Goal: Task Accomplishment & Management: Use online tool/utility

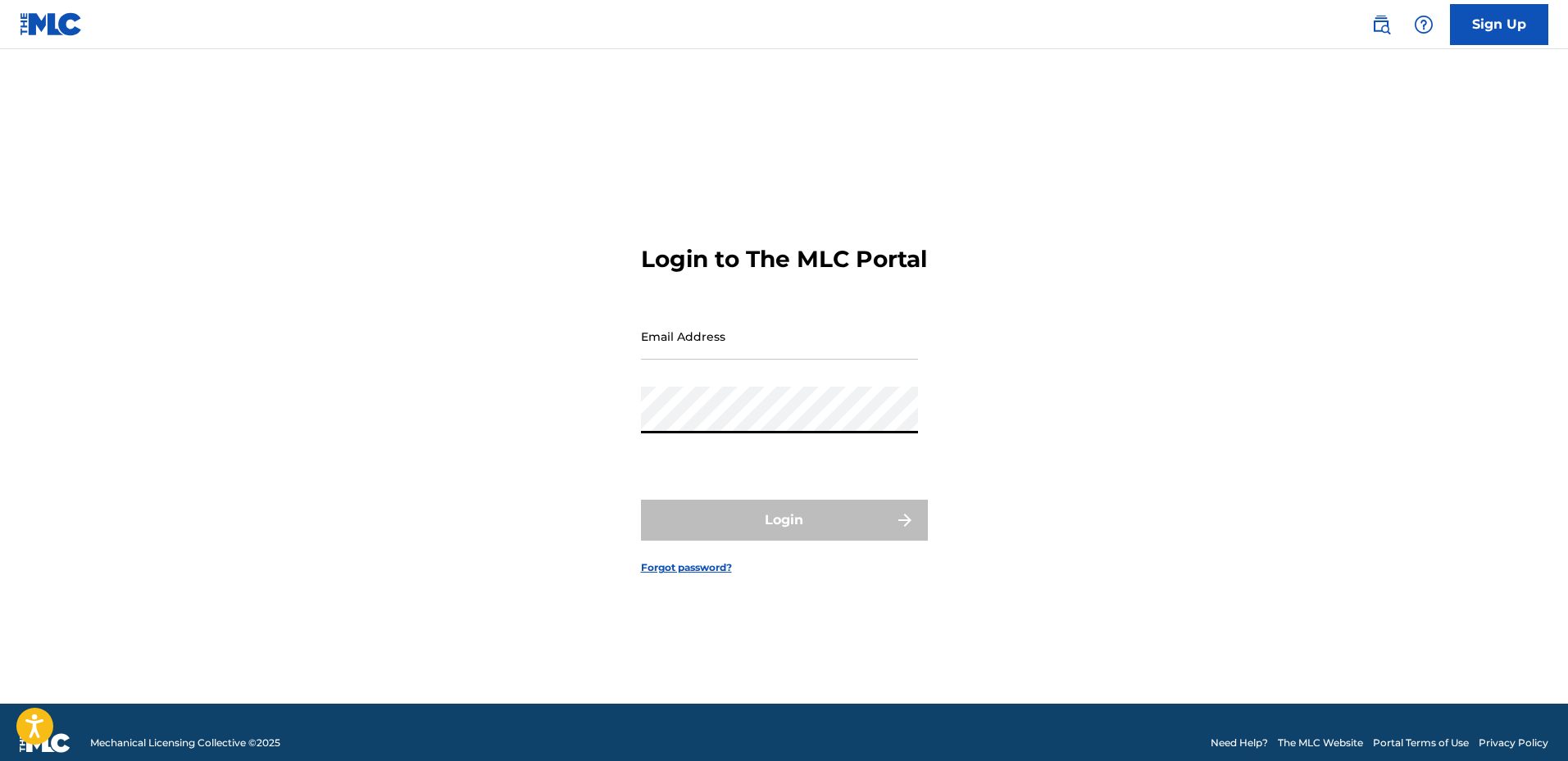
type input "[EMAIL_ADDRESS][DOMAIN_NAME]"
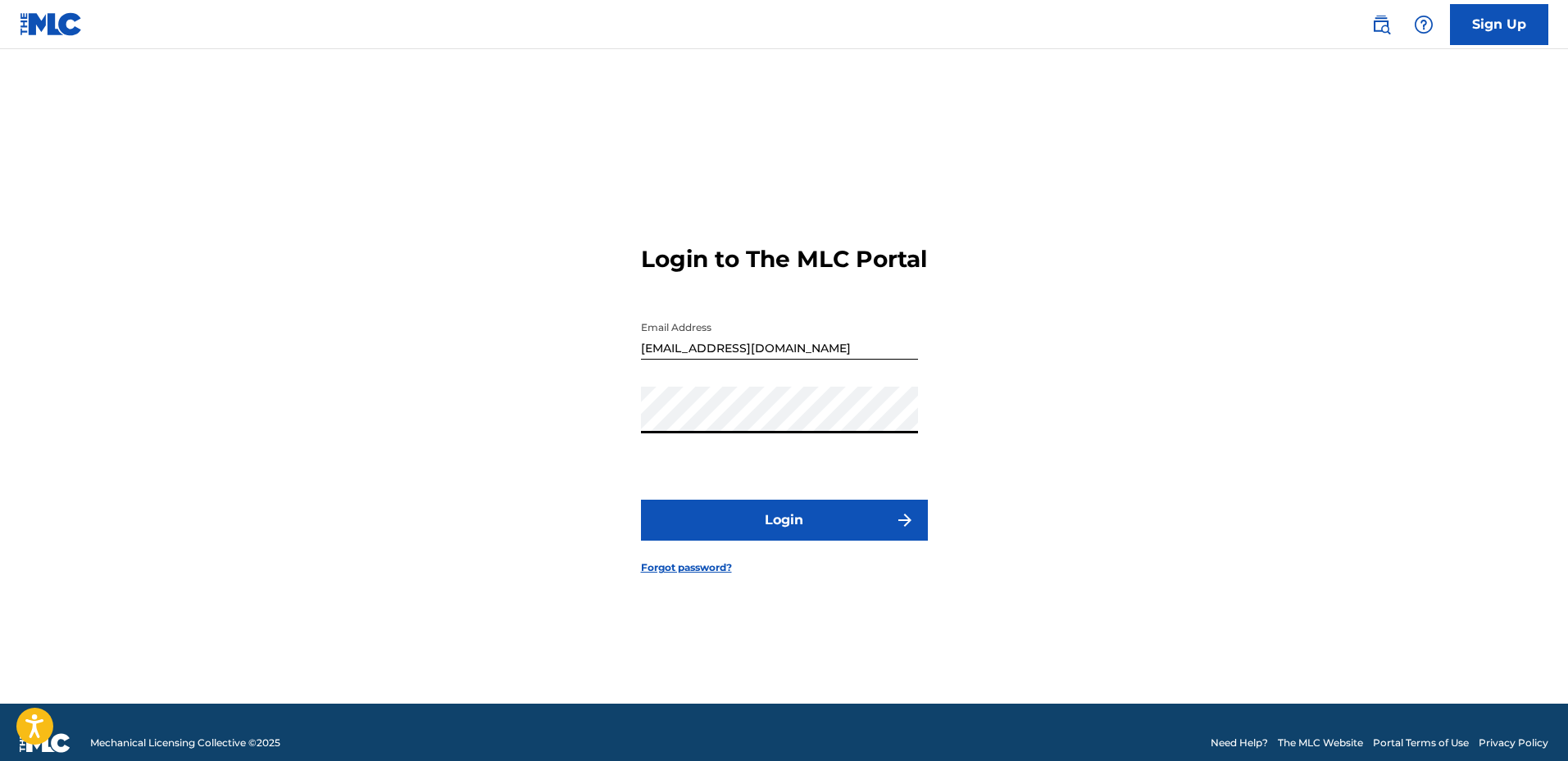
click at [779, 541] on button "Login" at bounding box center [784, 520] width 287 height 41
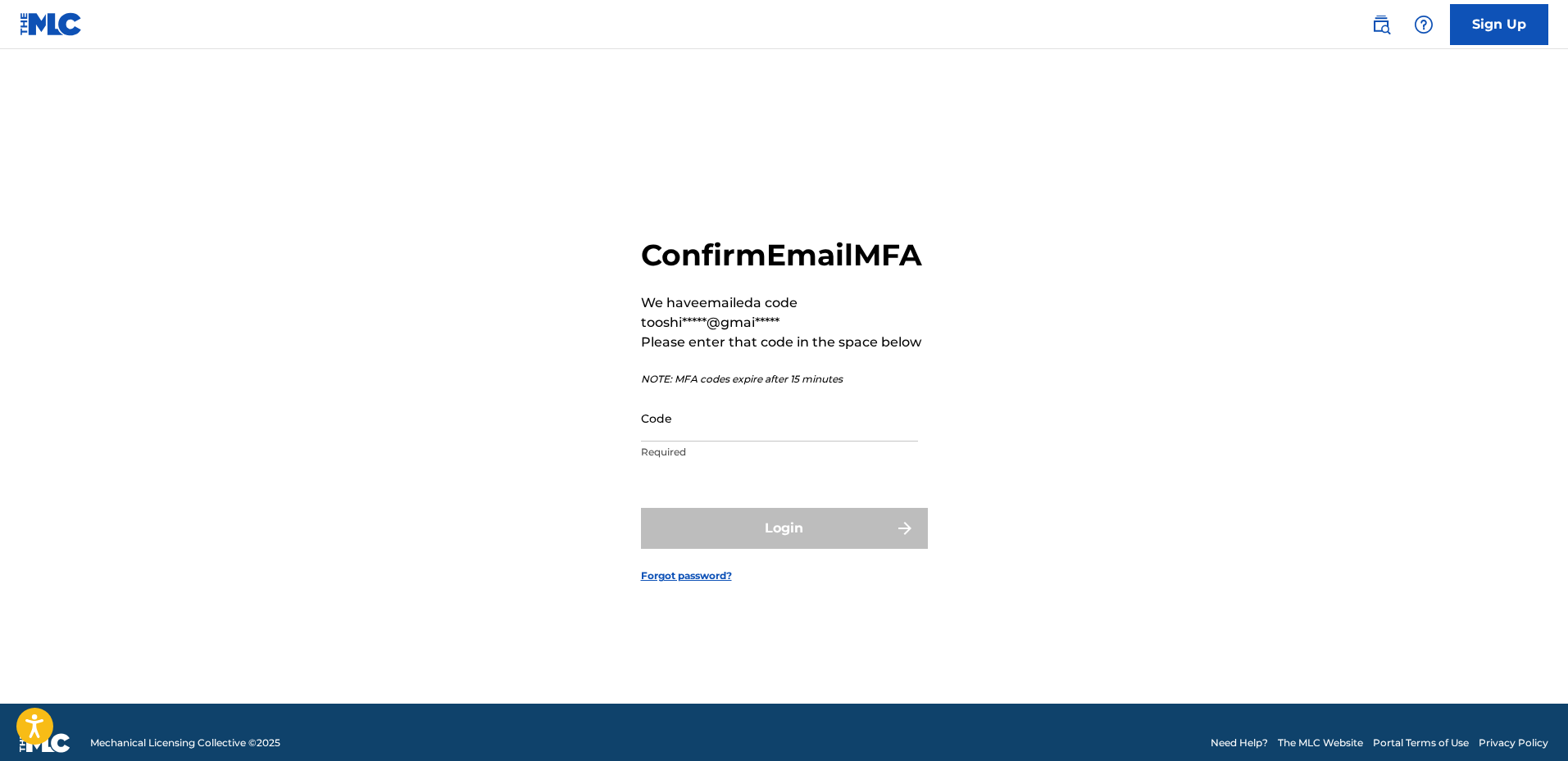
click at [753, 441] on input "Code" at bounding box center [779, 418] width 277 height 46
paste input "364988"
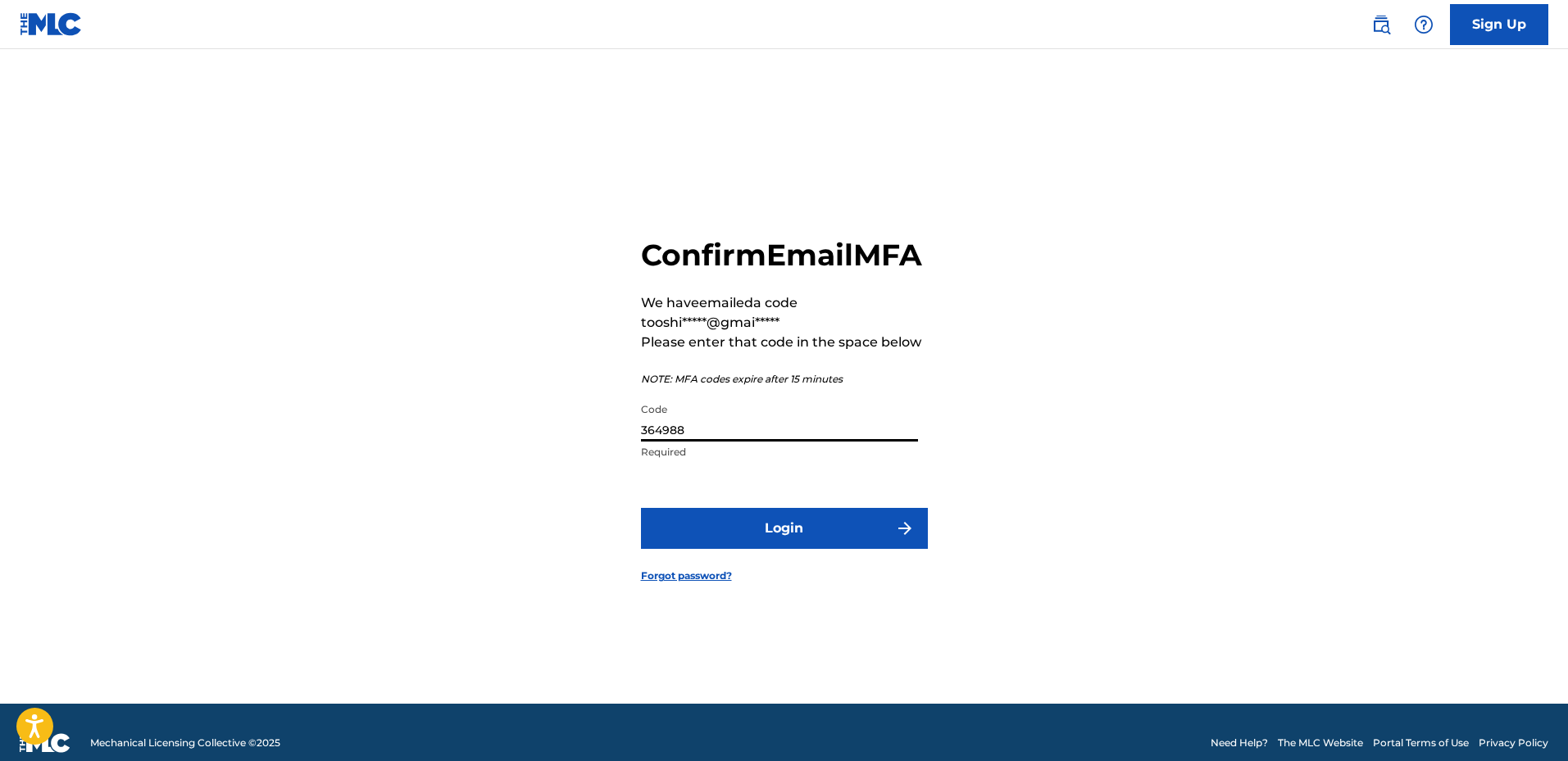
type input "364988"
click at [767, 538] on button "Login" at bounding box center [784, 528] width 287 height 41
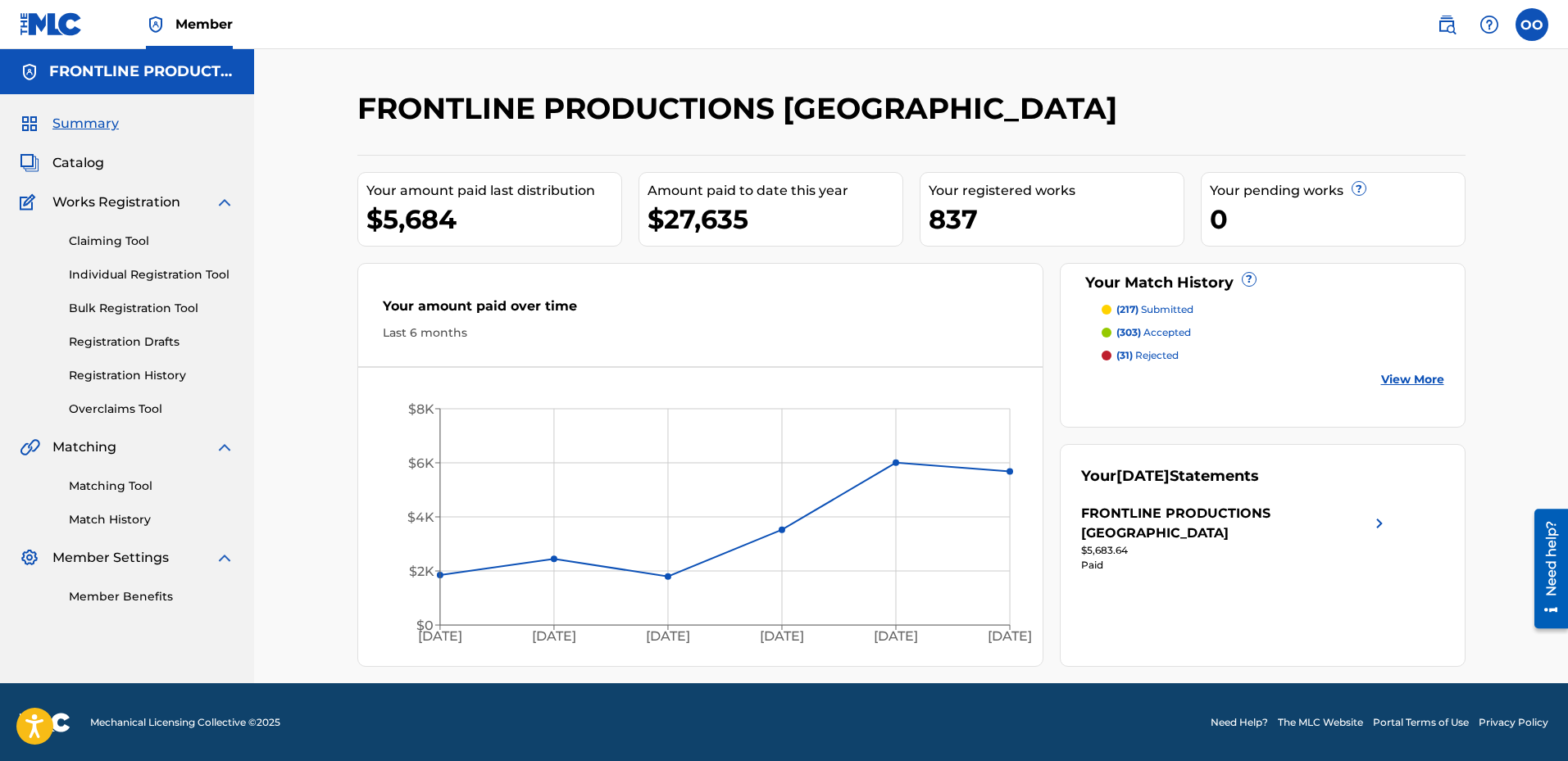
click at [118, 477] on div "Matching Tool Match History" at bounding box center [128, 493] width 215 height 72
click at [117, 481] on link "Matching Tool" at bounding box center [151, 487] width 165 height 17
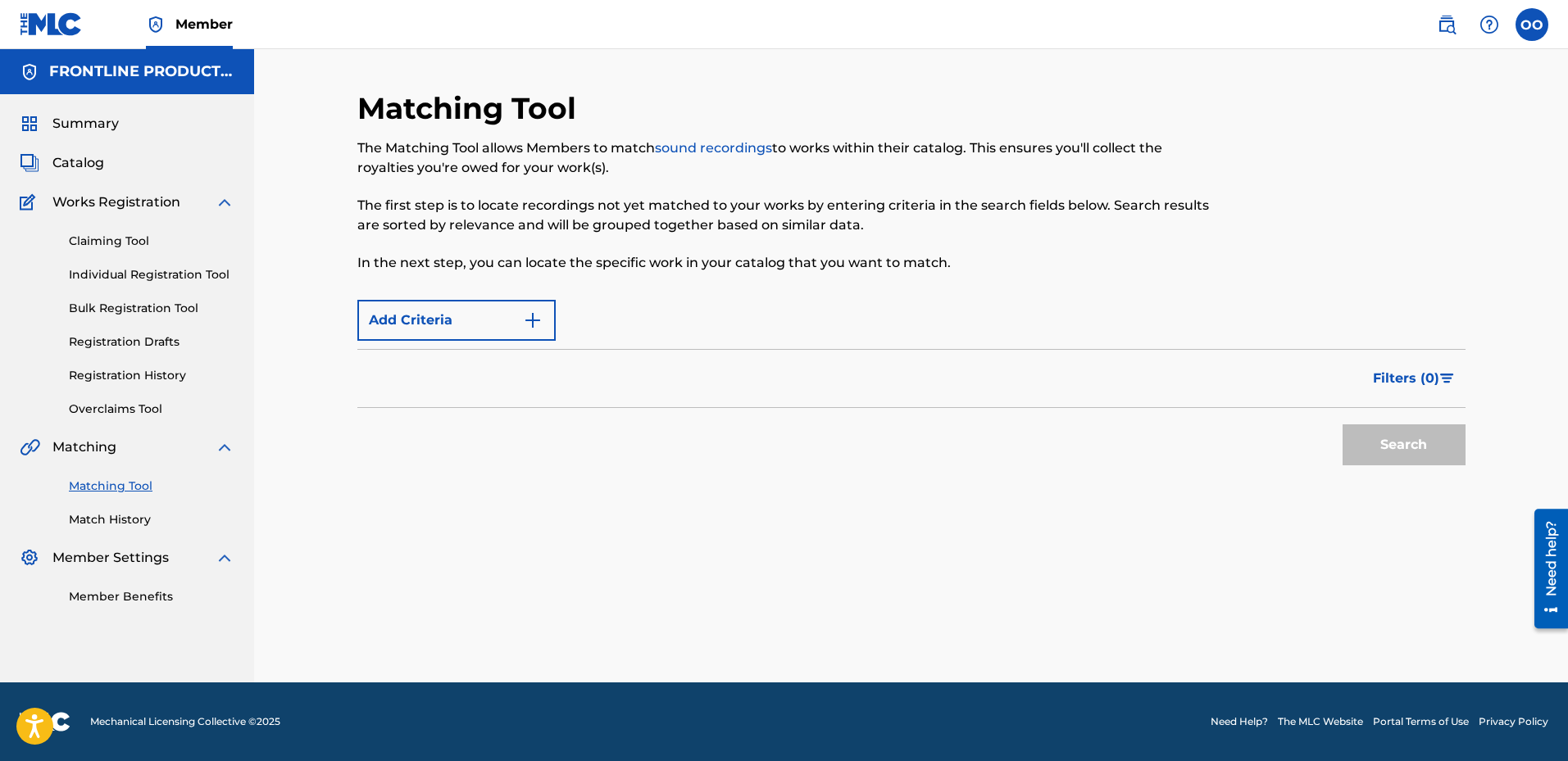
click at [461, 331] on button "Add Criteria" at bounding box center [456, 320] width 198 height 41
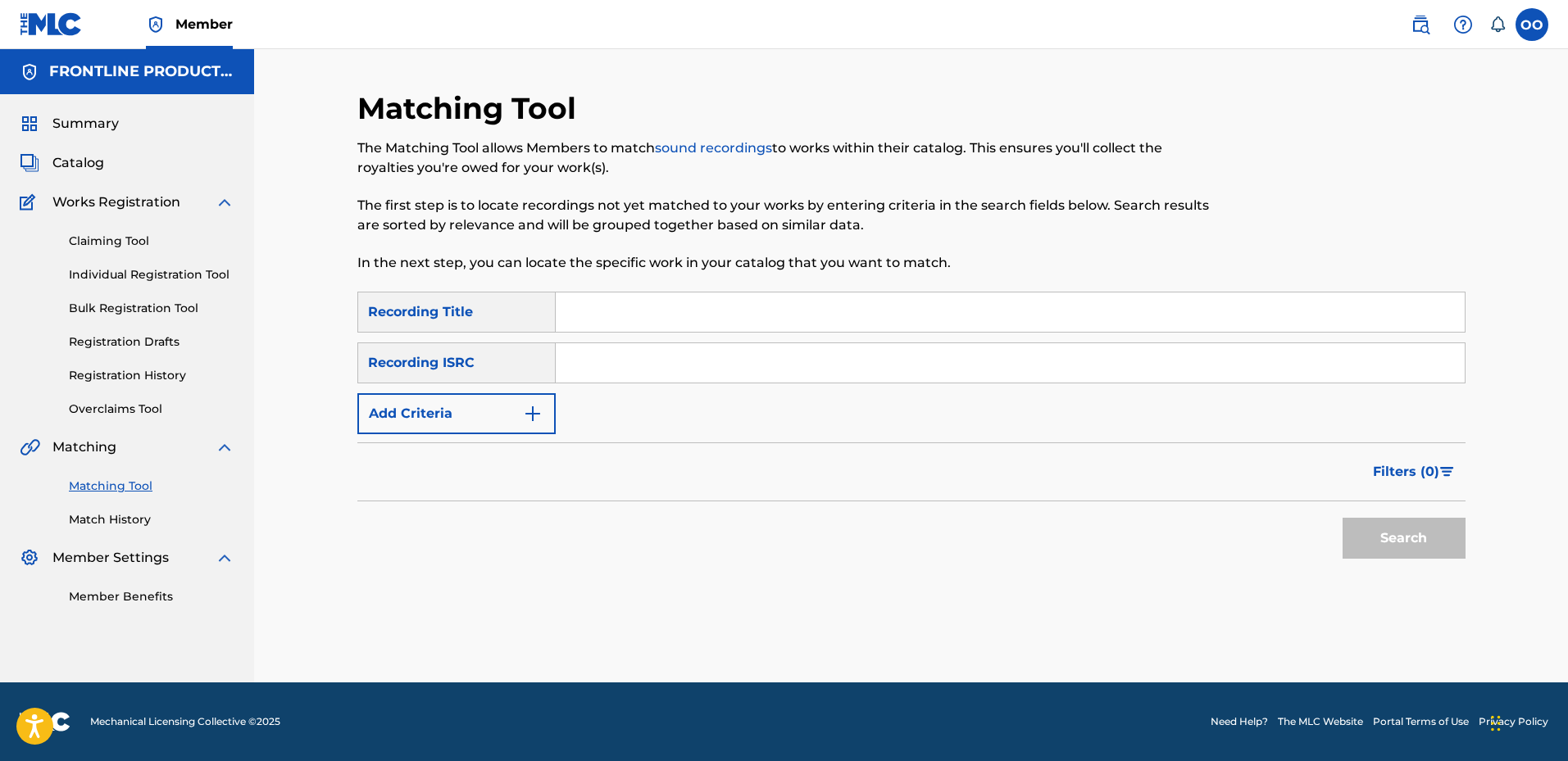
click at [601, 322] on input "Search Form" at bounding box center [1010, 312] width 909 height 39
paste input "Trending Topic"
type input "Trending Topic"
click at [489, 424] on button "Add Criteria" at bounding box center [456, 413] width 198 height 41
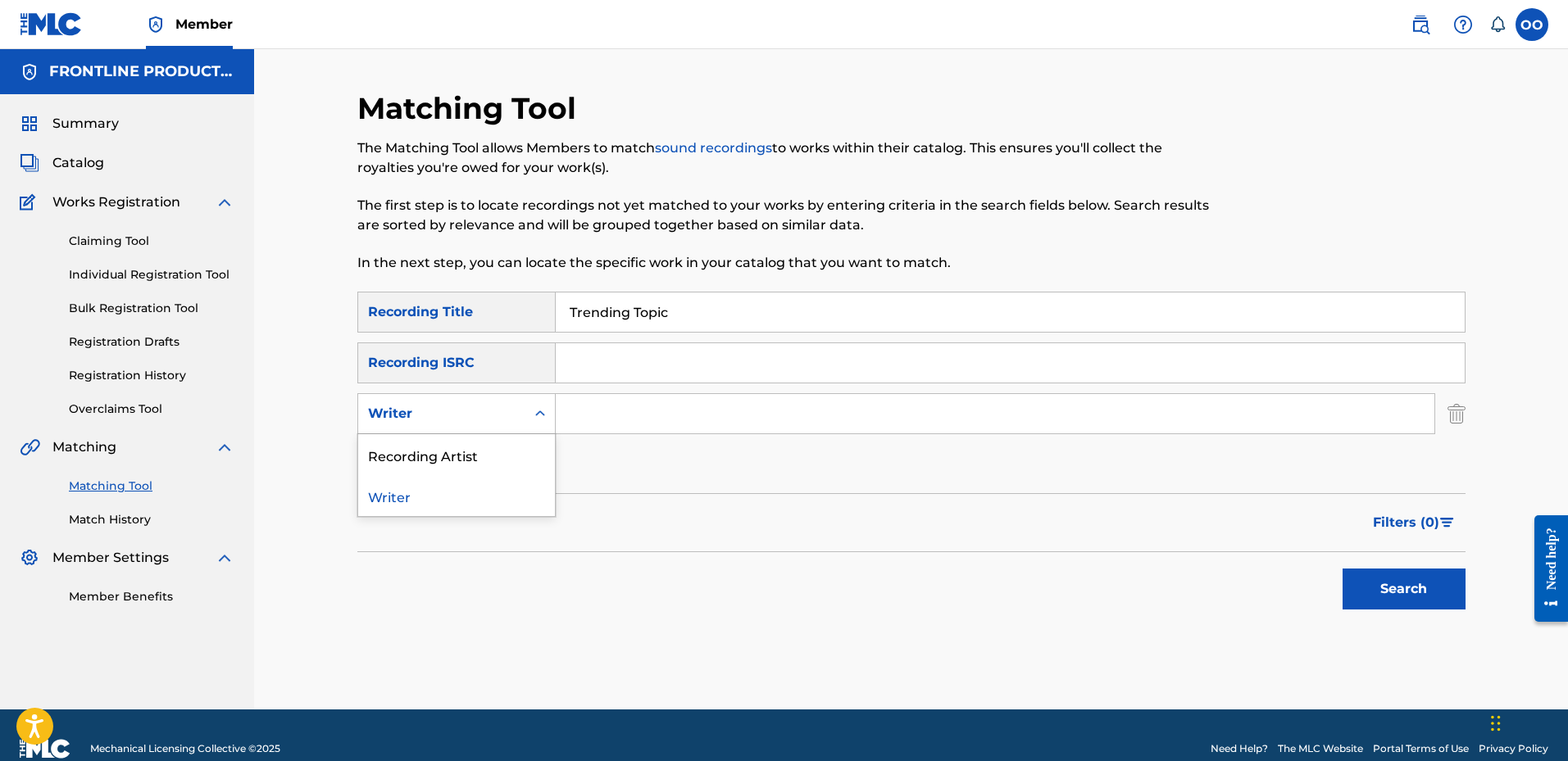
click at [472, 428] on div "Writer" at bounding box center [441, 414] width 167 height 31
click at [474, 446] on div "Recording Artist" at bounding box center [456, 454] width 197 height 41
click at [604, 414] on input "Search Form" at bounding box center [995, 413] width 878 height 39
paste input "KashBankx"
type input "KashBankx"
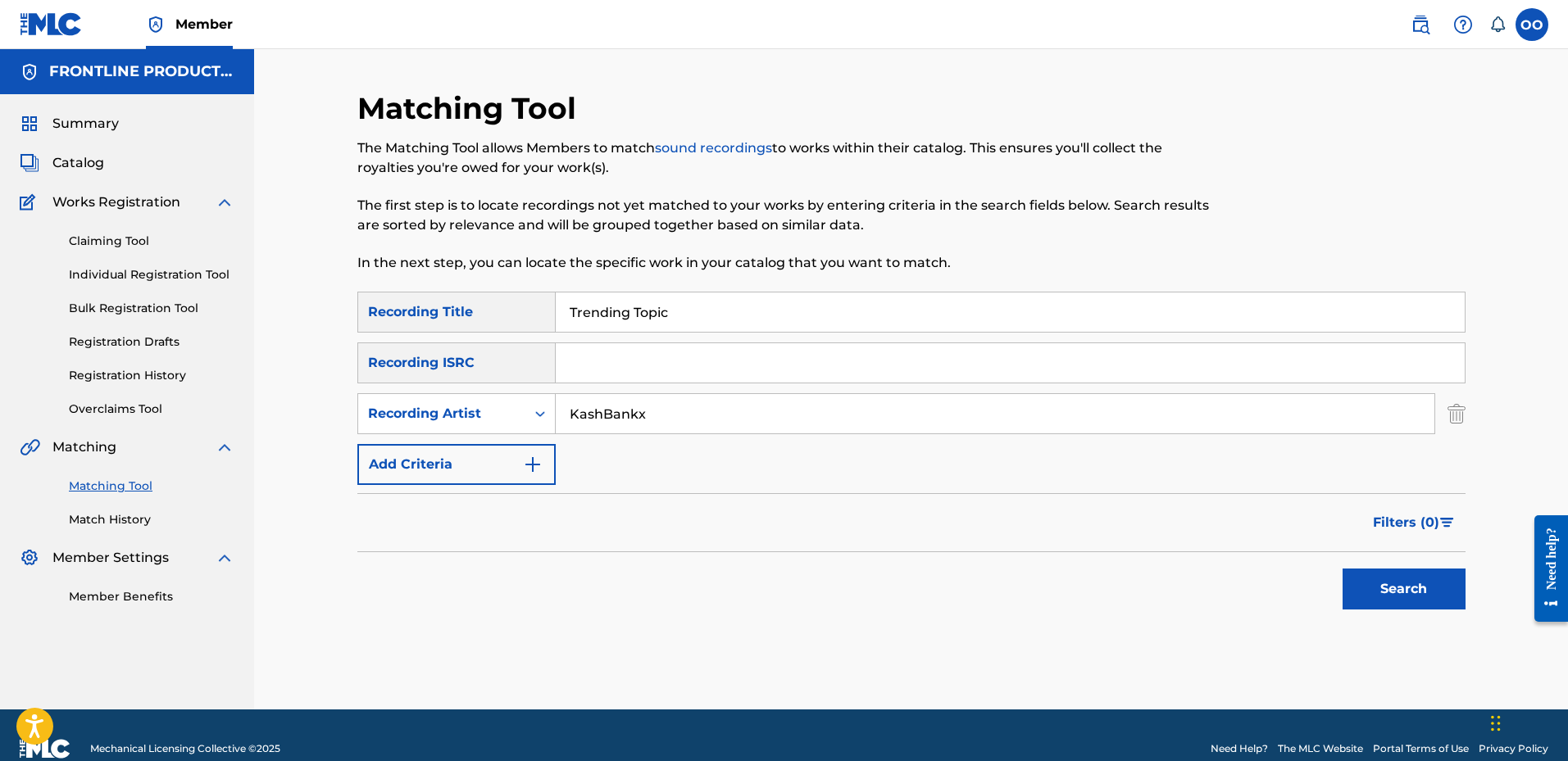
click at [1343, 569] on button "Search" at bounding box center [1404, 589] width 123 height 41
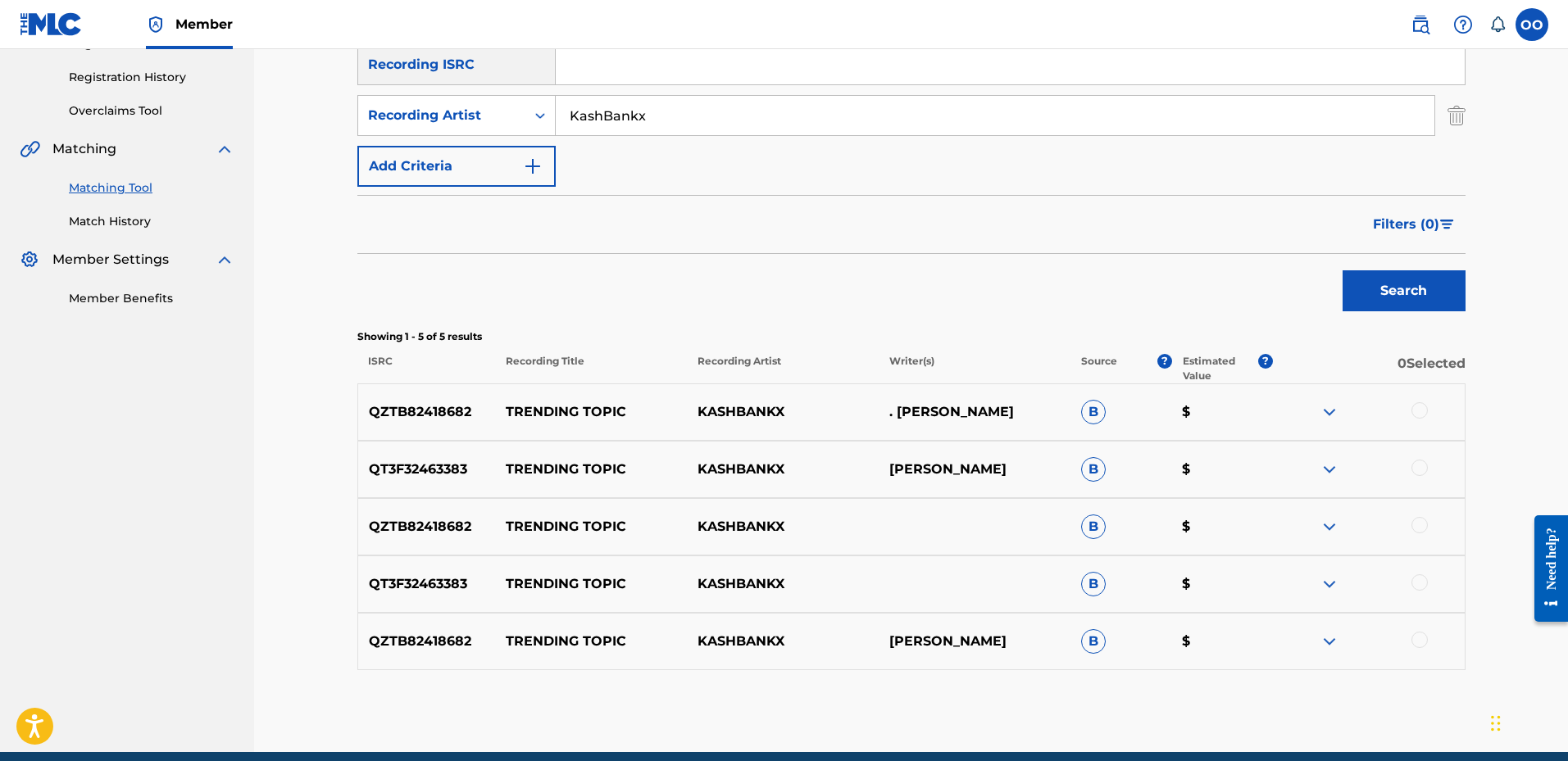
scroll to position [309, 0]
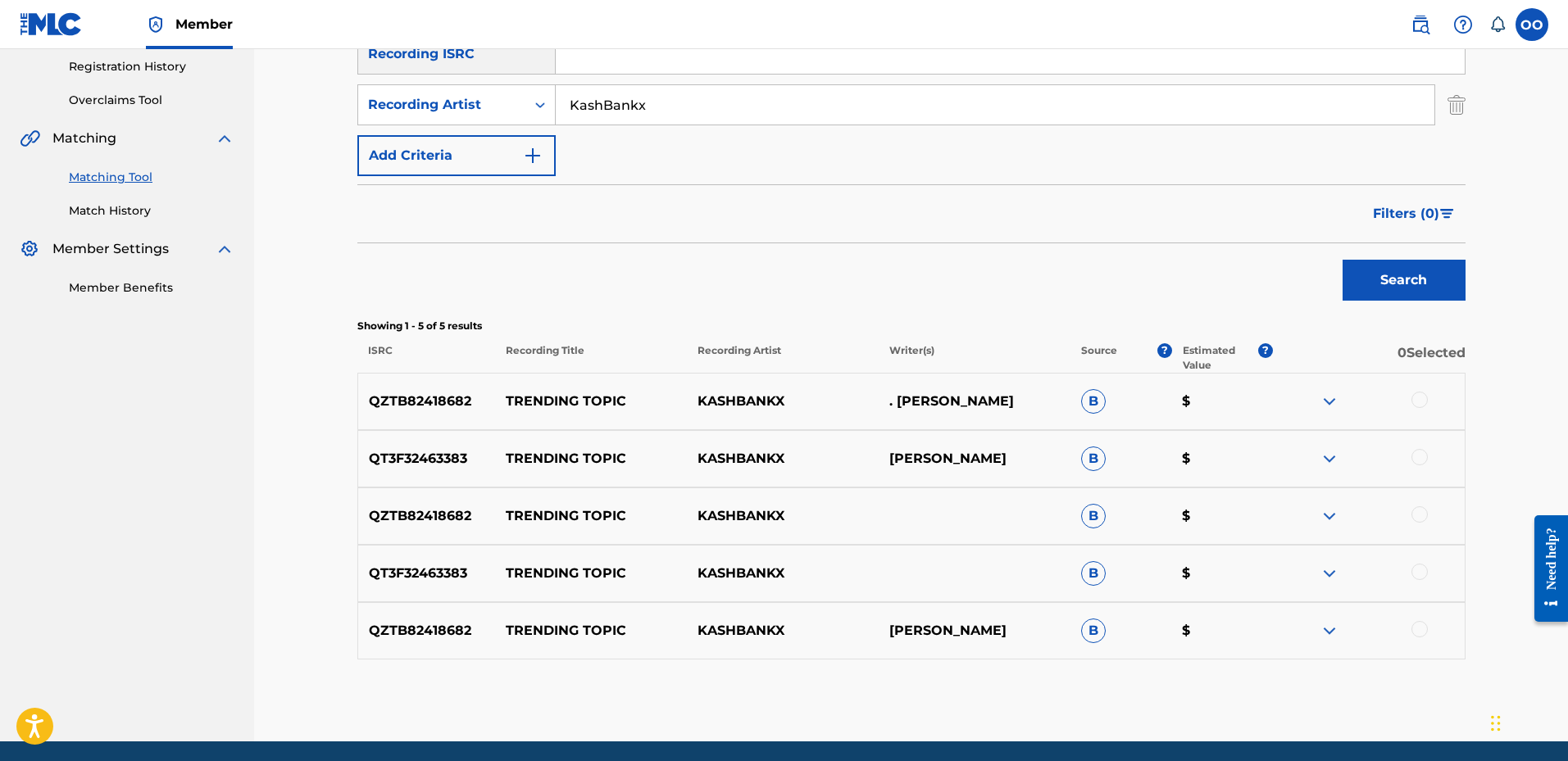
click at [1418, 401] on div at bounding box center [1419, 399] width 17 height 17
click at [1421, 454] on div at bounding box center [1419, 457] width 17 height 17
click at [1421, 519] on div at bounding box center [1419, 515] width 17 height 17
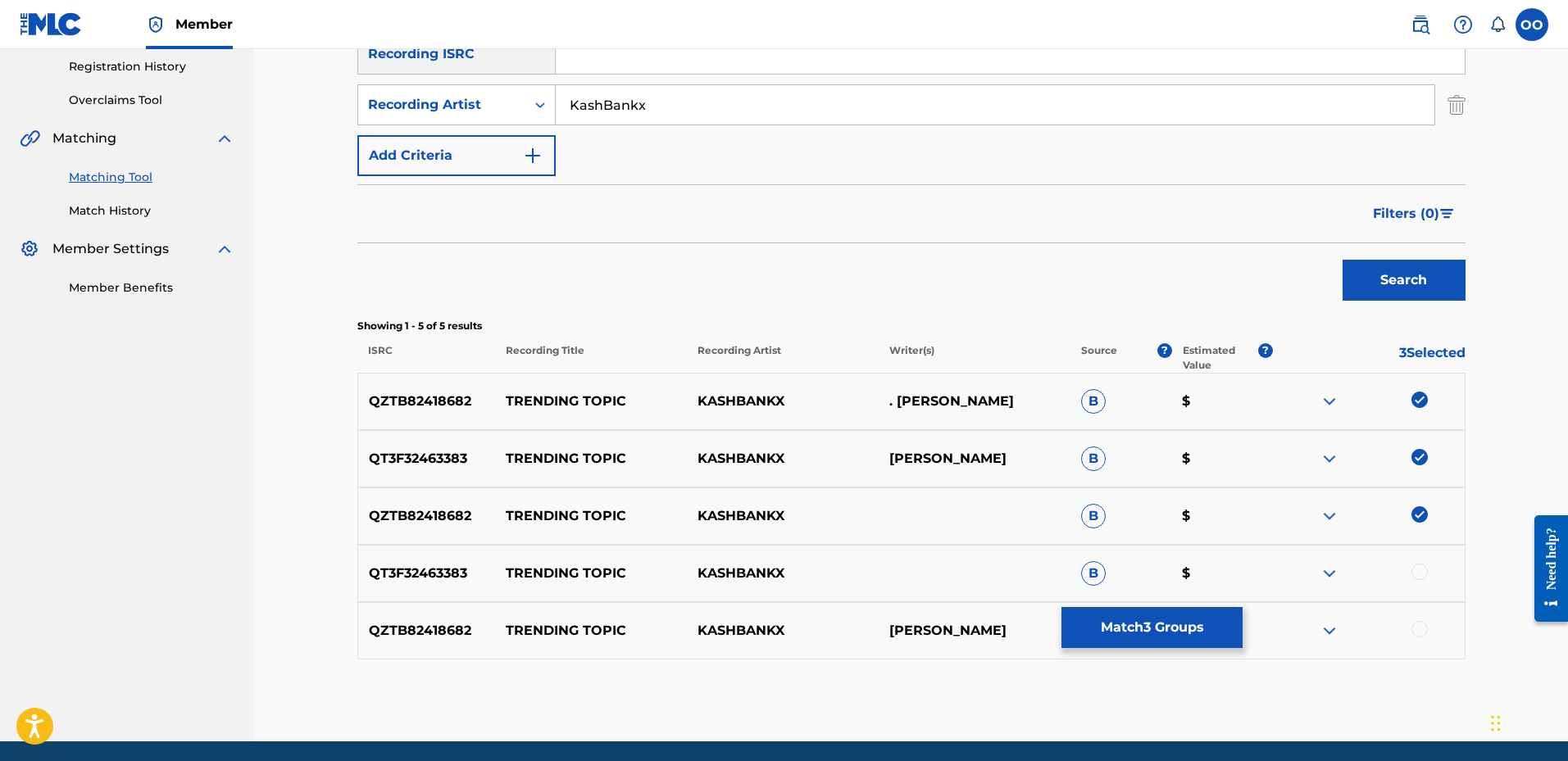
click at [1421, 571] on div at bounding box center [1419, 571] width 17 height 17
click at [1423, 631] on div at bounding box center [1419, 629] width 17 height 17
click at [1165, 628] on button "Match 5 Groups" at bounding box center [1151, 627] width 181 height 41
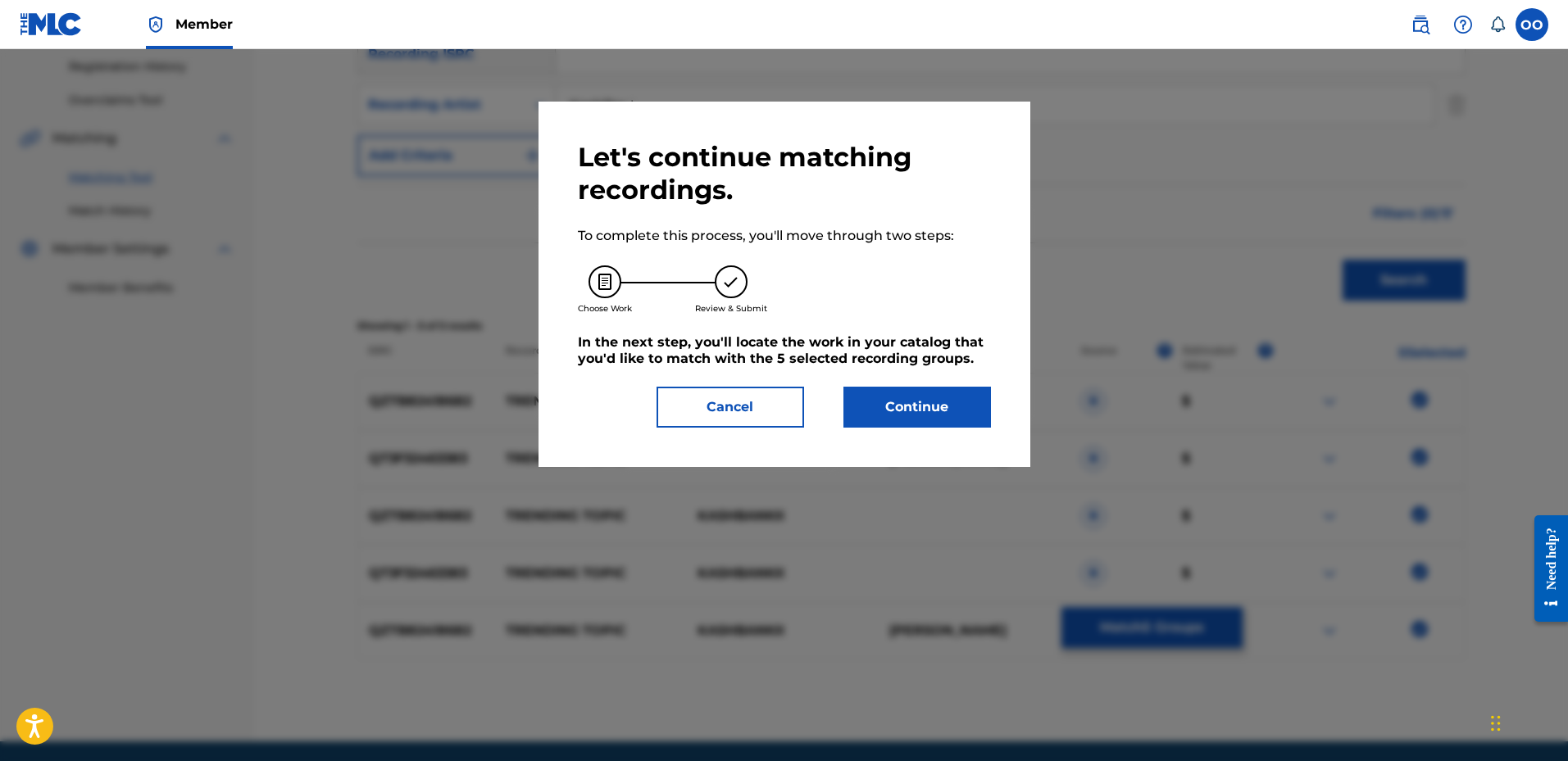
click at [940, 416] on button "Continue" at bounding box center [917, 407] width 148 height 41
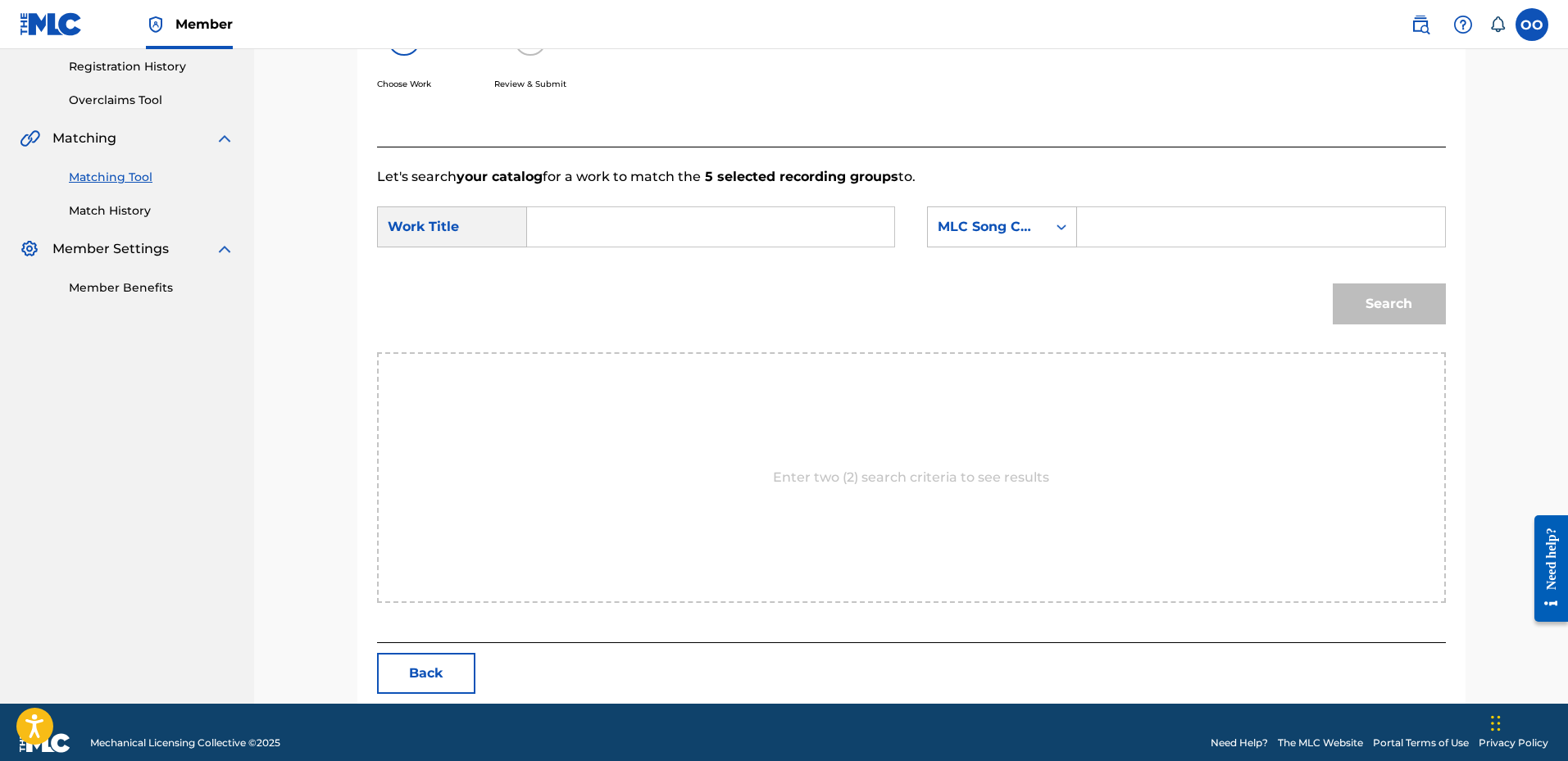
click at [651, 239] on input "Search Form" at bounding box center [711, 226] width 339 height 39
paste input "Trending Topic"
type input "Trending Topic"
click at [959, 237] on div "MLC Song Code" at bounding box center [988, 227] width 119 height 31
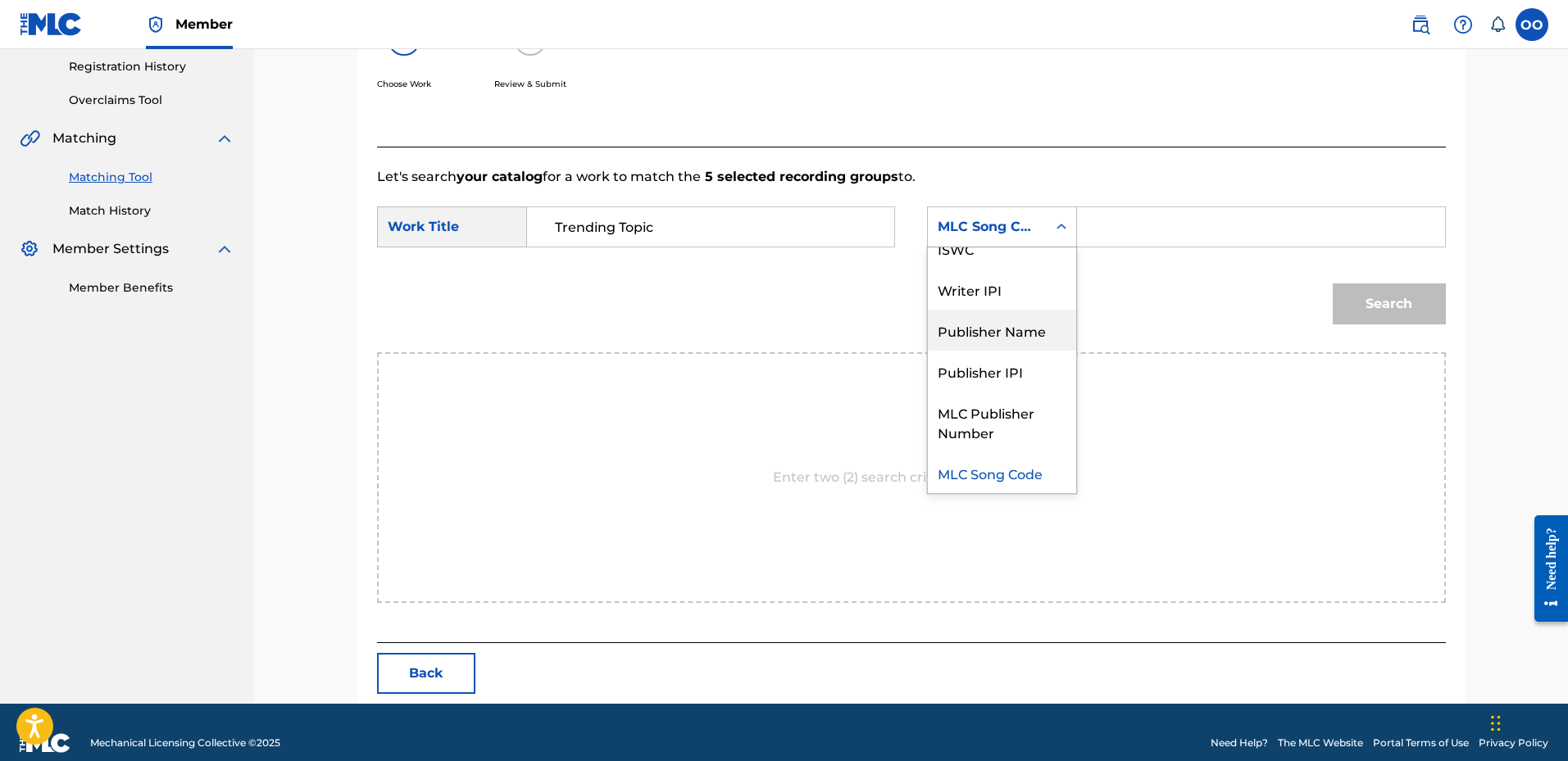
click at [981, 329] on div "Publisher Name" at bounding box center [1003, 329] width 149 height 41
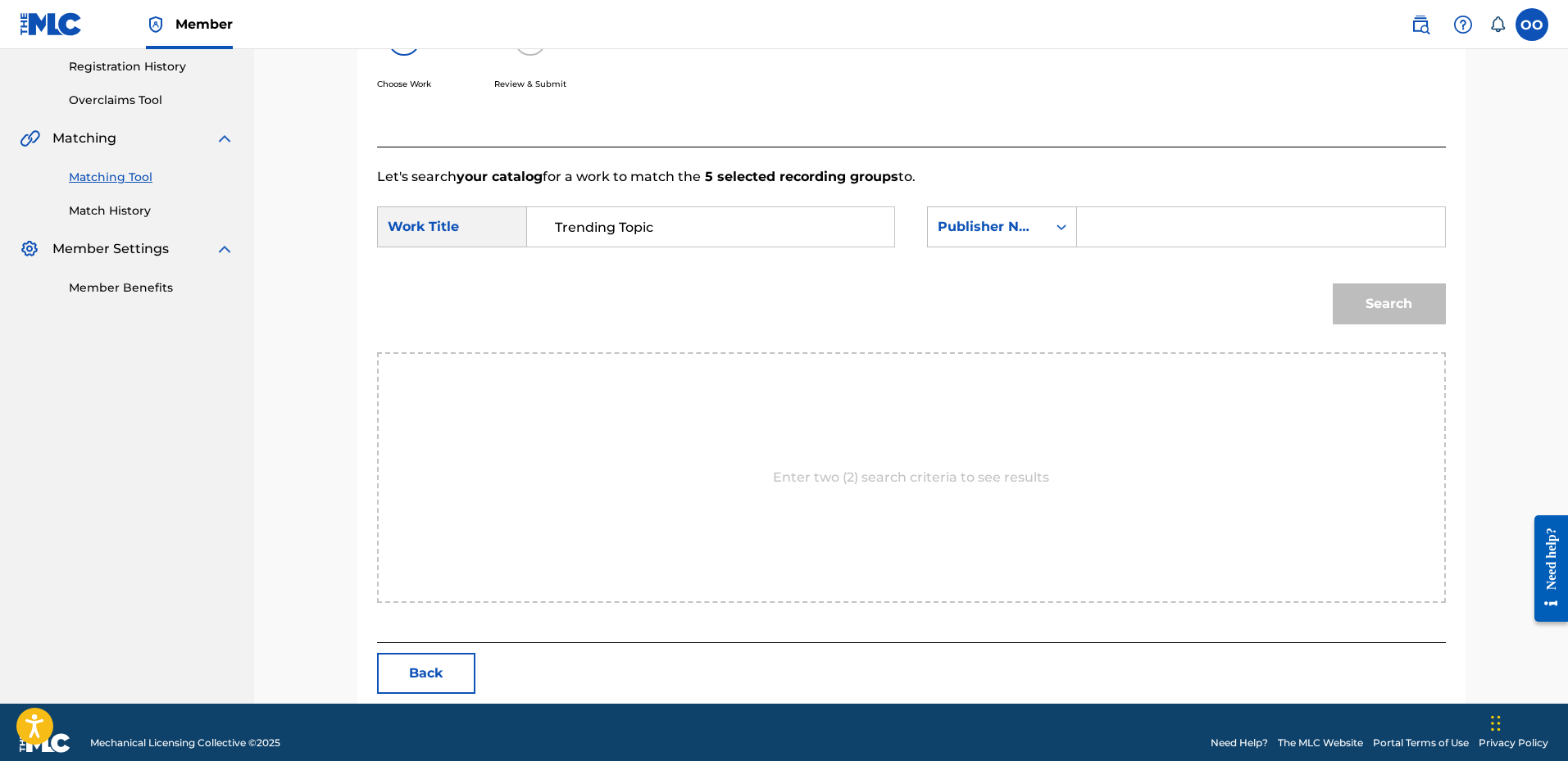
click at [1112, 231] on input "Search Form" at bounding box center [1260, 226] width 339 height 39
type input "Frontline"
click at [1350, 298] on button "Search" at bounding box center [1389, 303] width 113 height 41
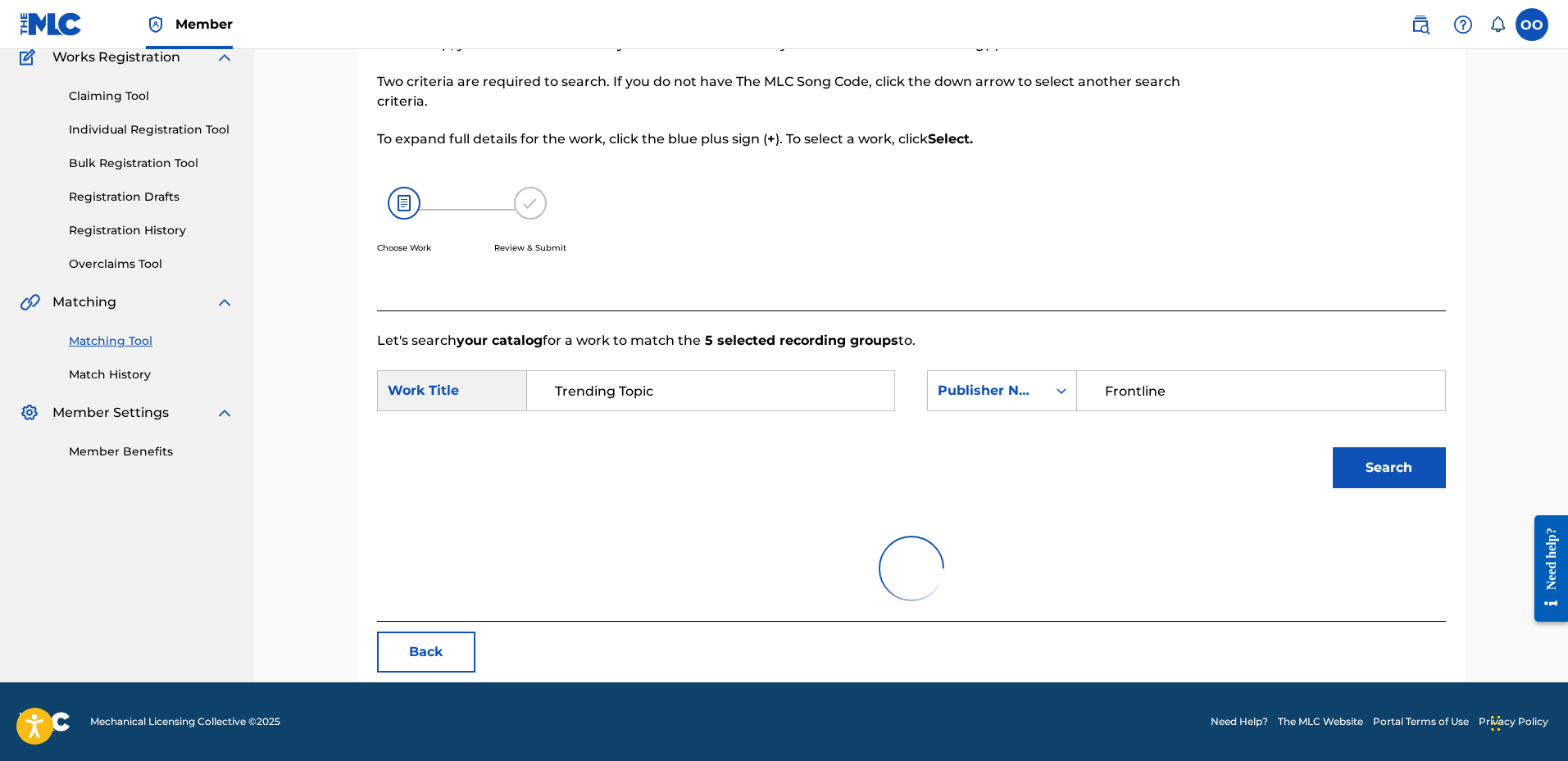
scroll to position [282, 0]
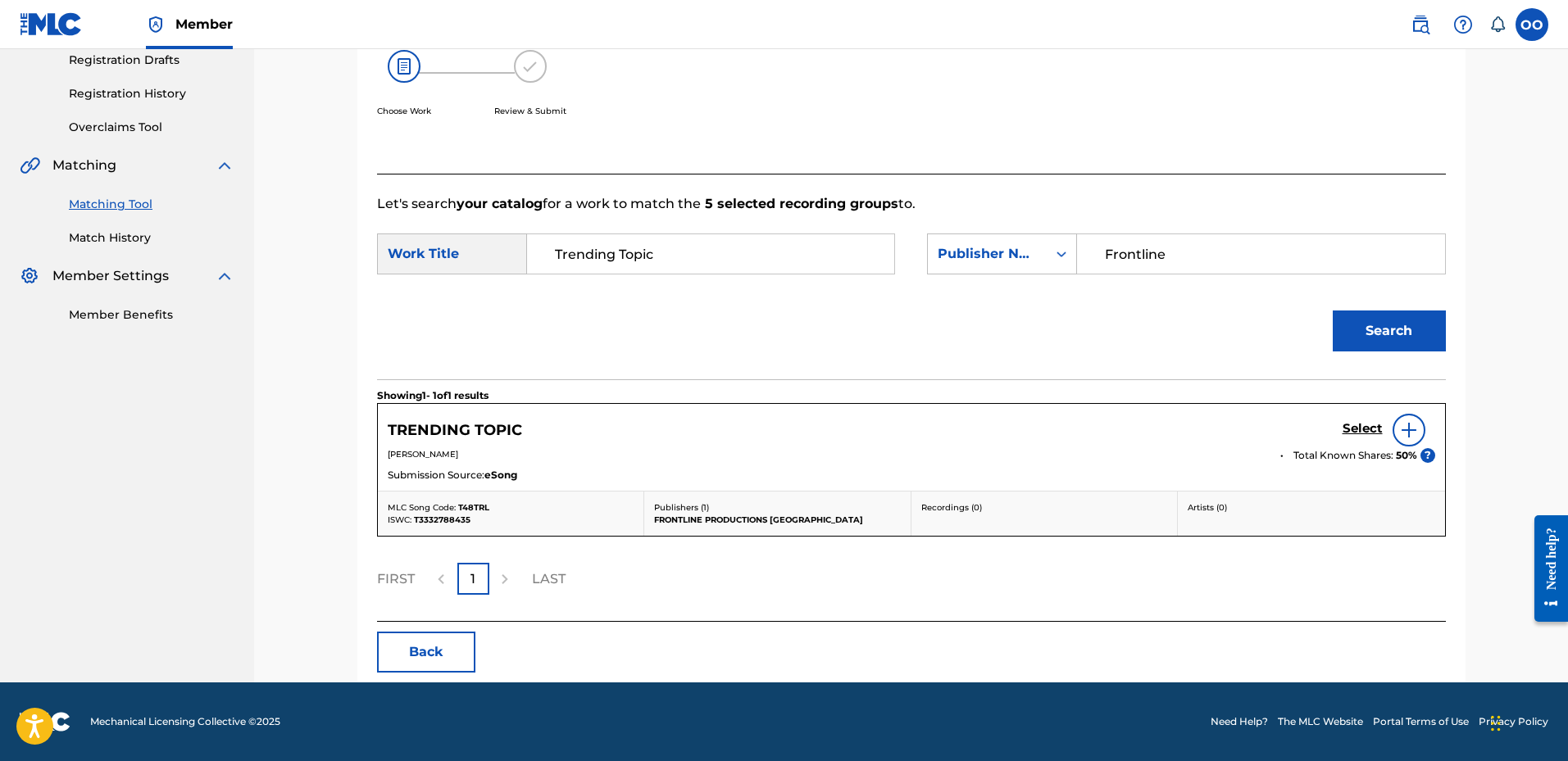
click at [1356, 432] on h5 "Select" at bounding box center [1363, 429] width 40 height 16
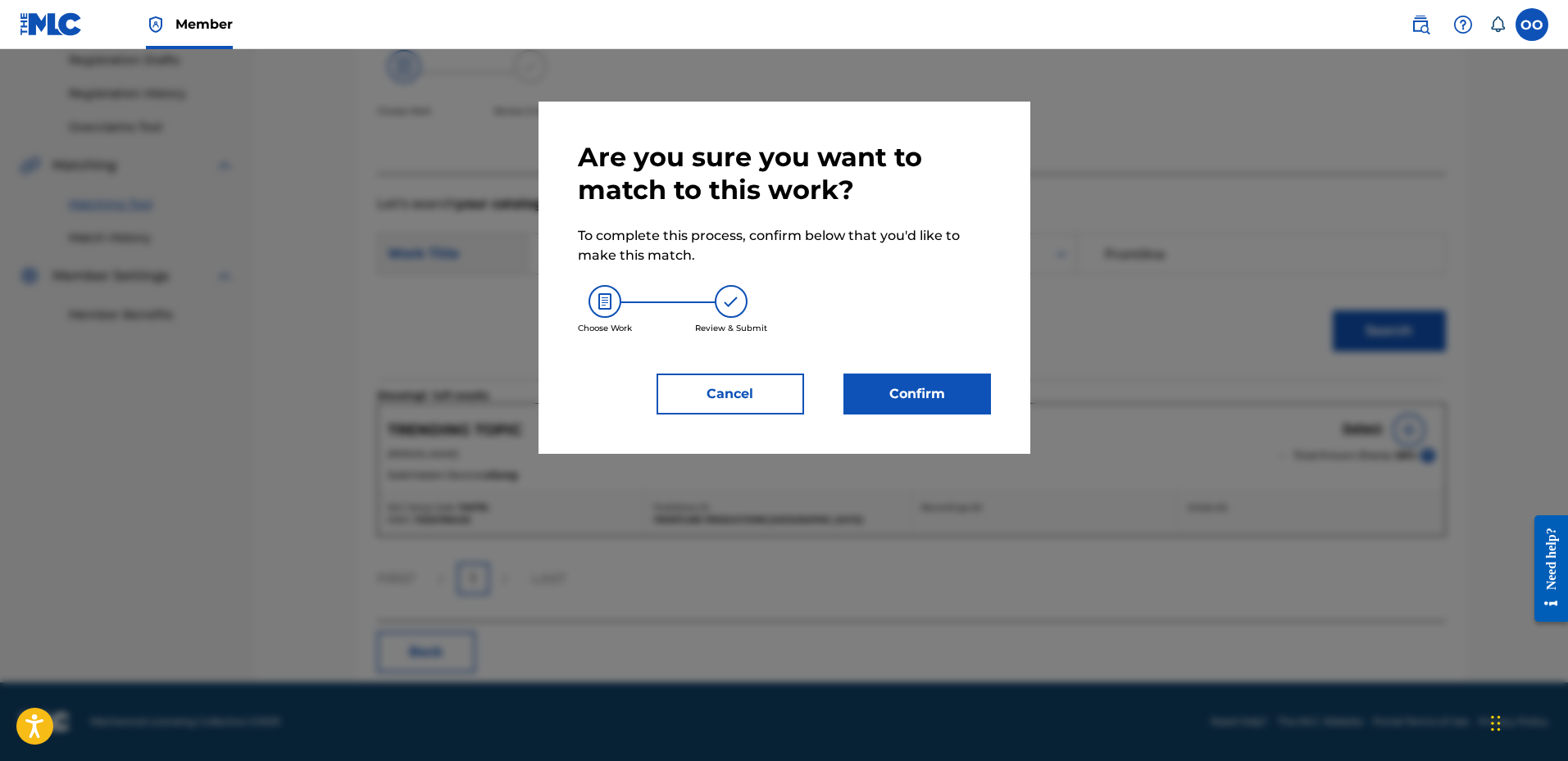
click at [735, 401] on button "Cancel" at bounding box center [730, 394] width 148 height 41
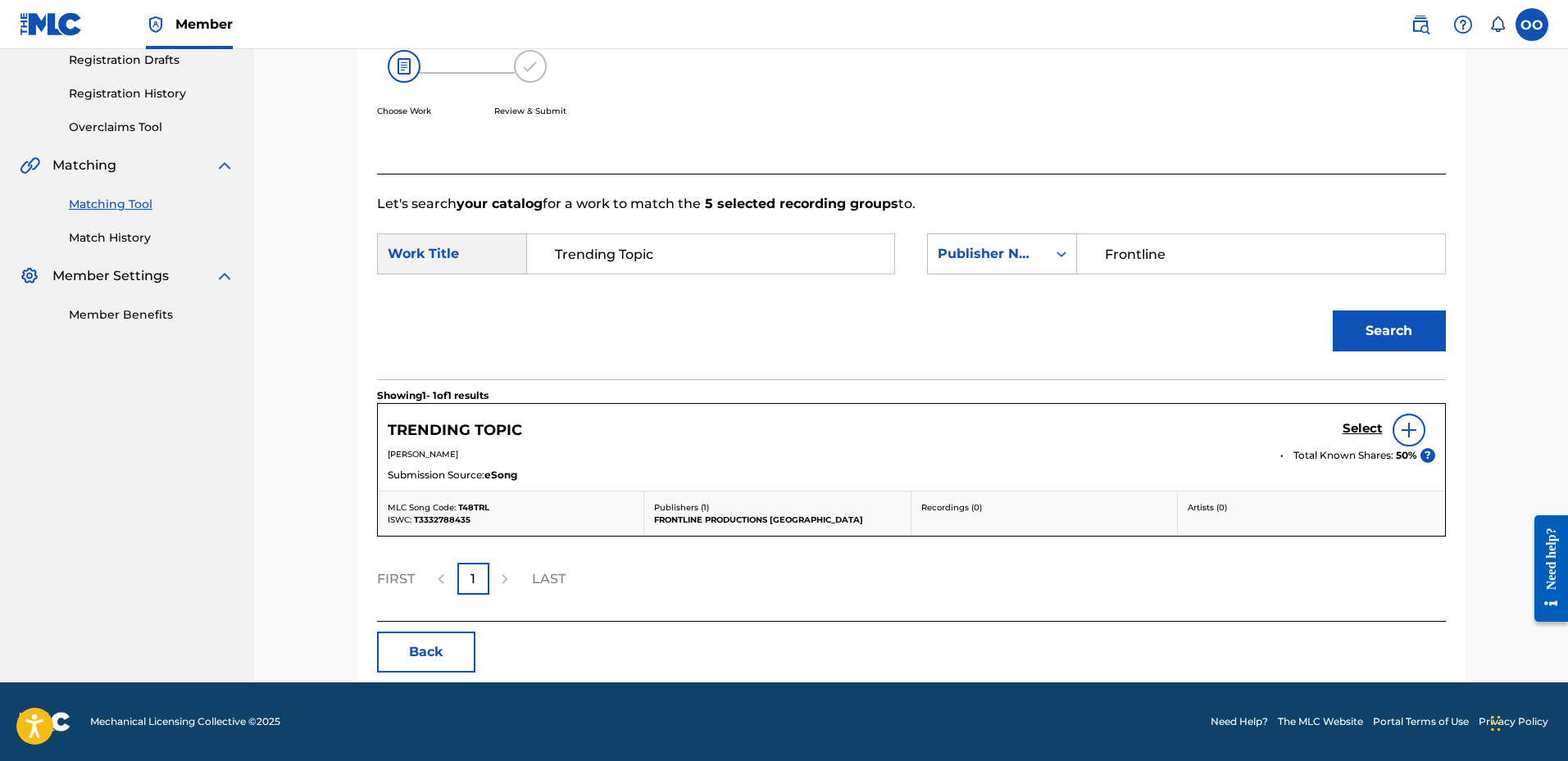
click at [1361, 432] on h5 "Select" at bounding box center [1363, 429] width 40 height 16
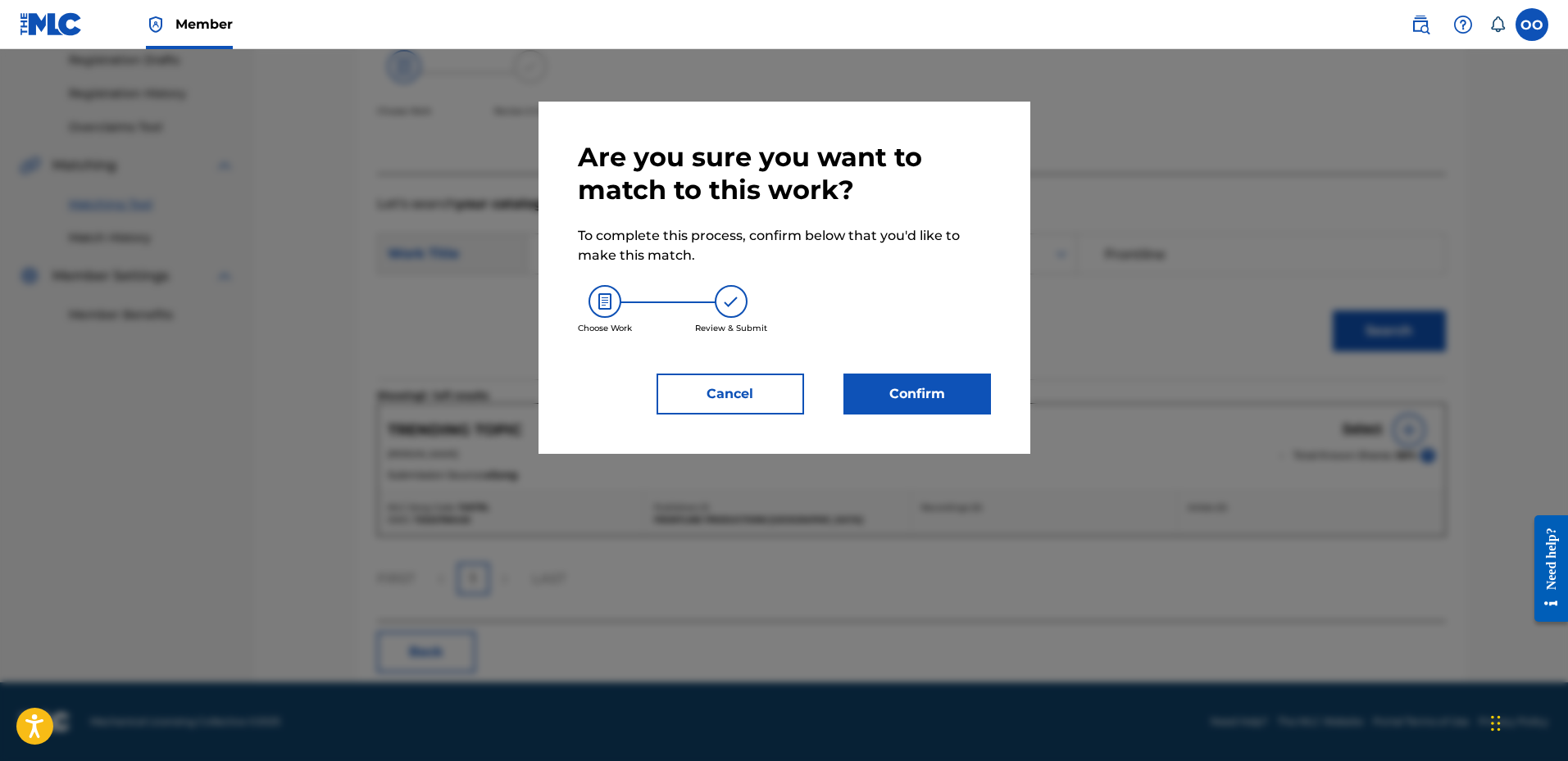
click at [956, 396] on button "Confirm" at bounding box center [917, 394] width 148 height 41
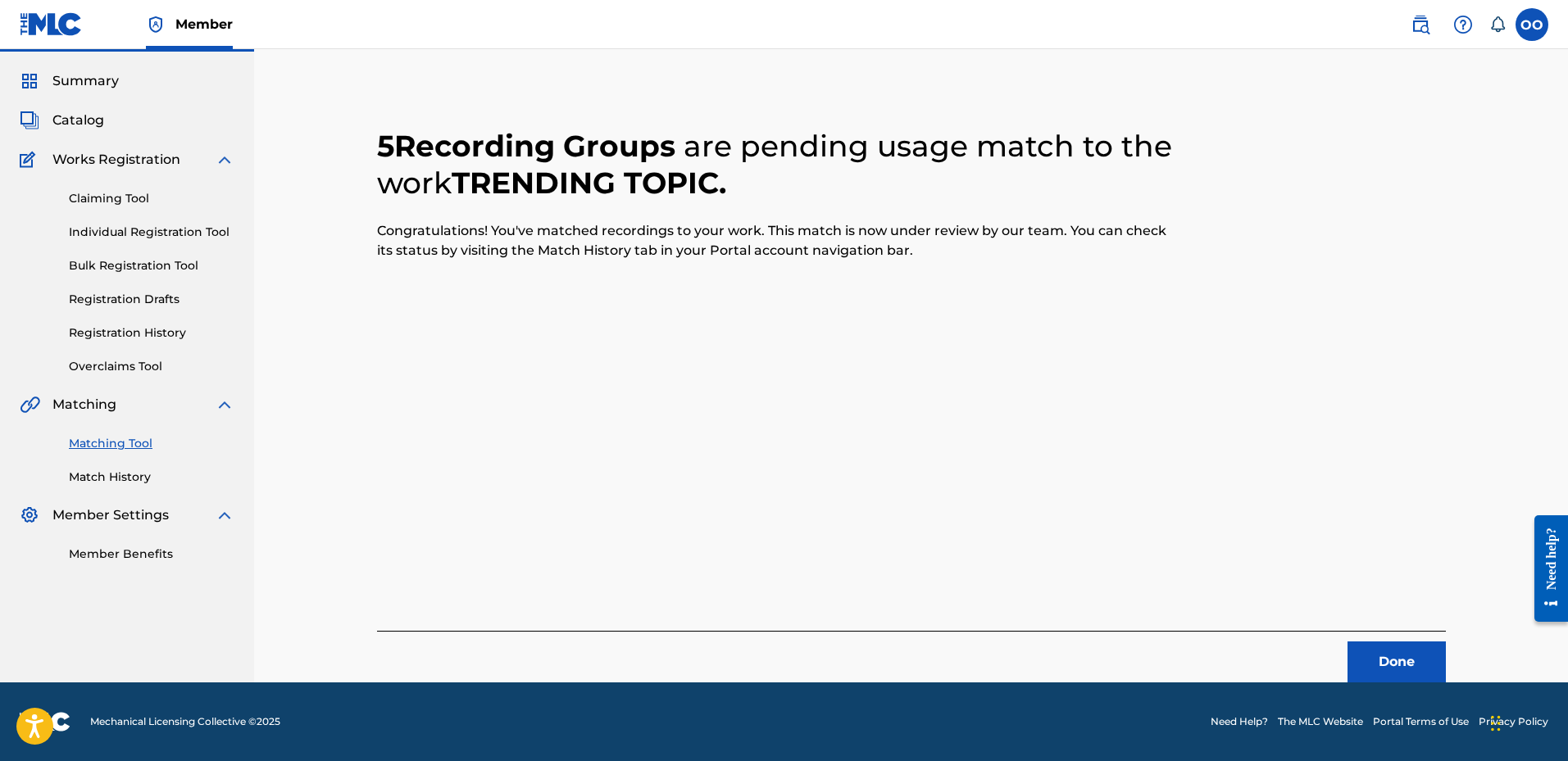
scroll to position [43, 0]
click at [1402, 652] on button "Done" at bounding box center [1397, 661] width 99 height 41
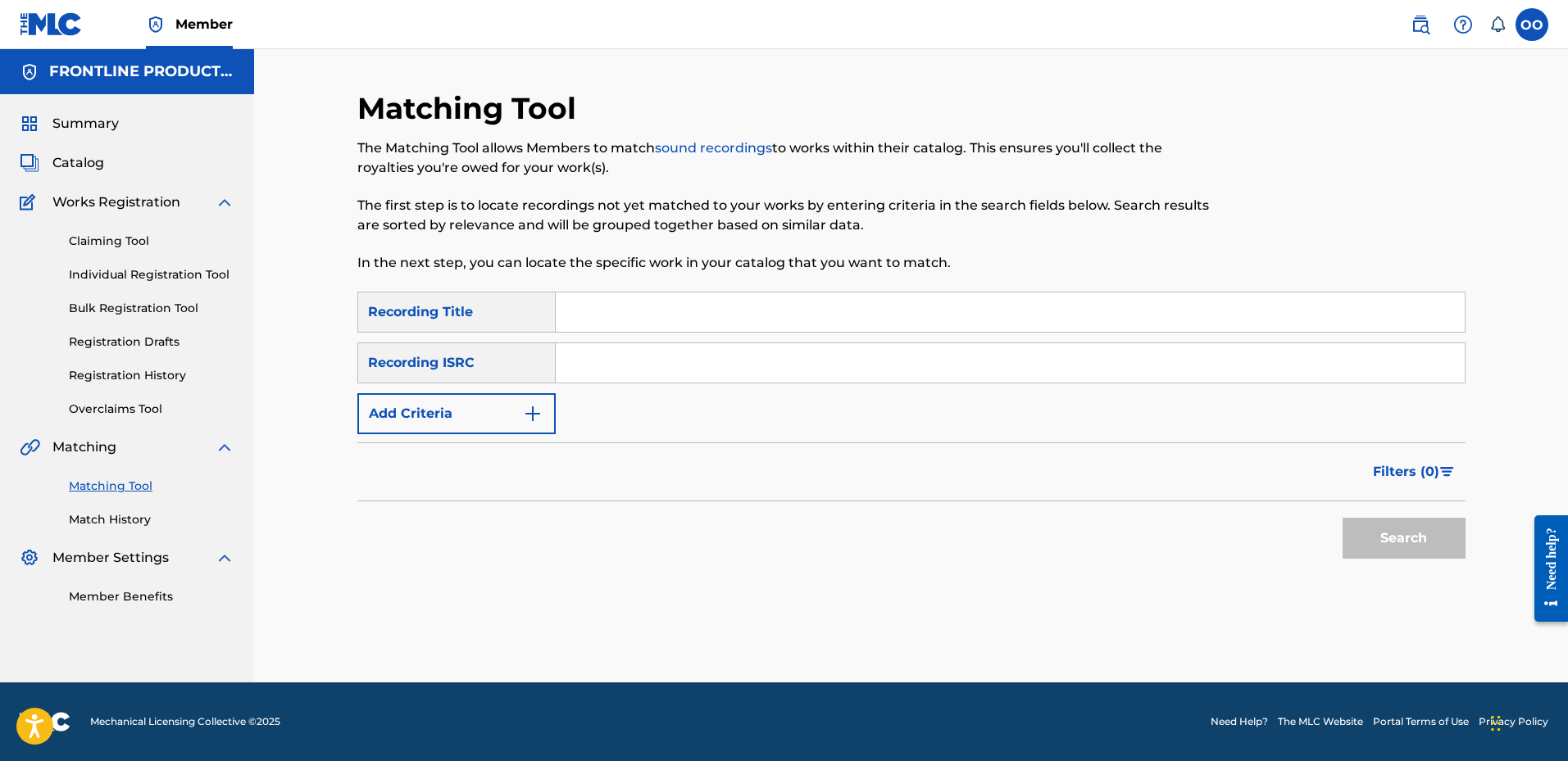
click at [732, 308] on input "Search Form" at bounding box center [1010, 312] width 909 height 39
click at [486, 403] on button "Add Criteria" at bounding box center [456, 413] width 198 height 41
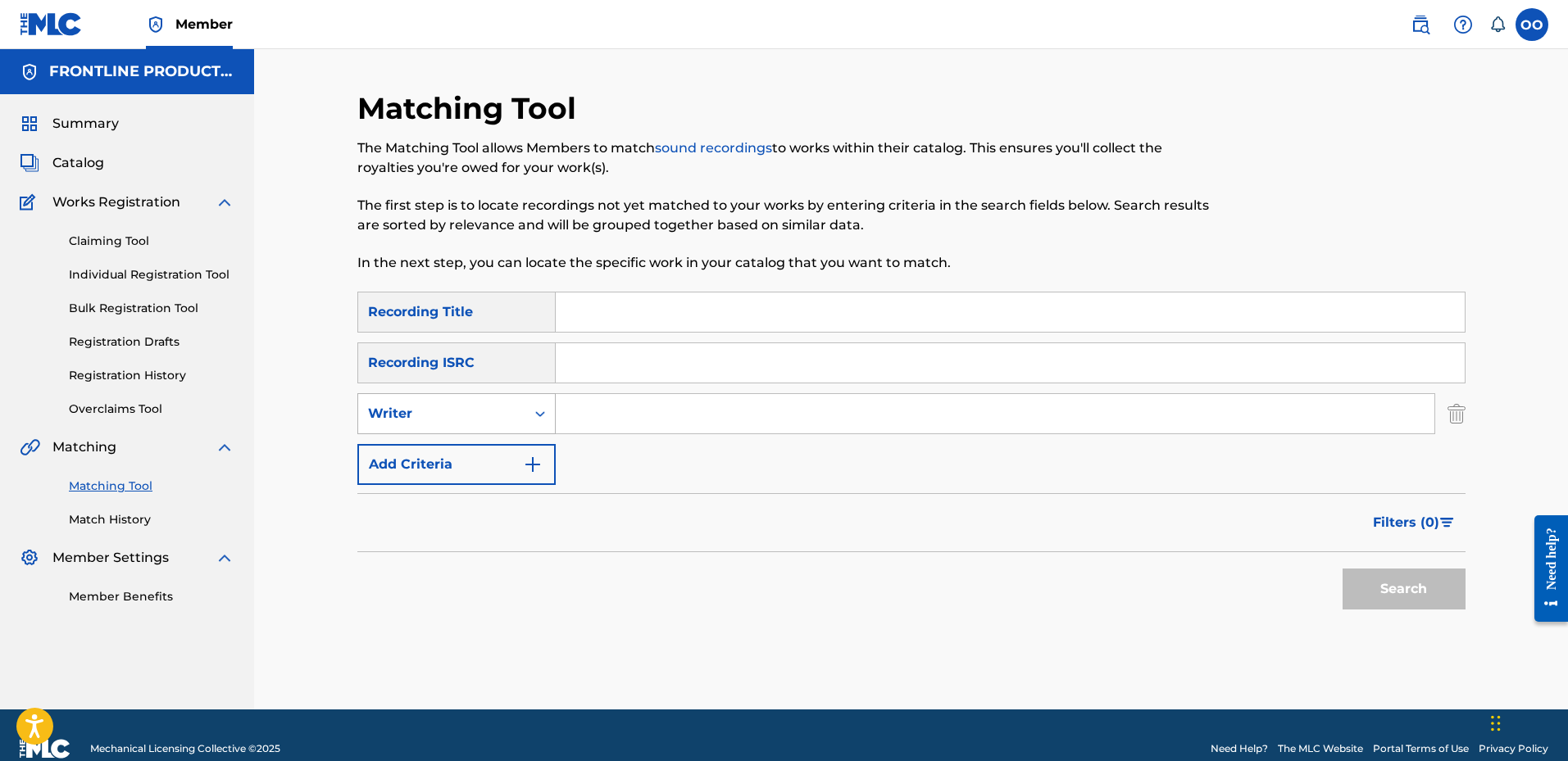
click at [482, 410] on div "Writer" at bounding box center [441, 413] width 148 height 20
click at [474, 456] on div "Recording Artist" at bounding box center [456, 454] width 197 height 41
click at [602, 319] on input "Search Form" at bounding box center [1010, 312] width 909 height 39
paste input "Triple Stack"
type input "Triple Stack"
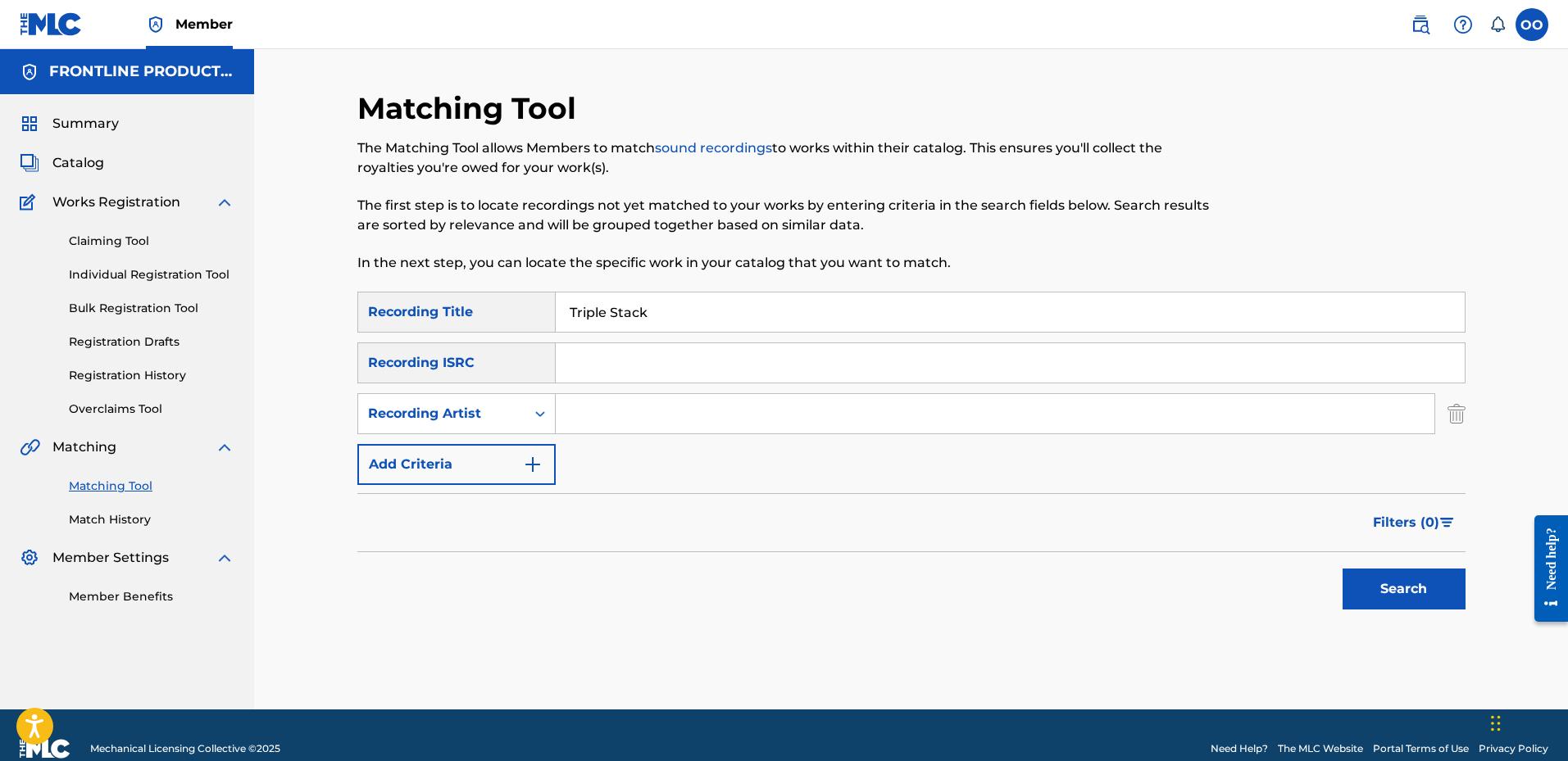
click at [606, 415] on input "Search Form" at bounding box center [995, 413] width 878 height 39
paste input "LeeK137"
type input "LeeK137"
click at [1343, 569] on button "Search" at bounding box center [1404, 589] width 123 height 41
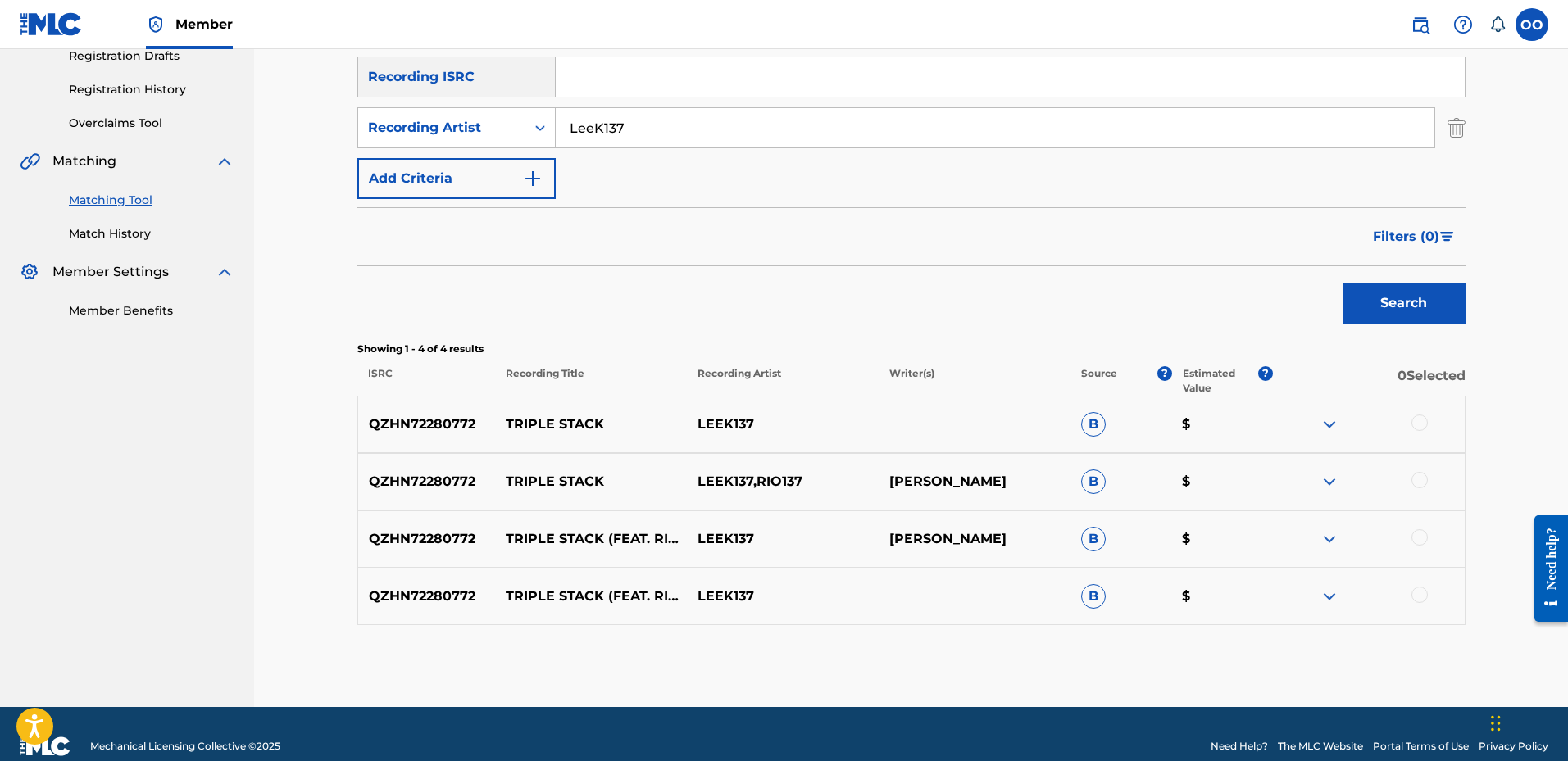
scroll to position [287, 0]
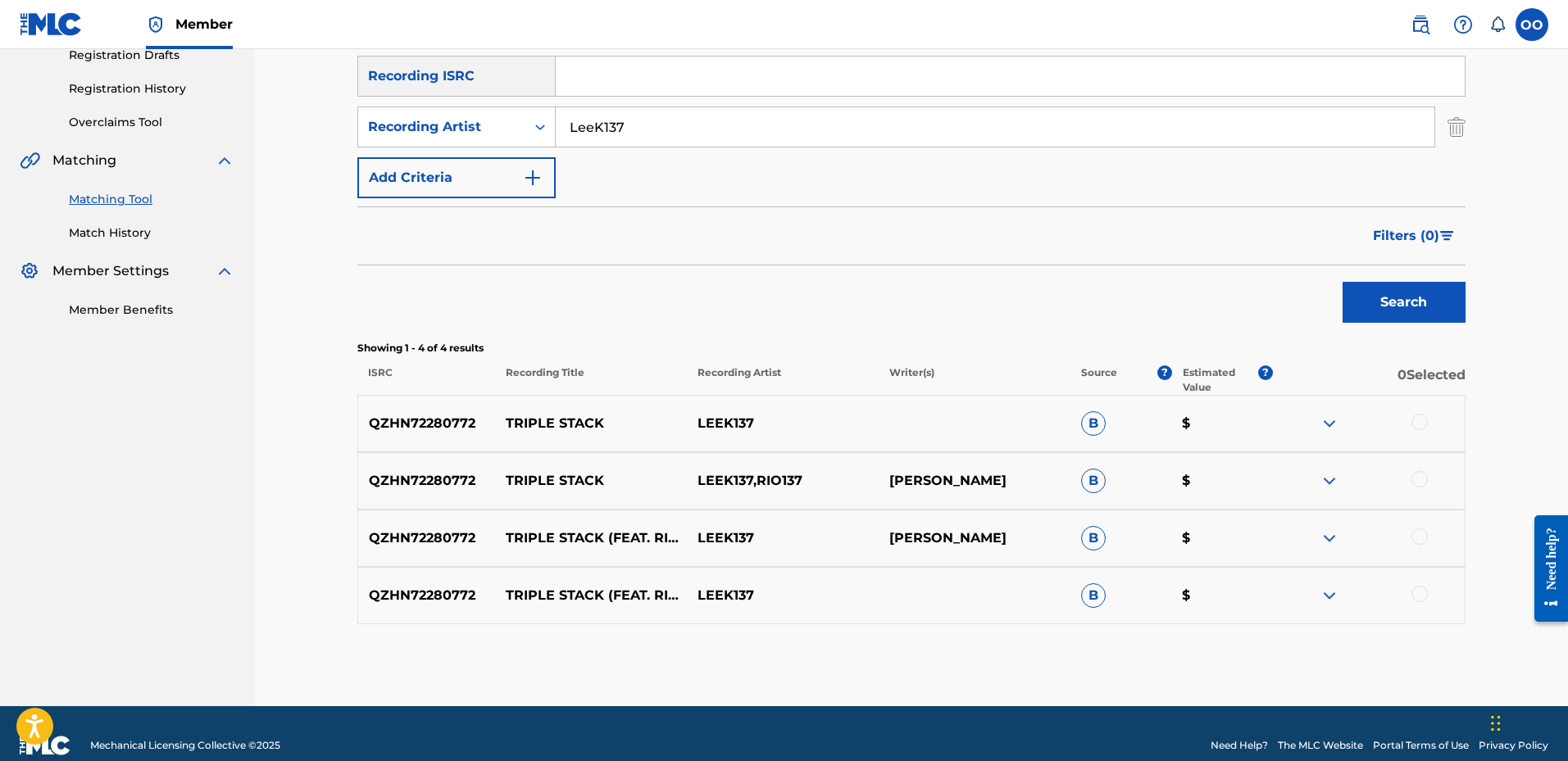
click at [1416, 424] on div at bounding box center [1419, 422] width 17 height 17
click at [1423, 479] on div at bounding box center [1419, 479] width 17 height 17
click at [1419, 535] on div at bounding box center [1419, 536] width 17 height 17
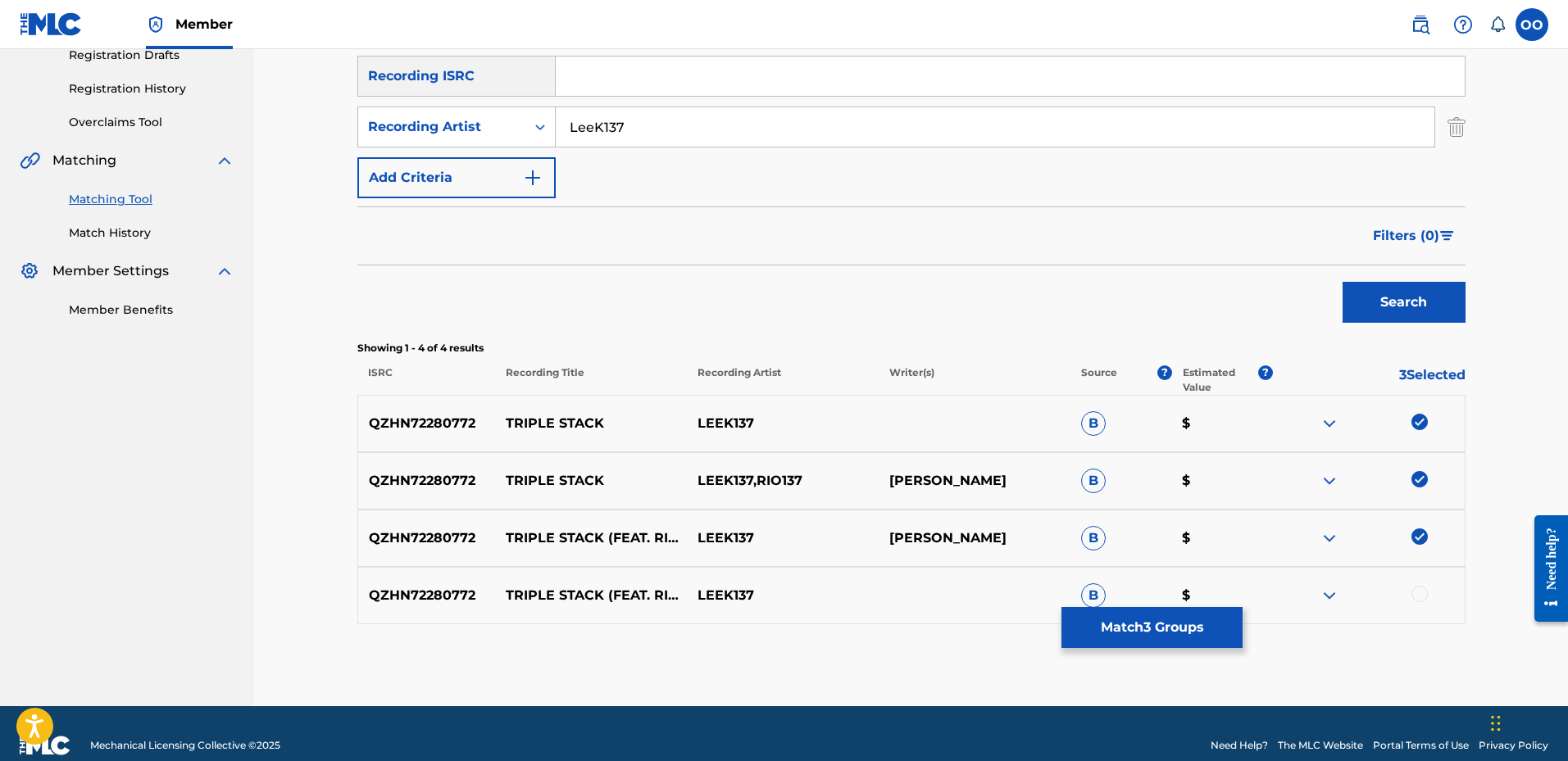
click at [1419, 594] on div at bounding box center [1419, 593] width 17 height 17
click at [1204, 625] on button "Match 4 Groups" at bounding box center [1151, 627] width 181 height 41
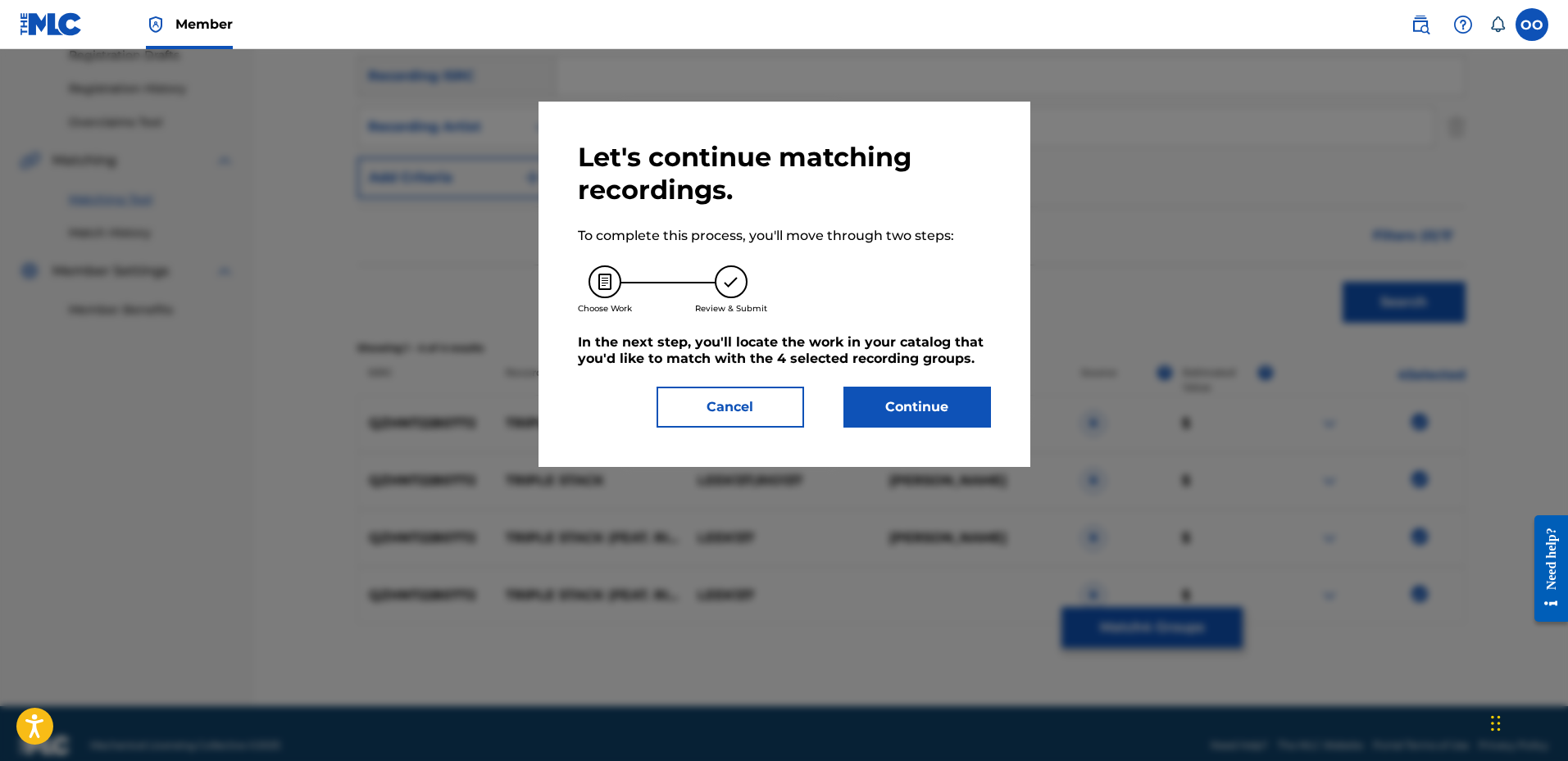
click at [948, 420] on button "Continue" at bounding box center [917, 407] width 148 height 41
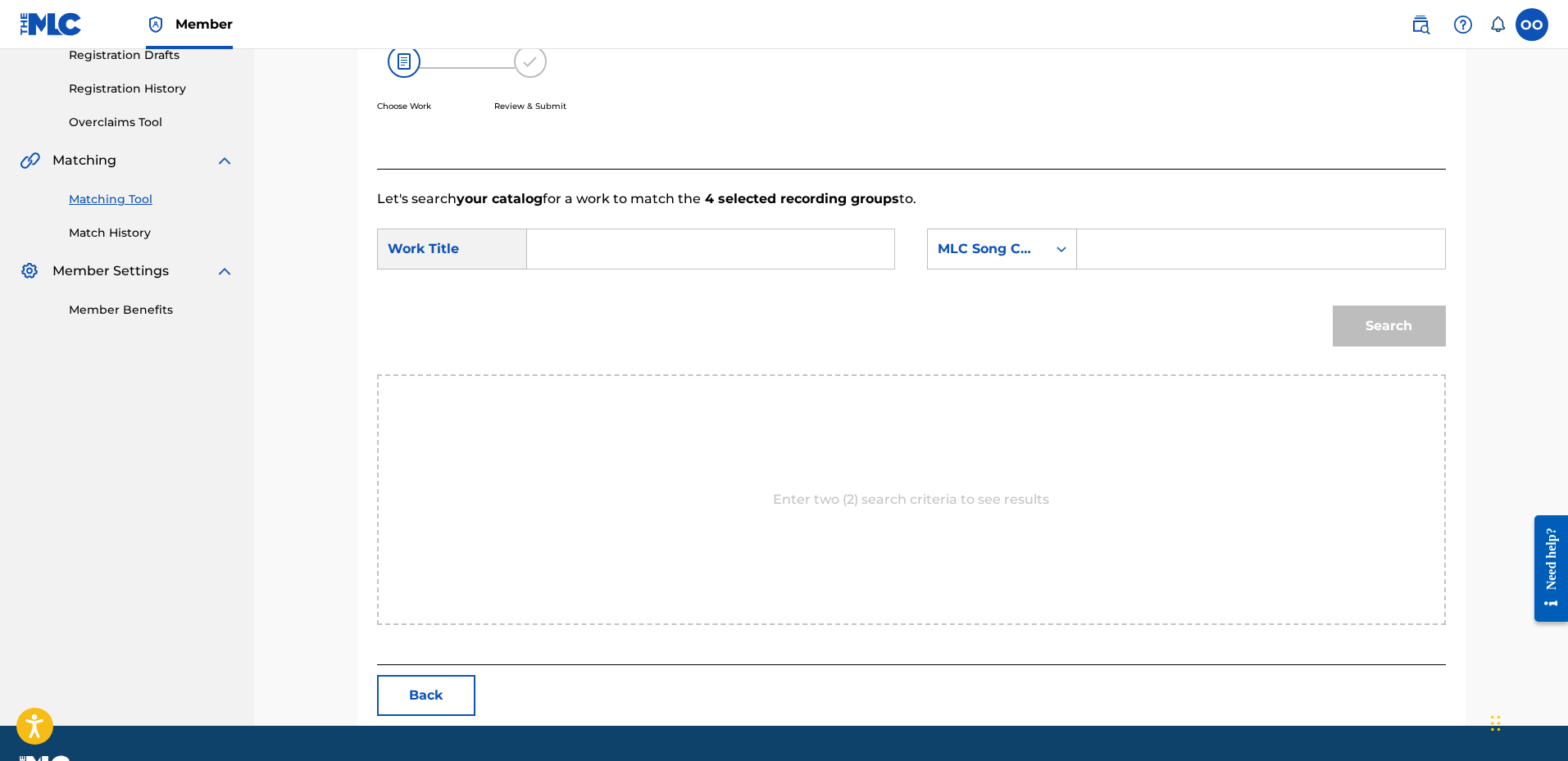
click at [733, 259] on input "Search Form" at bounding box center [711, 249] width 339 height 39
paste input "Triple Stack"
type input "Triple Stack"
click at [1034, 247] on div "MLC Song Code" at bounding box center [987, 249] width 99 height 20
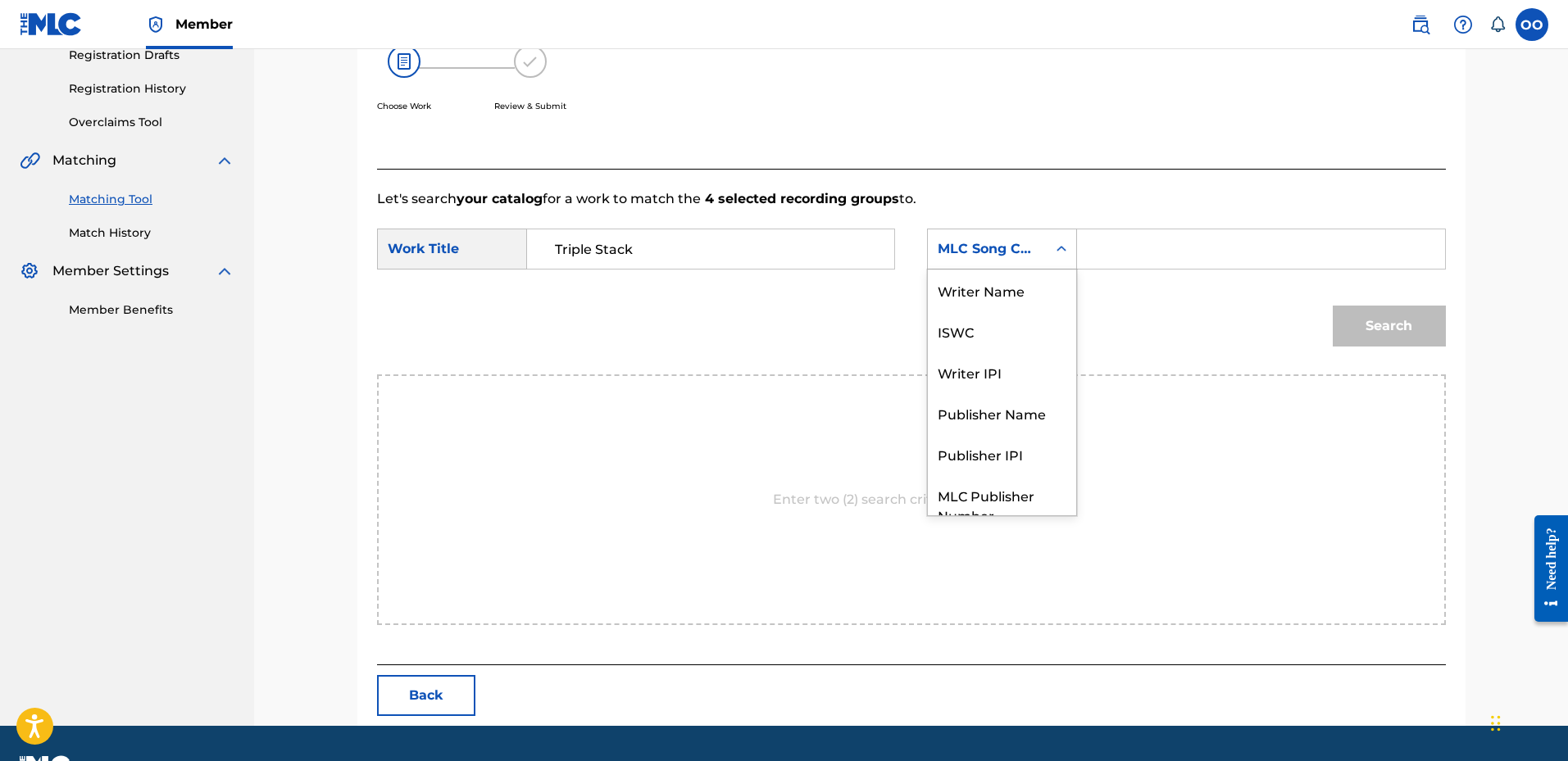
scroll to position [60, 0]
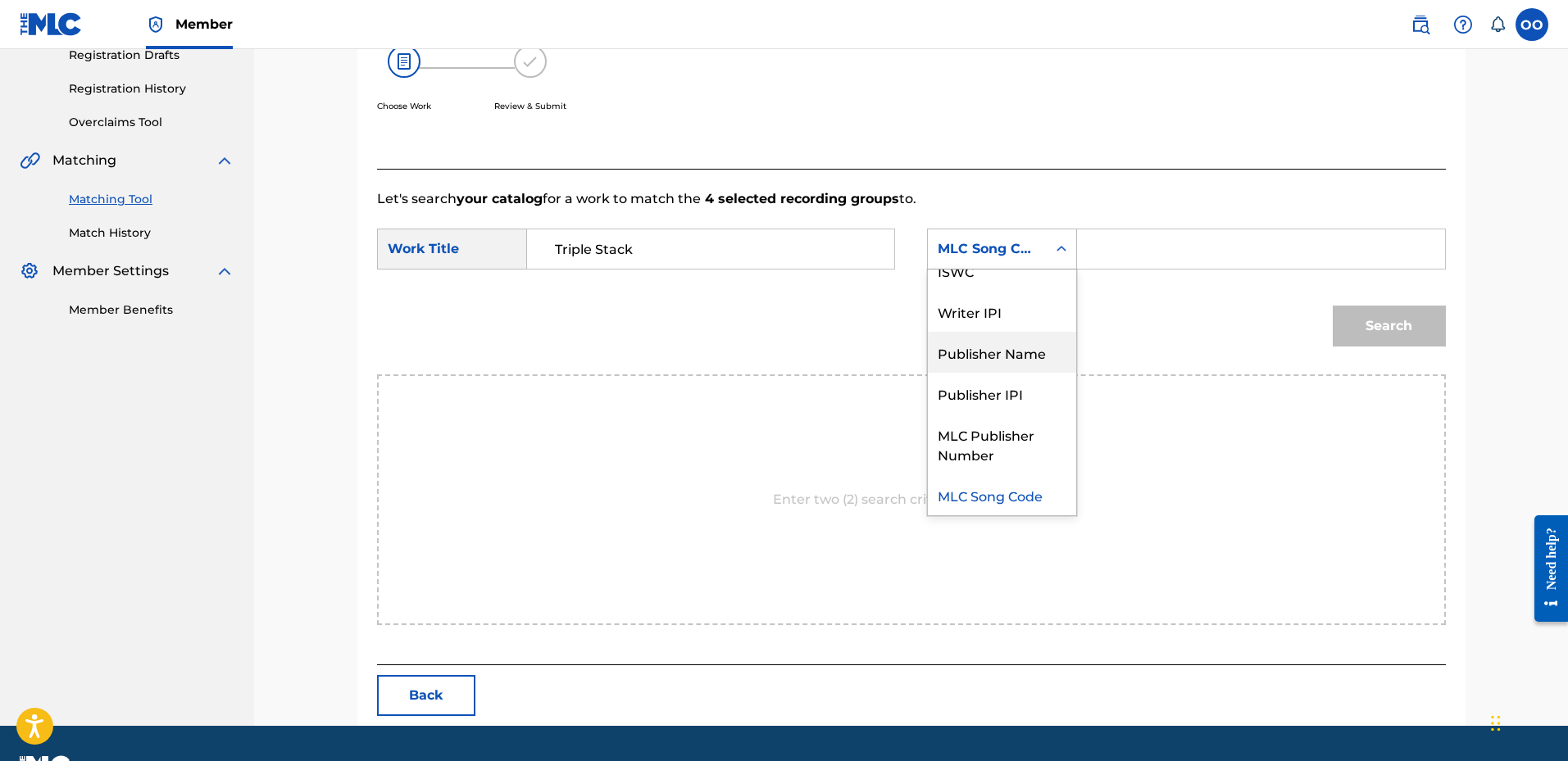
click at [1007, 360] on div "Publisher Name" at bounding box center [1003, 352] width 149 height 41
click at [1105, 257] on input "Search Form" at bounding box center [1260, 249] width 339 height 39
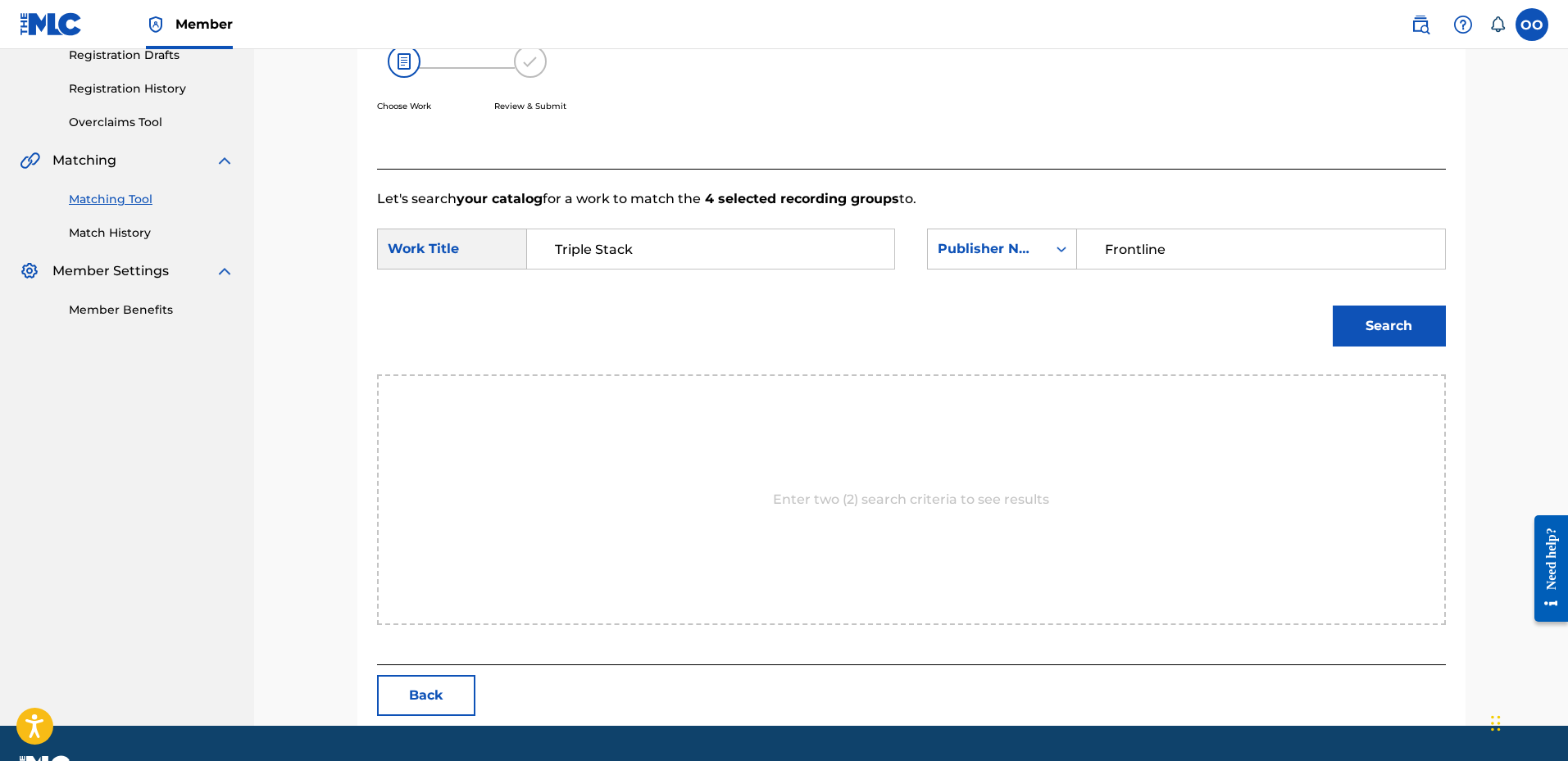
type input "Frontline"
click at [1333, 306] on button "Search" at bounding box center [1389, 326] width 113 height 41
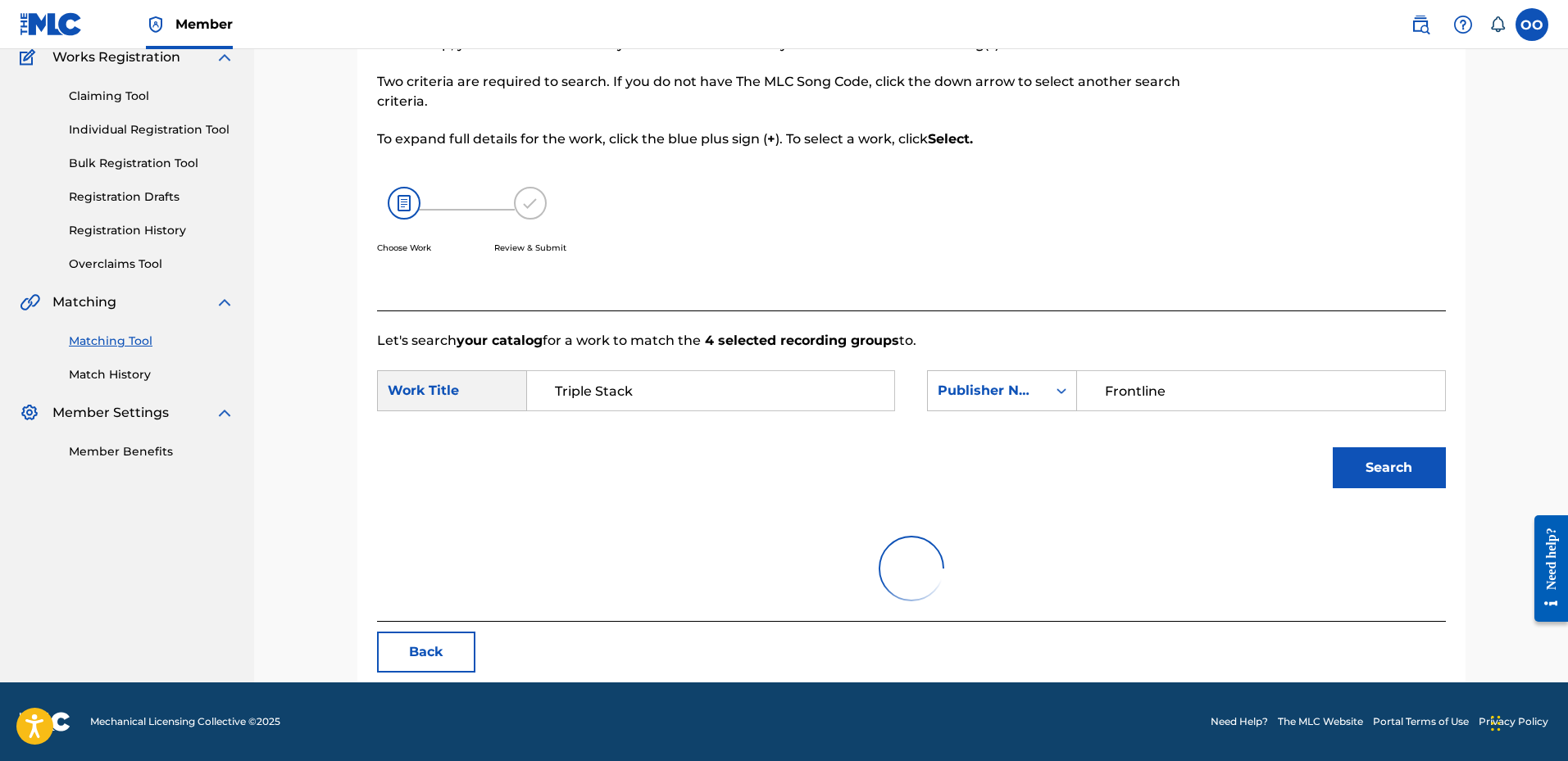
scroll to position [282, 0]
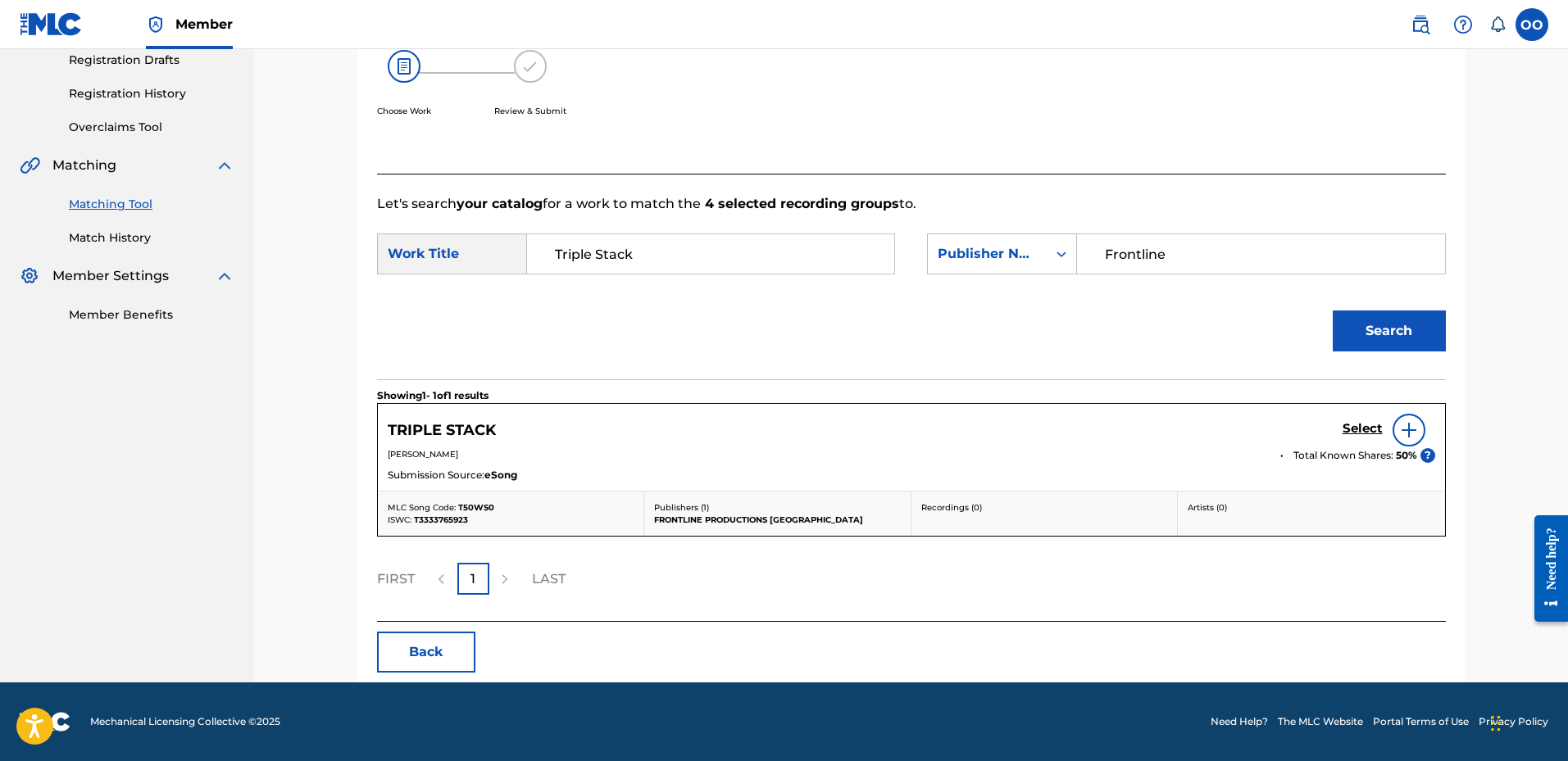
click at [1363, 432] on h5 "Select" at bounding box center [1363, 429] width 40 height 16
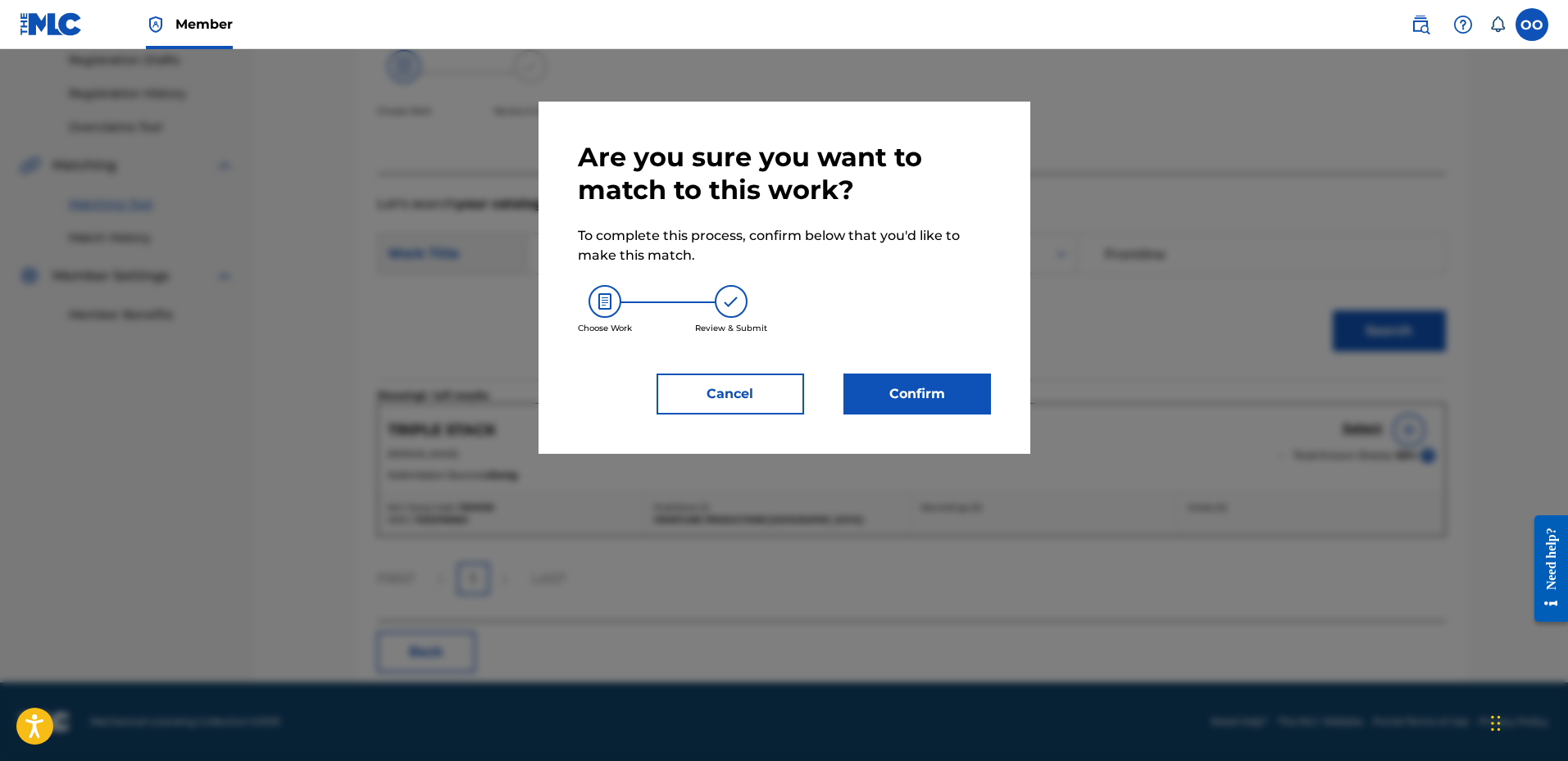
click at [959, 383] on button "Confirm" at bounding box center [917, 394] width 148 height 41
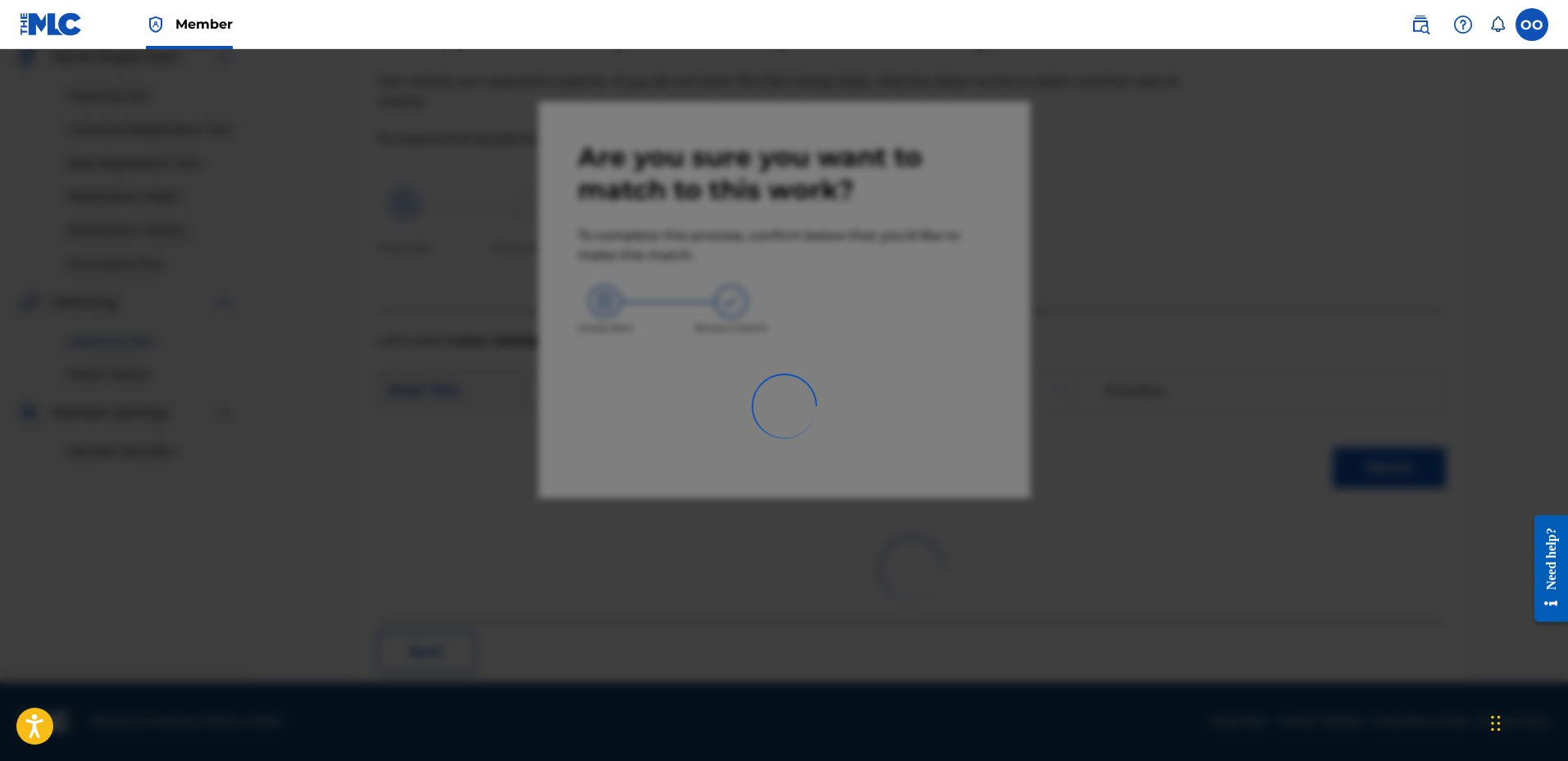
scroll to position [43, 0]
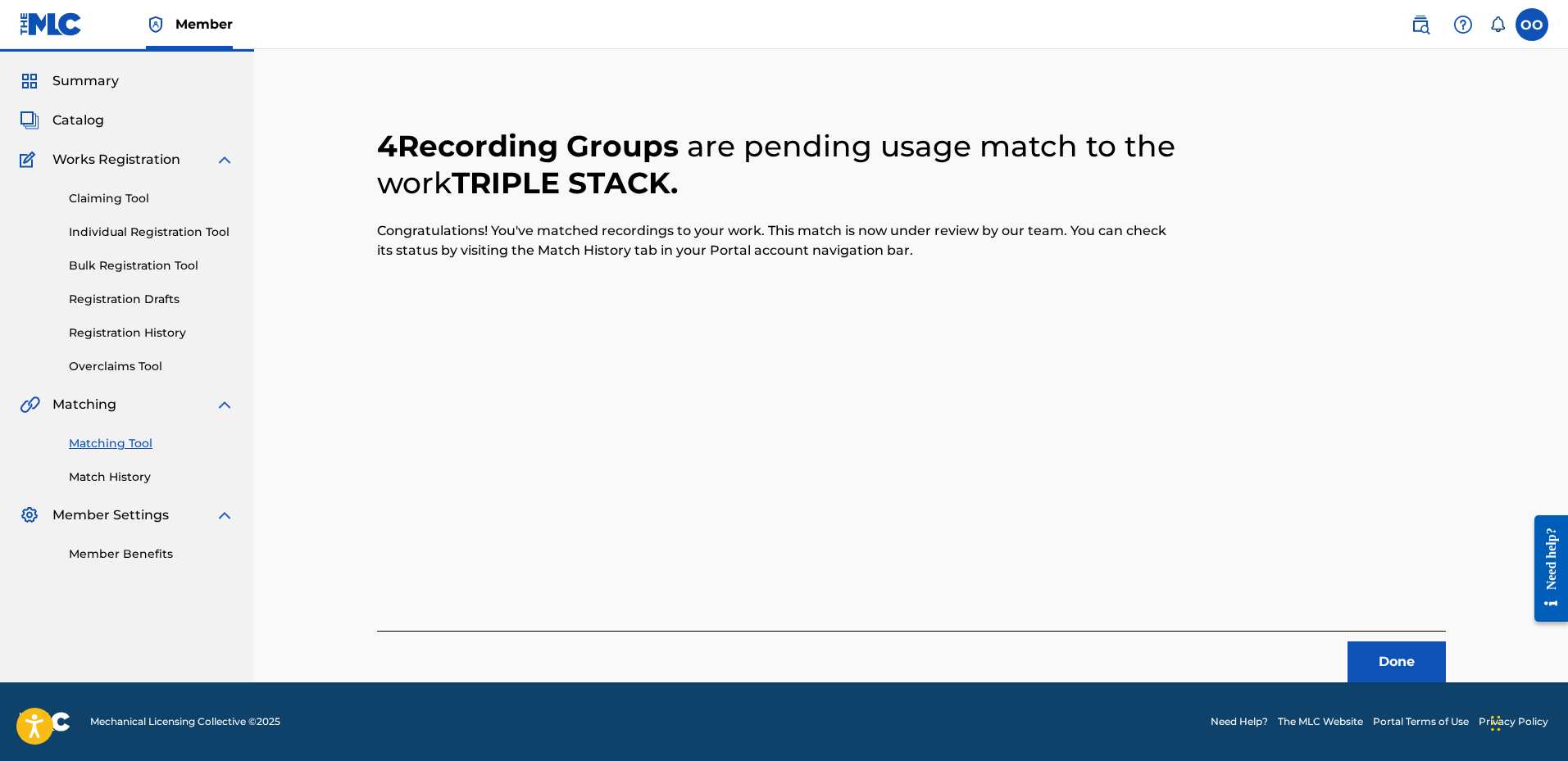
click at [1363, 667] on button "Done" at bounding box center [1397, 661] width 99 height 41
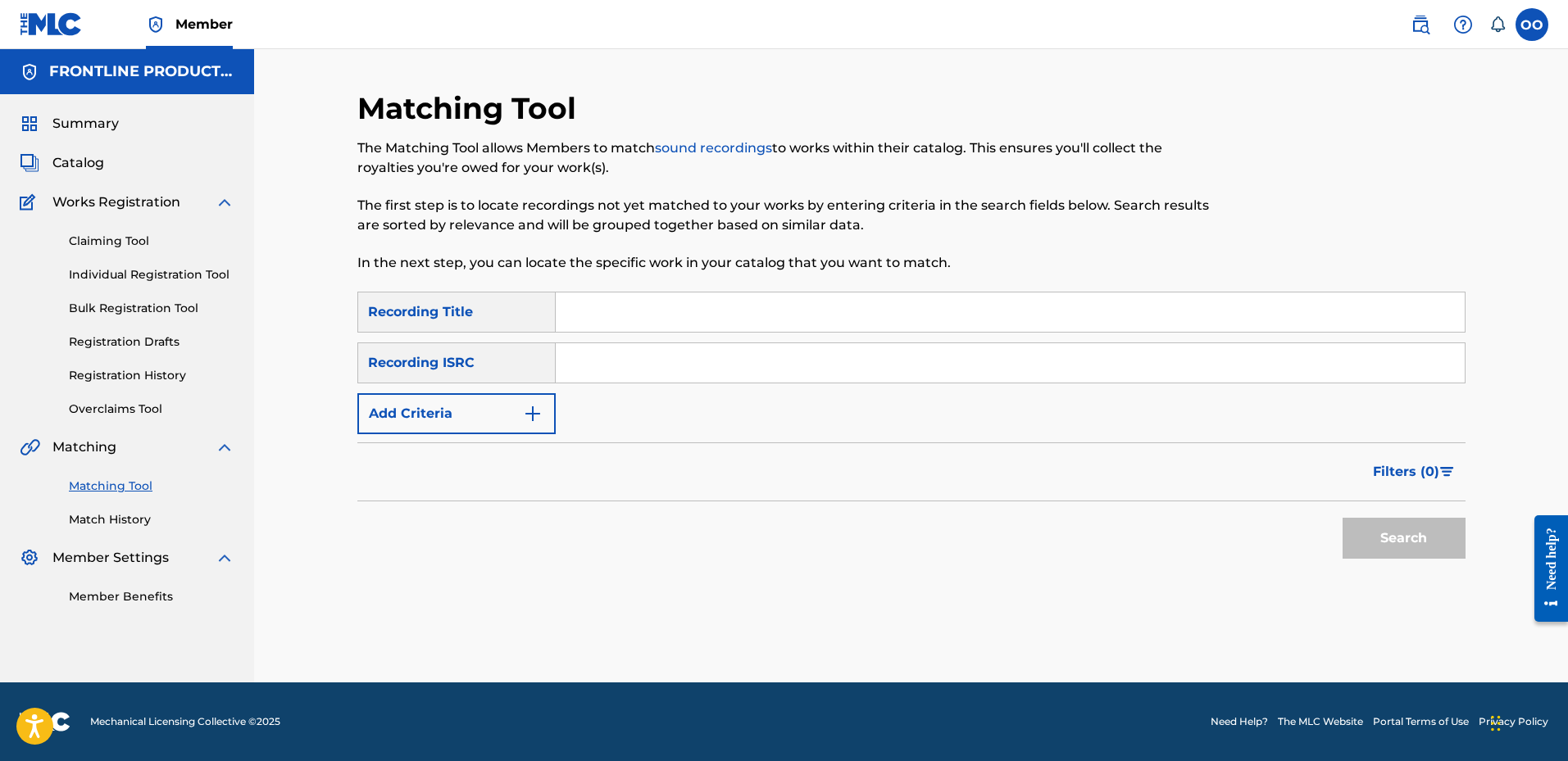
scroll to position [0, 0]
click at [634, 315] on input "Search Form" at bounding box center [1010, 312] width 909 height 39
paste input "Black Ops"
type input "Black Ops"
click at [482, 423] on button "Add Criteria" at bounding box center [456, 413] width 198 height 41
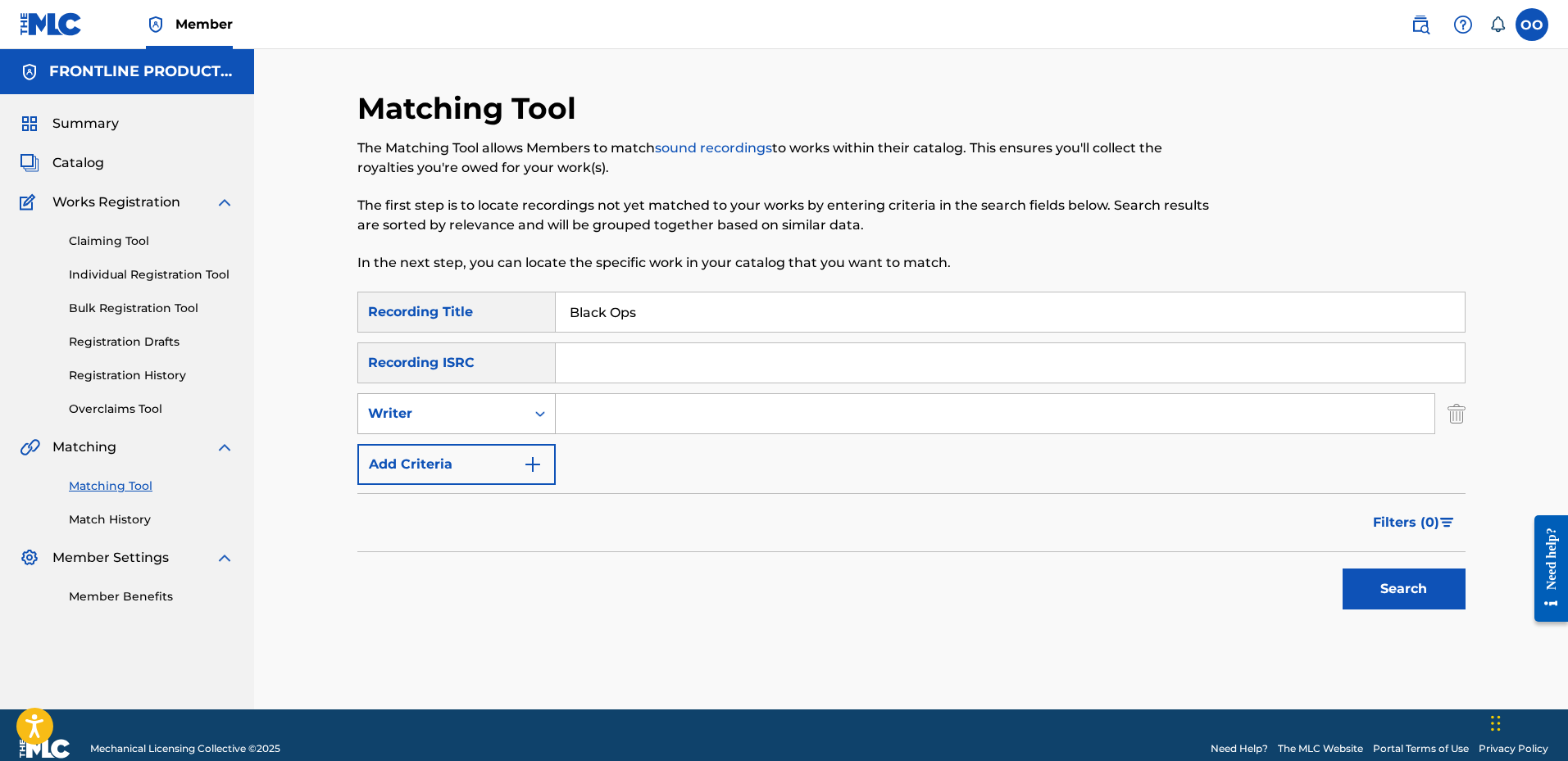
click at [469, 421] on div "Writer" at bounding box center [441, 413] width 148 height 20
click at [468, 458] on div "Recording Artist" at bounding box center [456, 454] width 197 height 41
click at [600, 425] on input "Search Form" at bounding box center [995, 413] width 878 height 39
paste input "#BabyRJay"
type input "#BabyRJay"
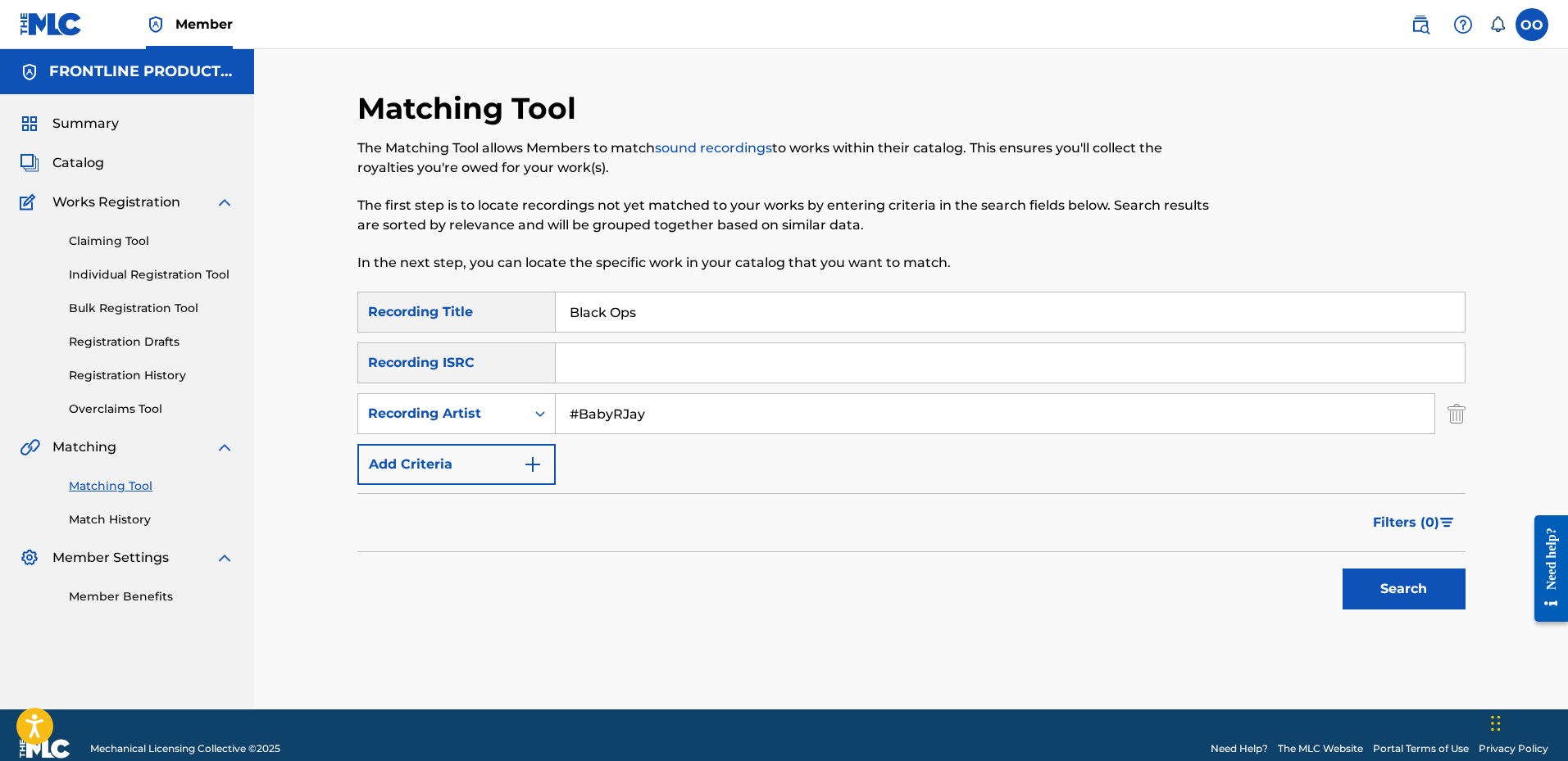
click at [1343, 569] on button "Search" at bounding box center [1404, 589] width 123 height 41
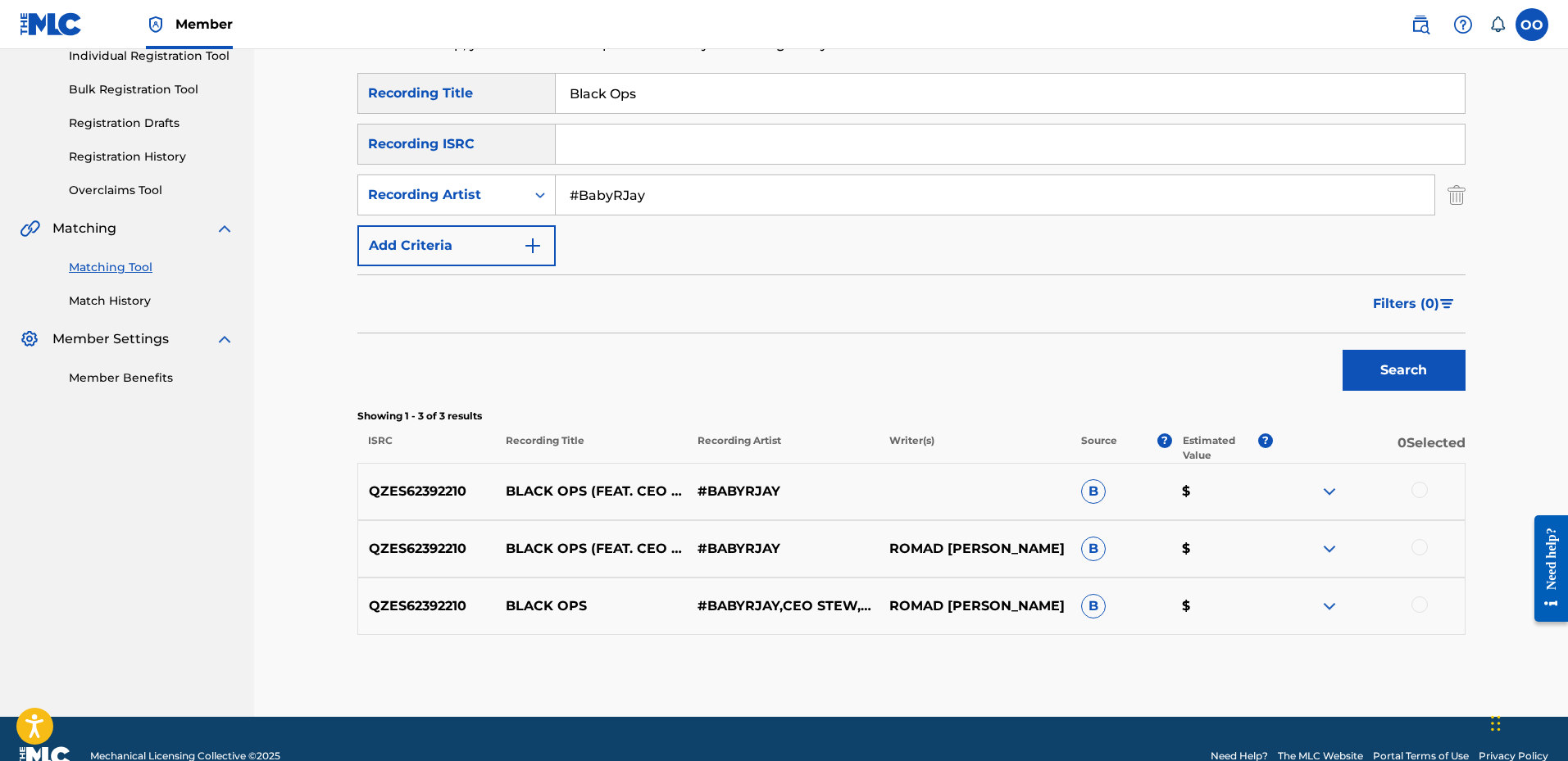
scroll to position [234, 0]
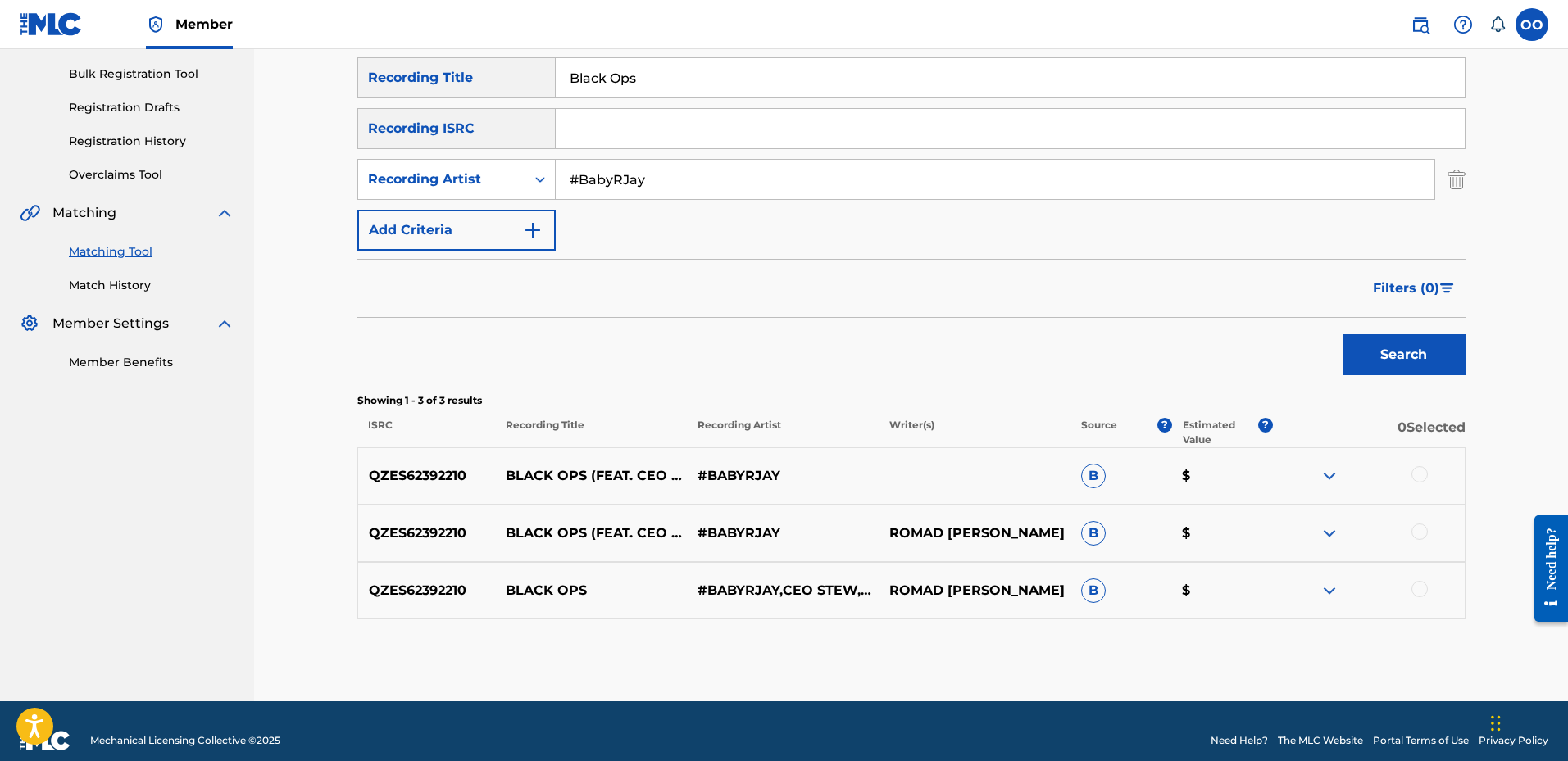
click at [1424, 475] on div at bounding box center [1419, 474] width 17 height 17
click at [1418, 536] on div at bounding box center [1419, 531] width 17 height 17
click at [1423, 587] on div at bounding box center [1419, 589] width 17 height 17
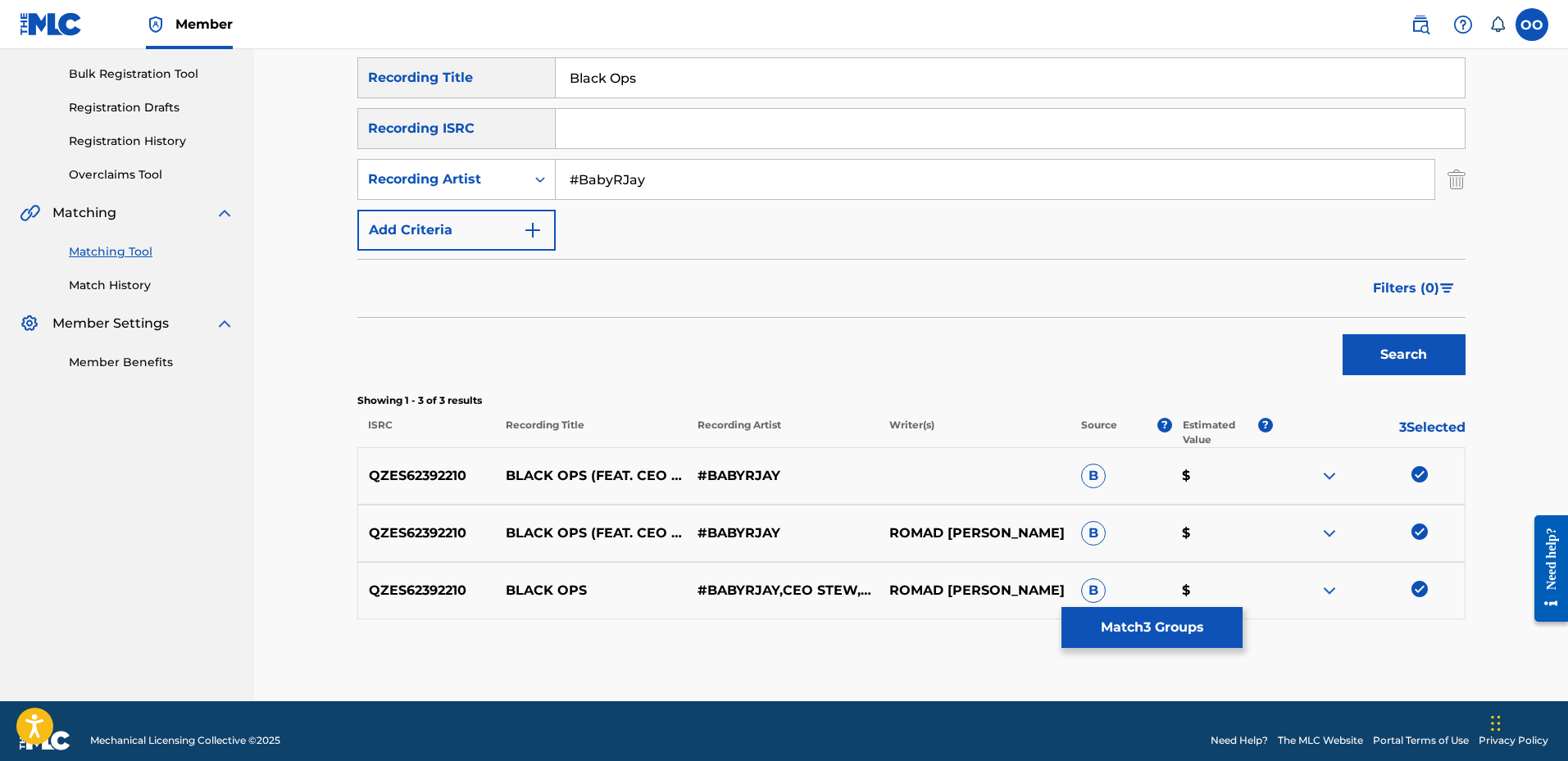
click at [1197, 614] on button "Match 3 Groups" at bounding box center [1151, 627] width 181 height 41
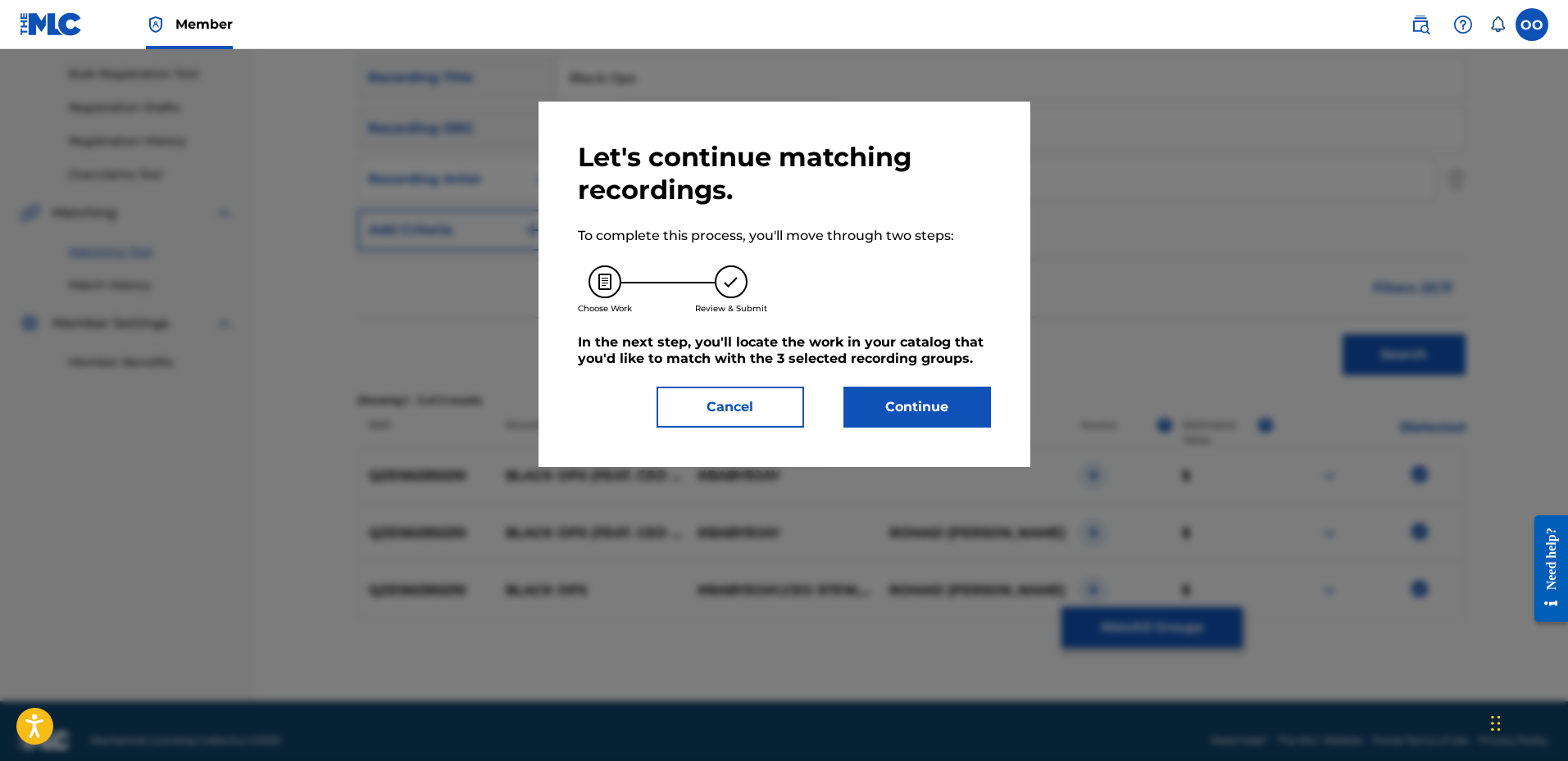
click at [970, 406] on button "Continue" at bounding box center [917, 407] width 148 height 41
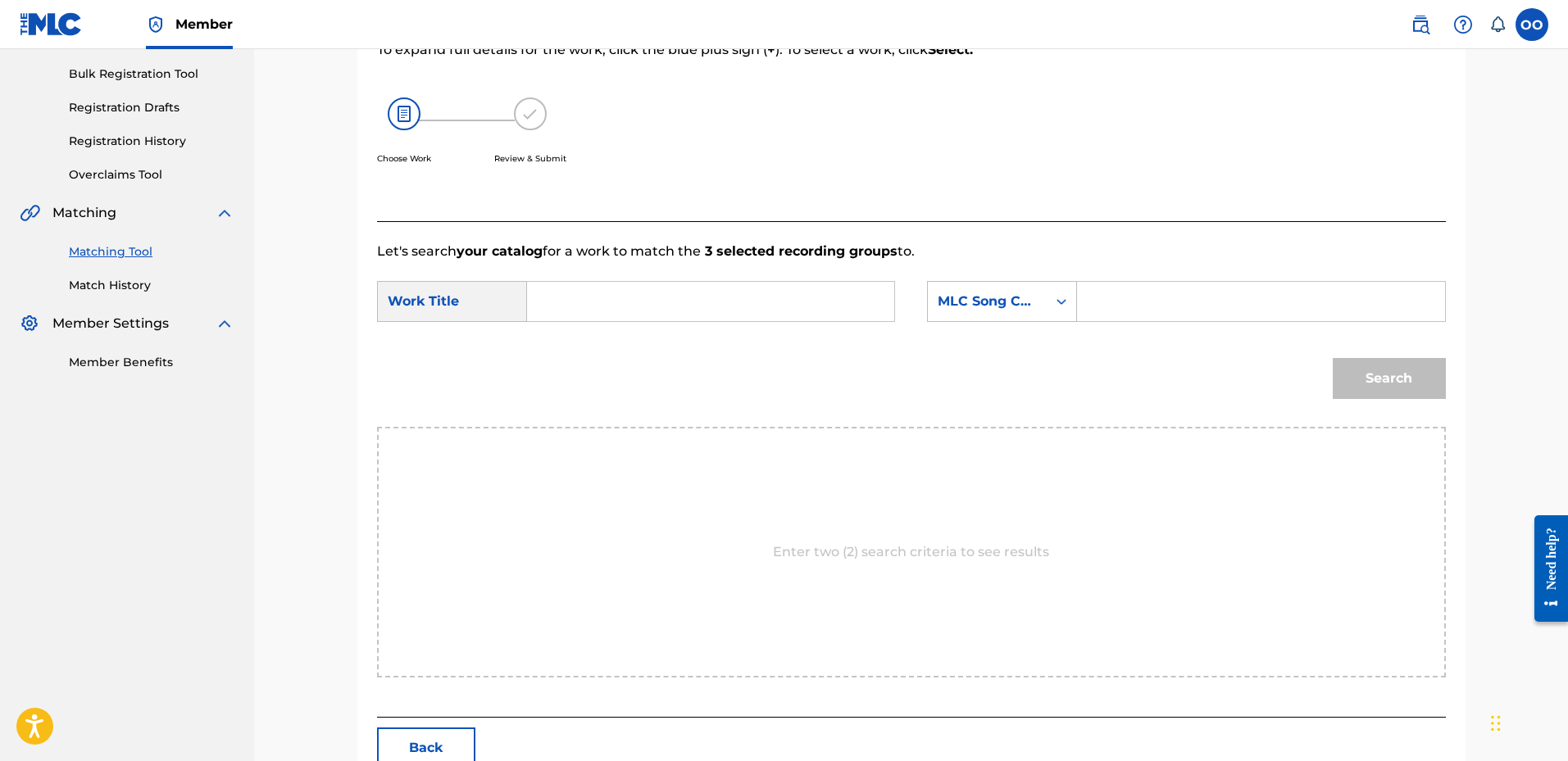
click at [652, 315] on input "Search Form" at bounding box center [711, 301] width 339 height 39
paste input "Black Ops"
type input "Black Ops"
click at [942, 308] on div "MLC Song Code" at bounding box center [987, 301] width 99 height 20
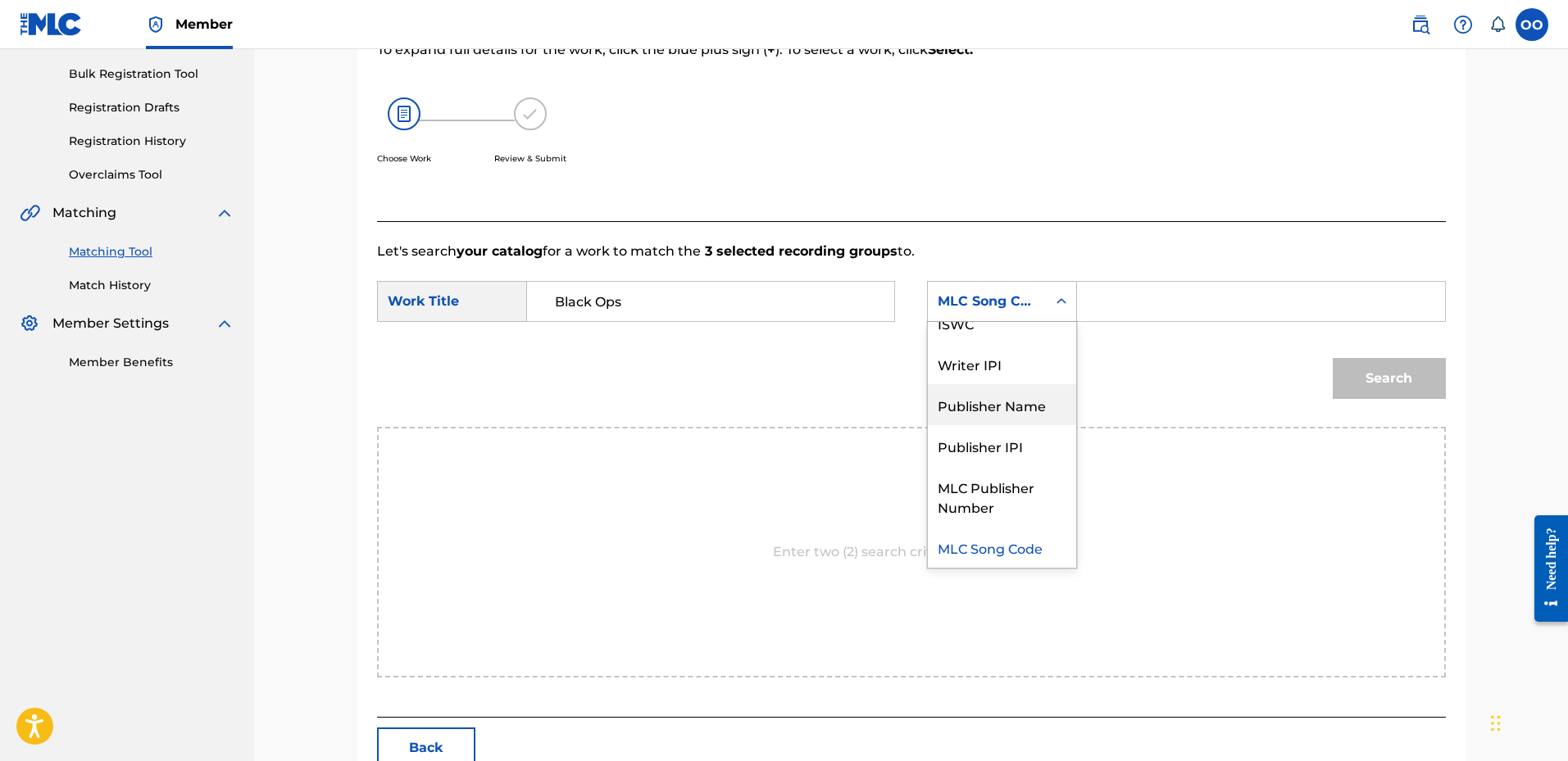
click at [972, 400] on div "Publisher Name" at bounding box center [1003, 405] width 149 height 41
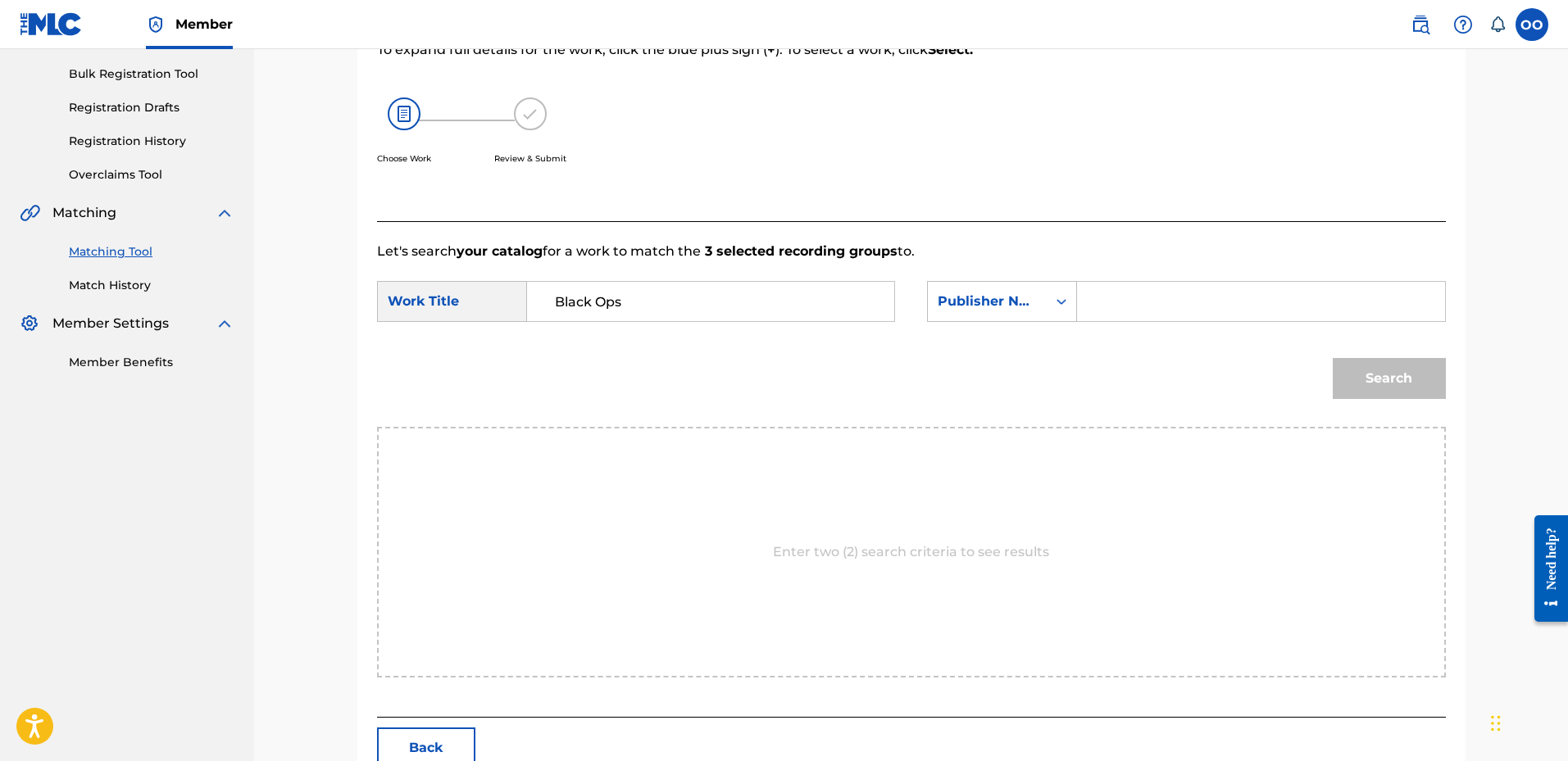
click at [1140, 313] on input "Search Form" at bounding box center [1260, 301] width 339 height 39
type input "Frontline"
click at [1333, 358] on button "Search" at bounding box center [1389, 378] width 113 height 41
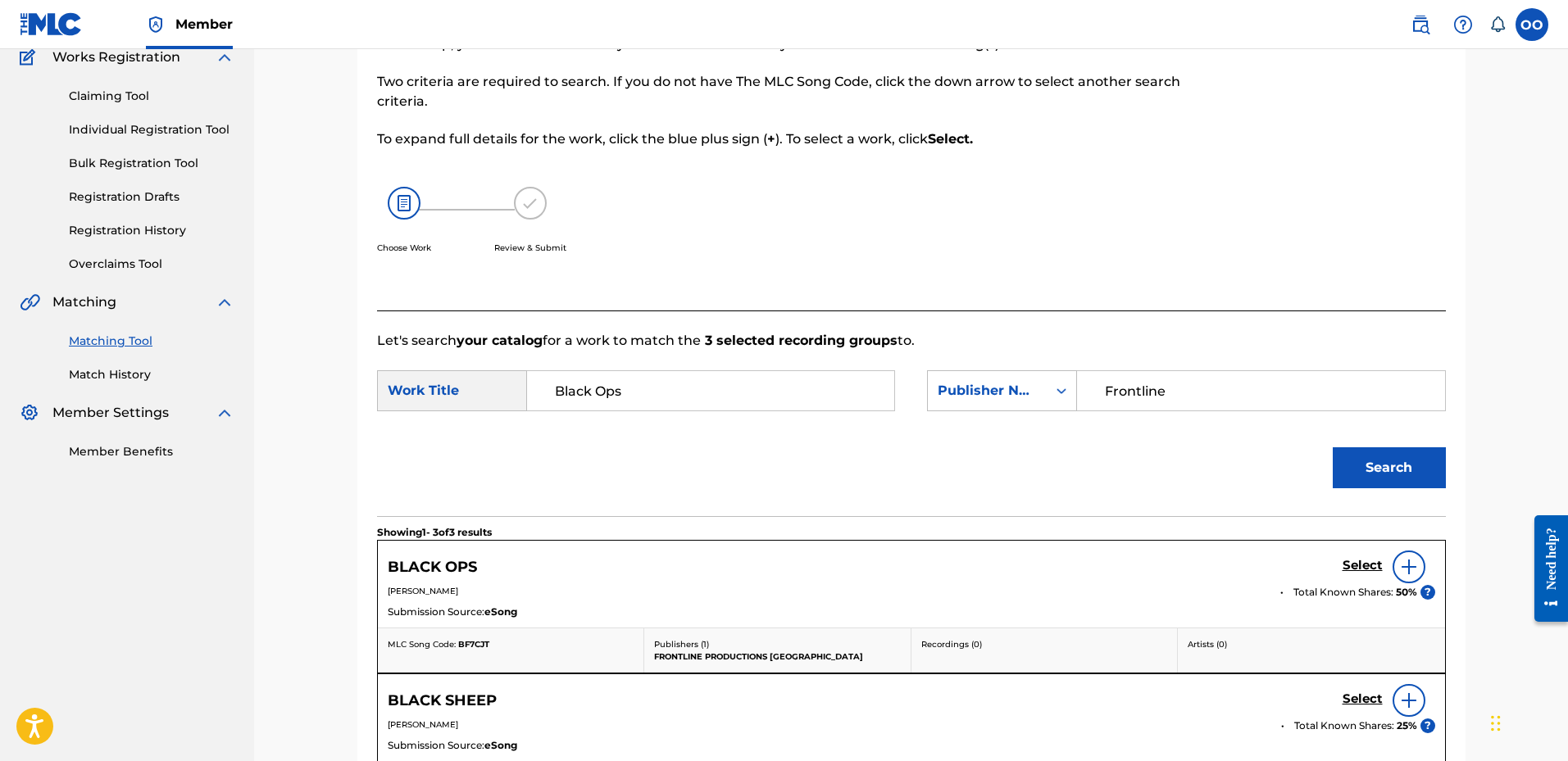
scroll to position [234, 0]
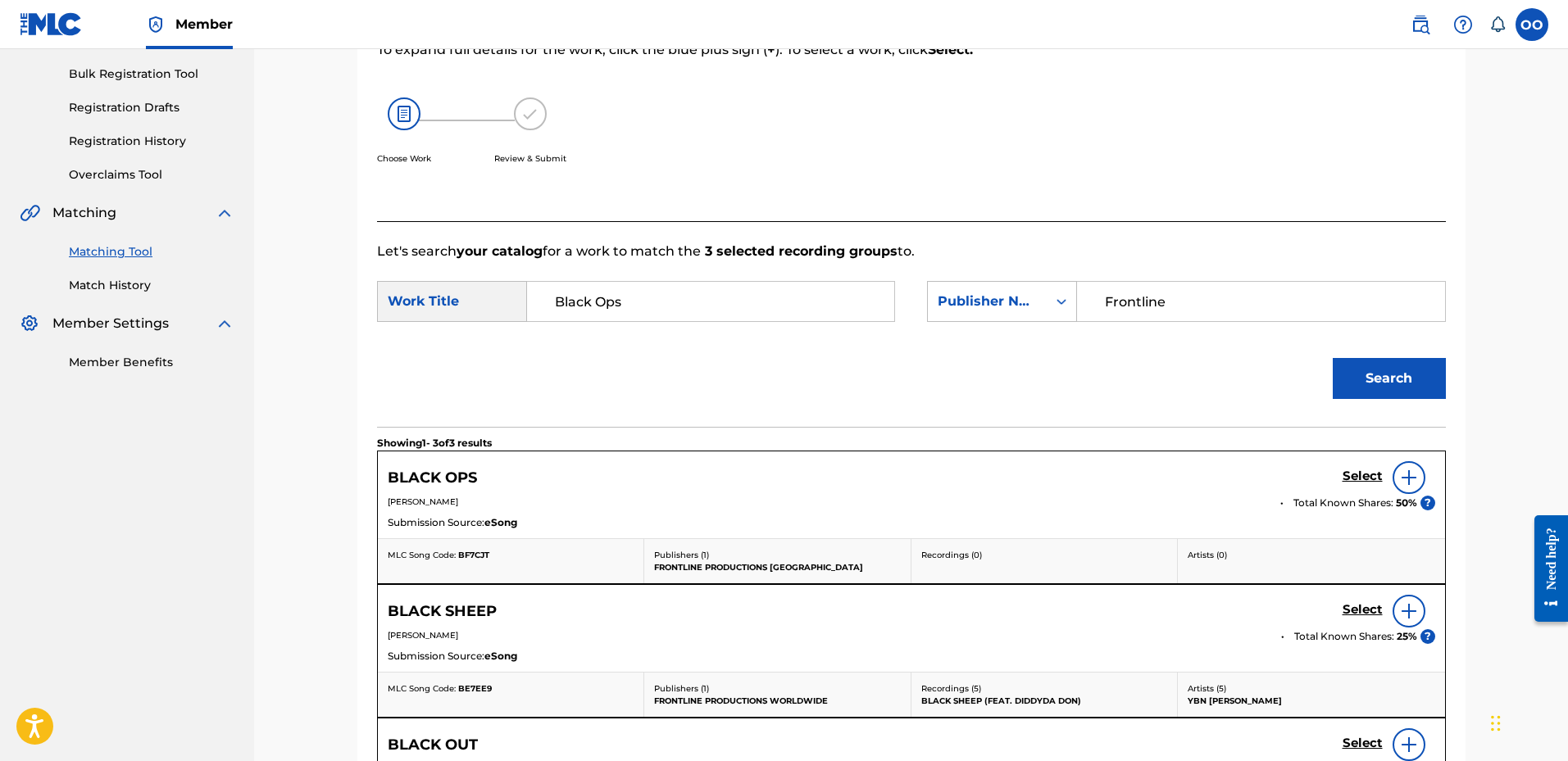
click at [1357, 477] on h5 "Select" at bounding box center [1363, 476] width 40 height 16
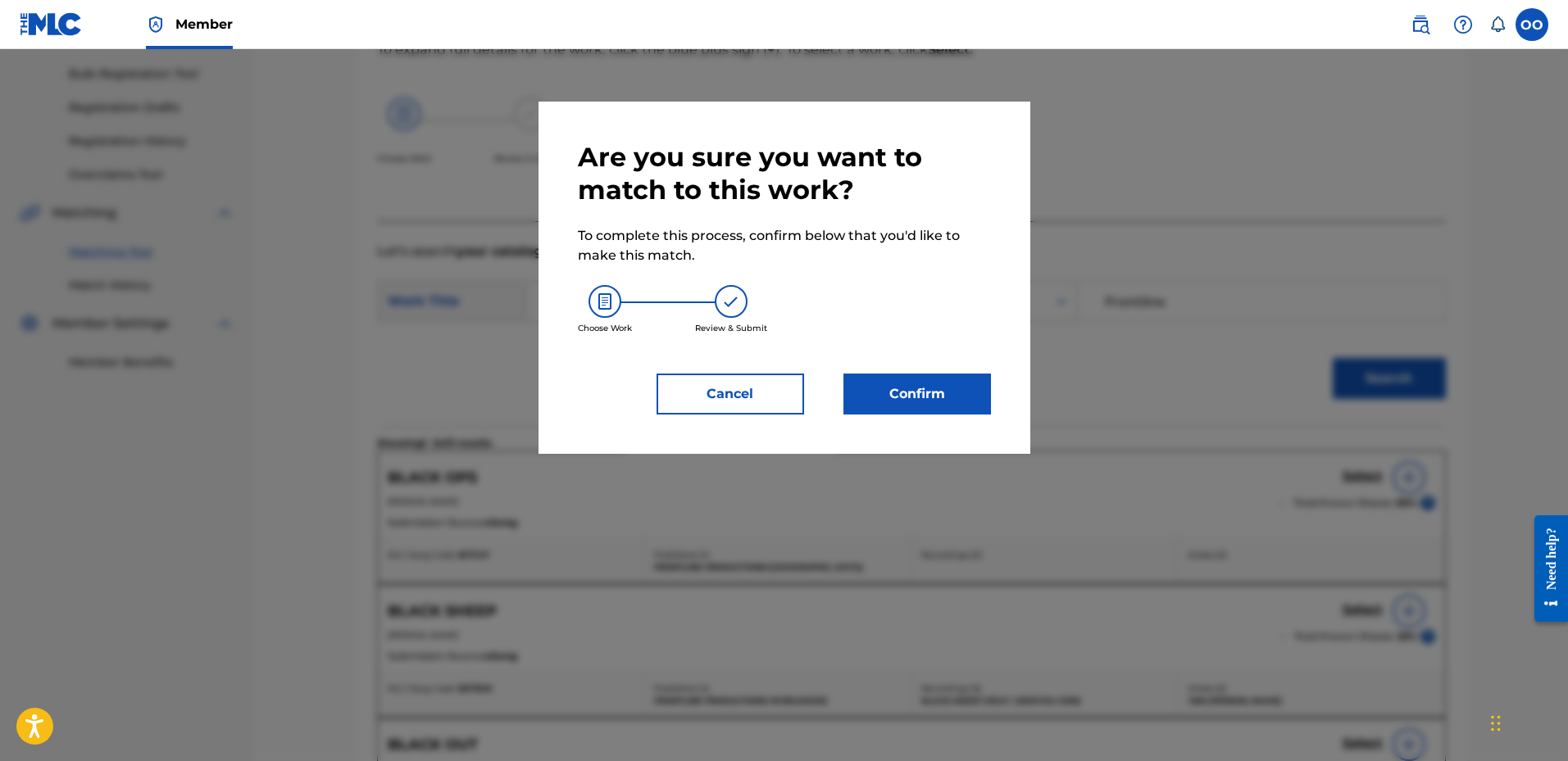
click at [954, 380] on button "Confirm" at bounding box center [917, 394] width 148 height 41
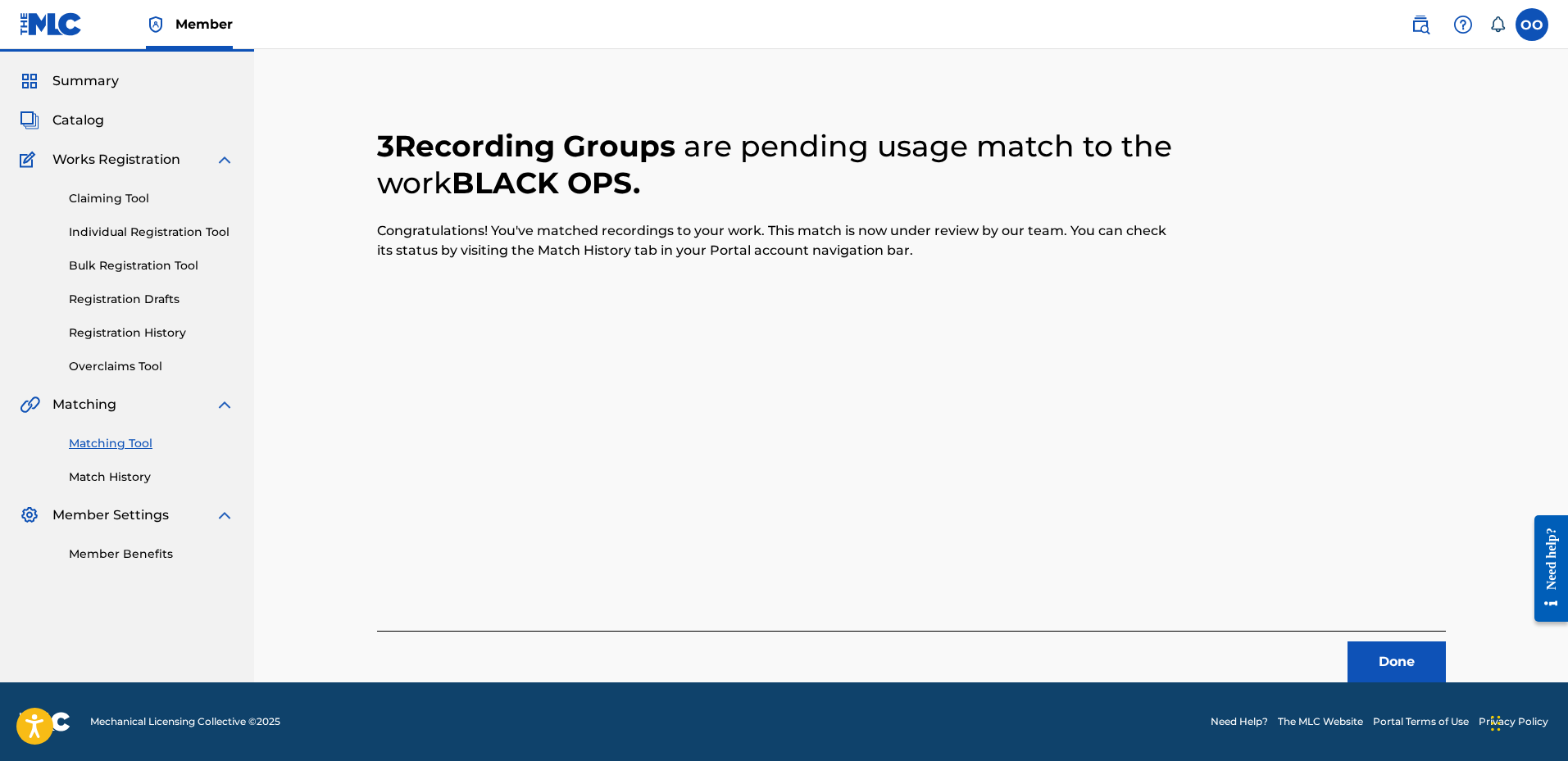
scroll to position [43, 0]
click at [1377, 650] on button "Done" at bounding box center [1397, 661] width 99 height 41
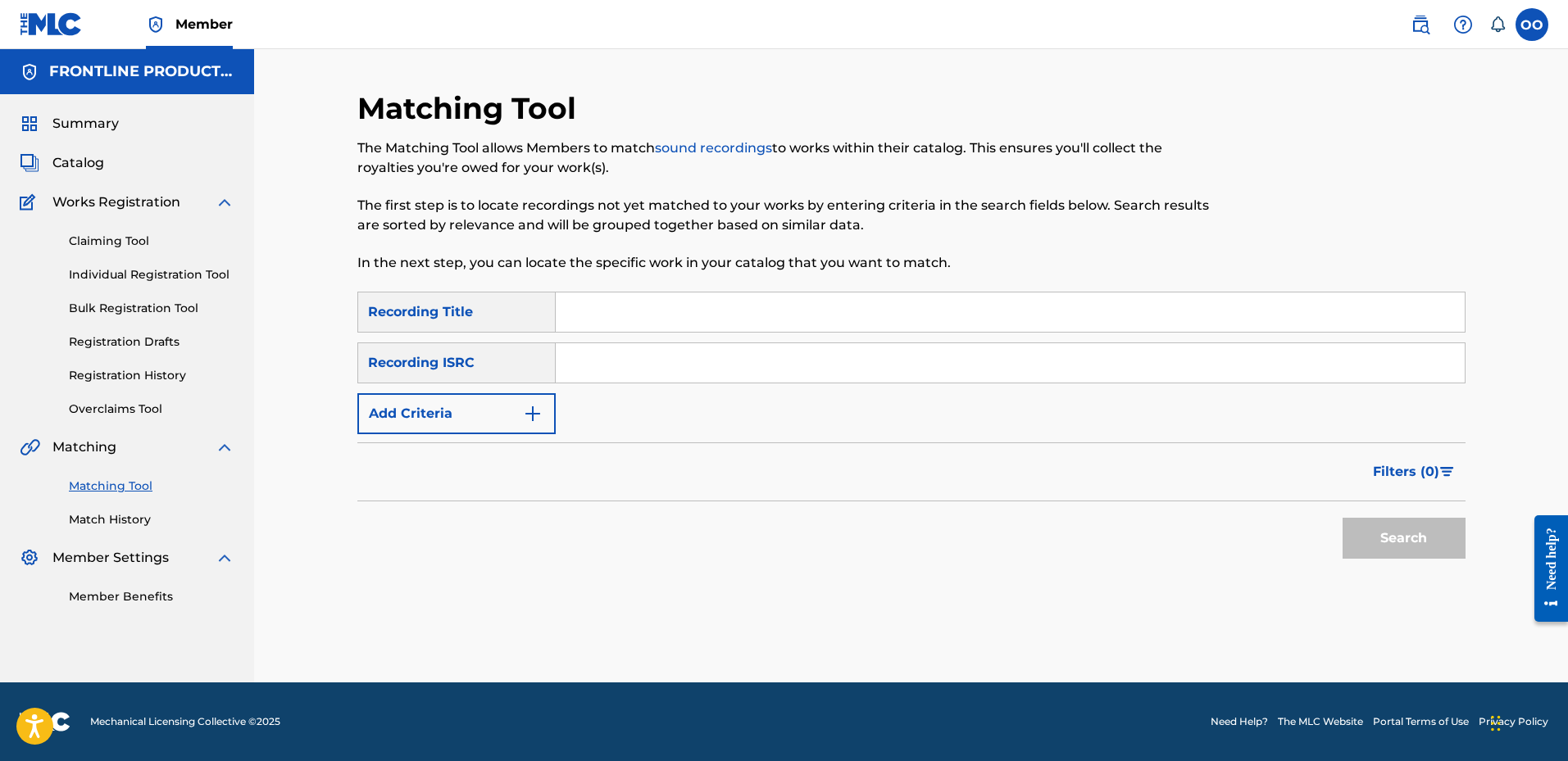
scroll to position [0, 0]
click at [744, 318] on input "Search Form" at bounding box center [1010, 312] width 909 height 39
paste input "Stay Alive"
type input "Stay Alive"
click at [431, 413] on button "Add Criteria" at bounding box center [456, 413] width 198 height 41
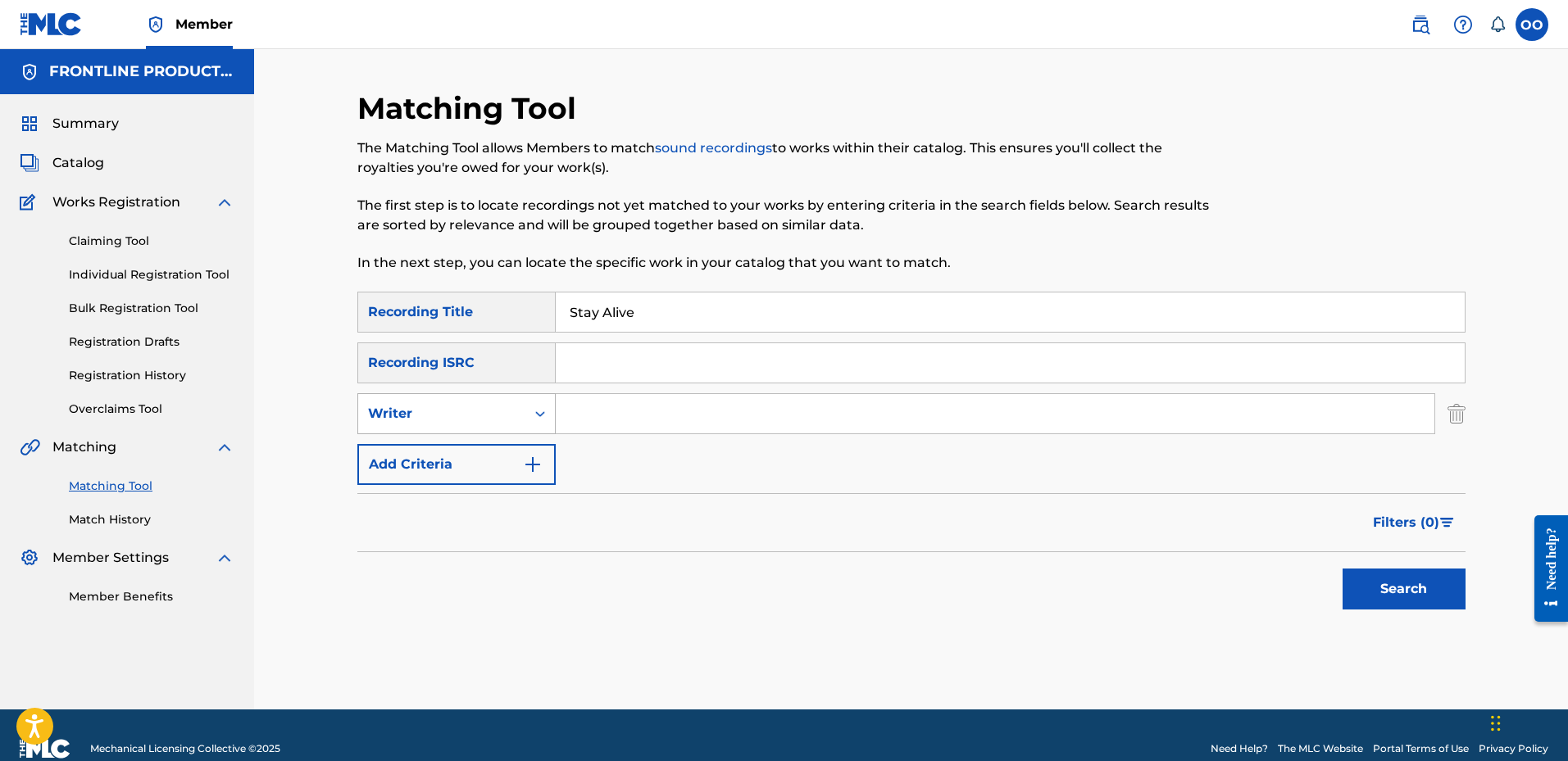
click at [444, 406] on div "Writer" at bounding box center [441, 413] width 148 height 20
click at [453, 466] on div "Recording Artist" at bounding box center [456, 454] width 197 height 41
click at [594, 424] on input "Search Form" at bounding box center [995, 413] width 878 height 39
paste input "LeeK137"
type input "LeeK137"
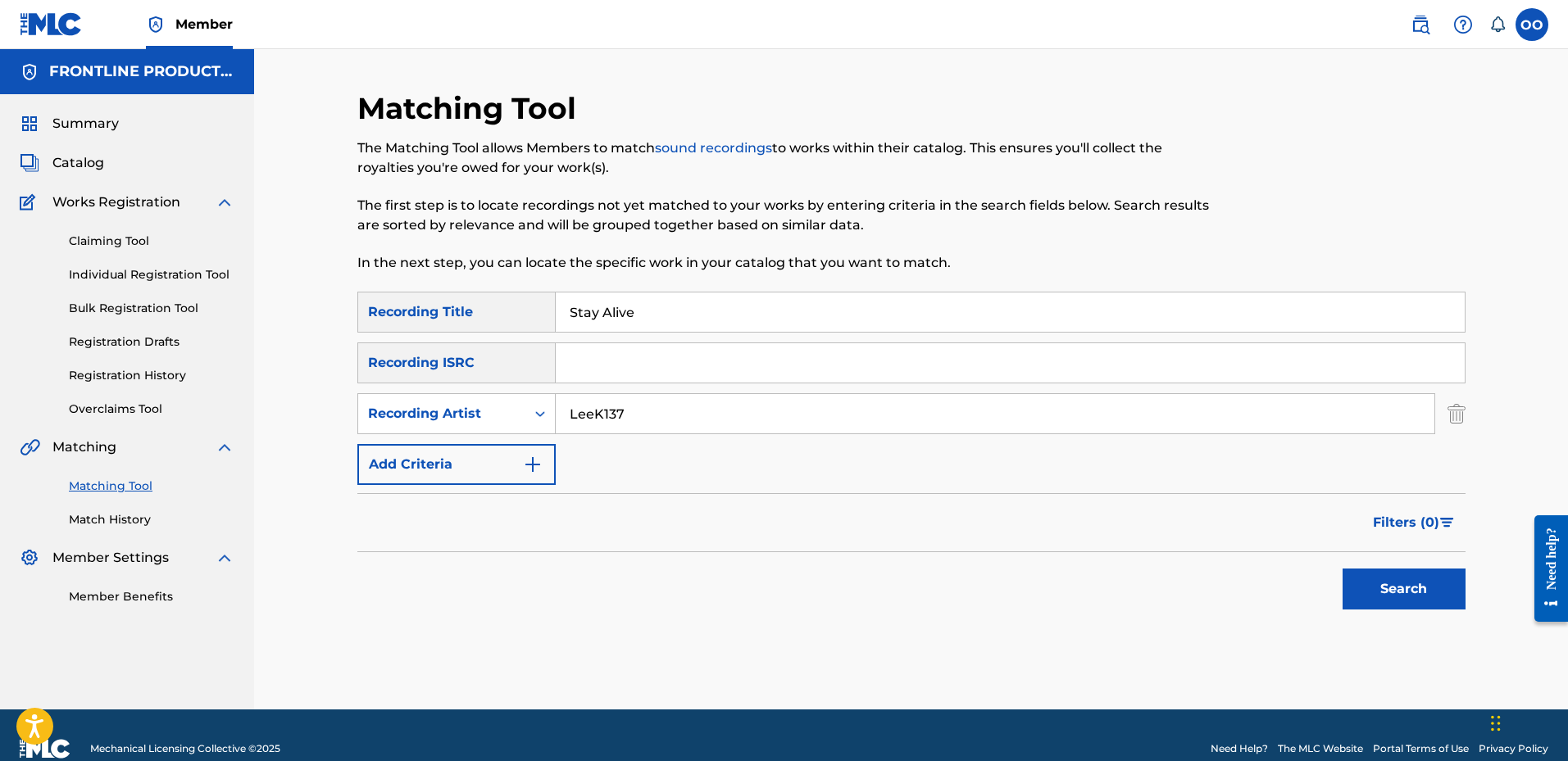
click at [1343, 569] on button "Search" at bounding box center [1404, 589] width 123 height 41
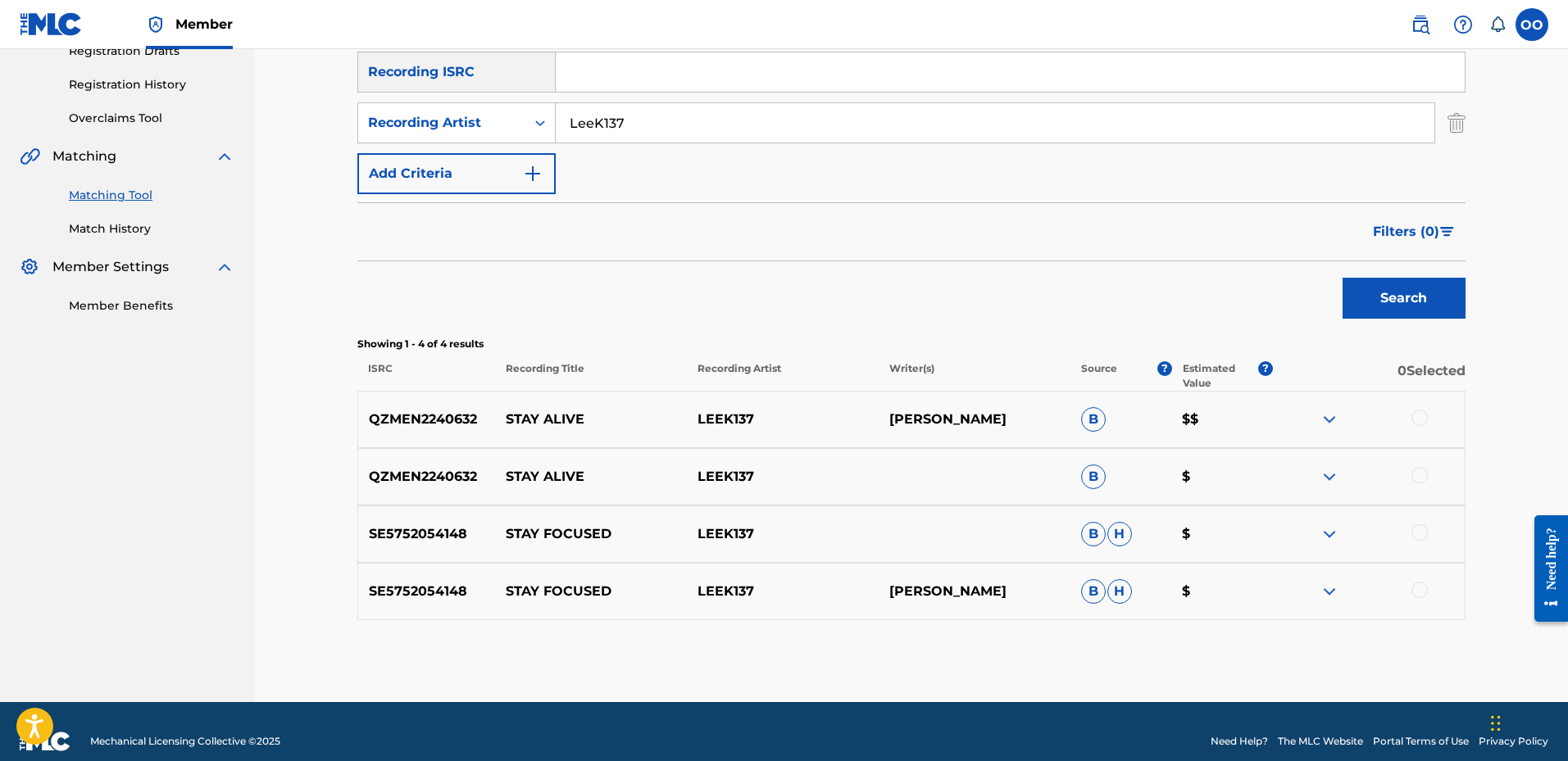
scroll to position [310, 0]
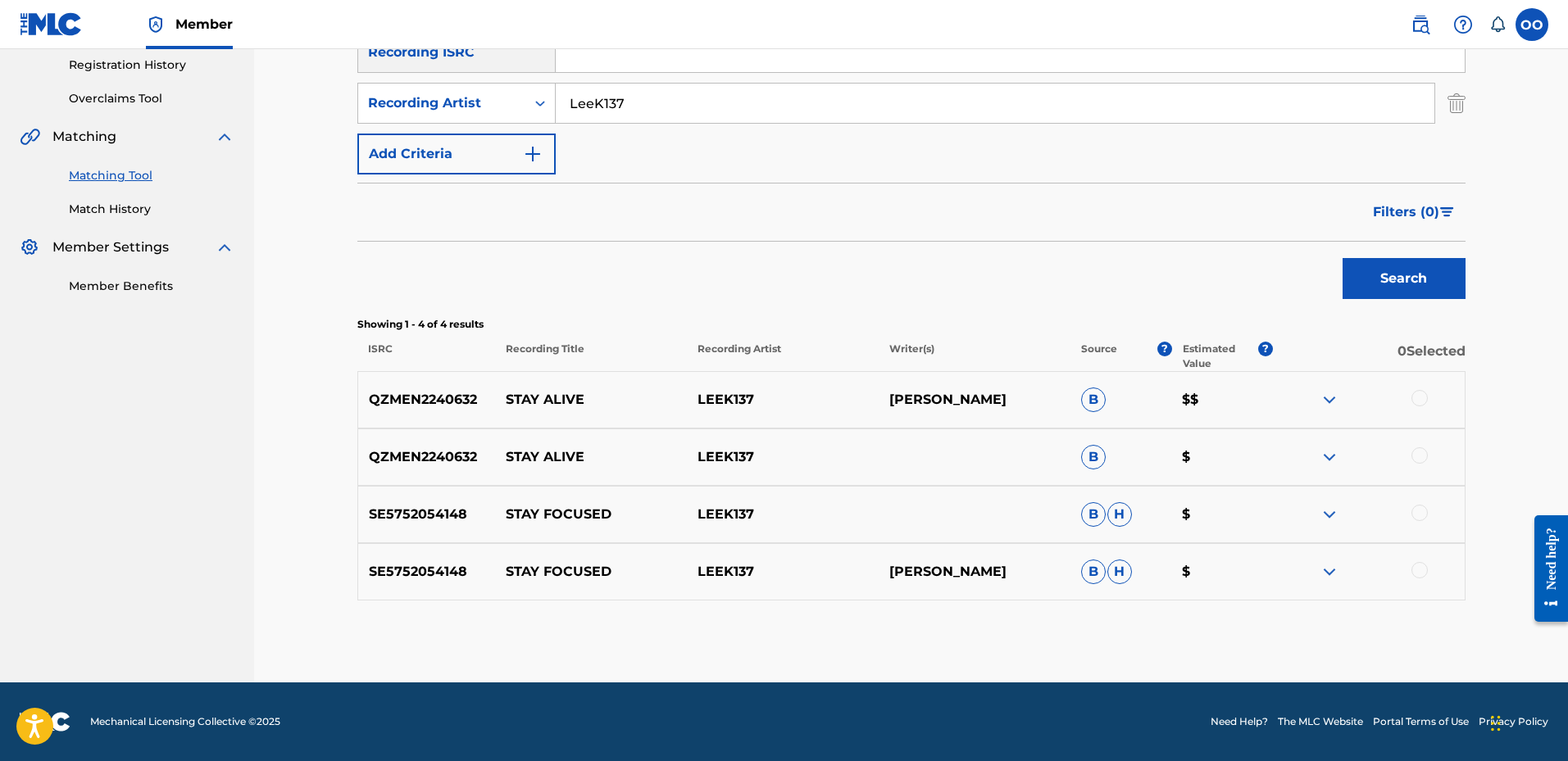
click at [1416, 403] on div at bounding box center [1419, 398] width 17 height 17
click at [1423, 457] on div at bounding box center [1419, 455] width 17 height 17
click at [1418, 511] on div at bounding box center [1419, 513] width 17 height 17
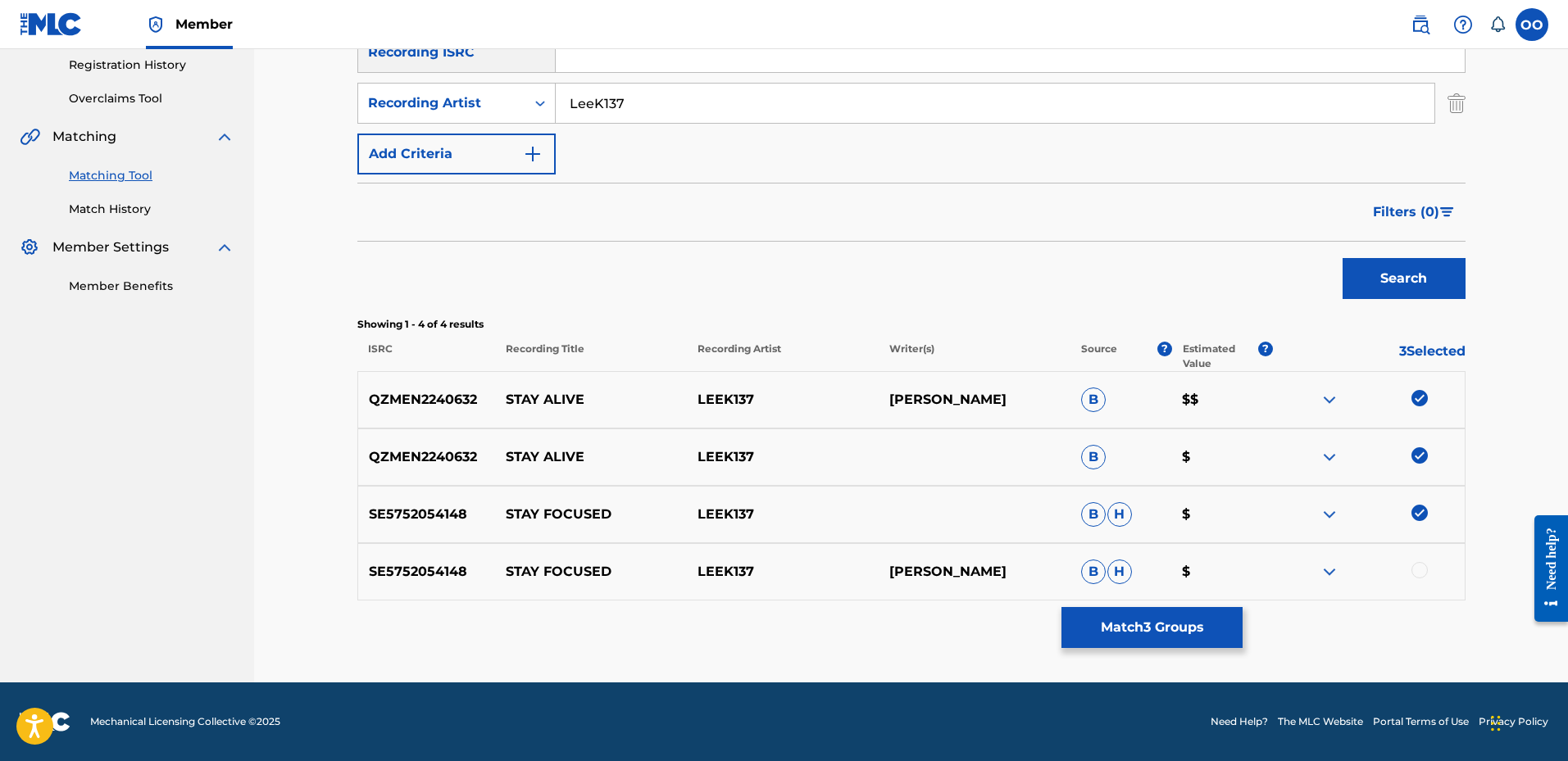
click at [1420, 572] on div at bounding box center [1419, 570] width 17 height 17
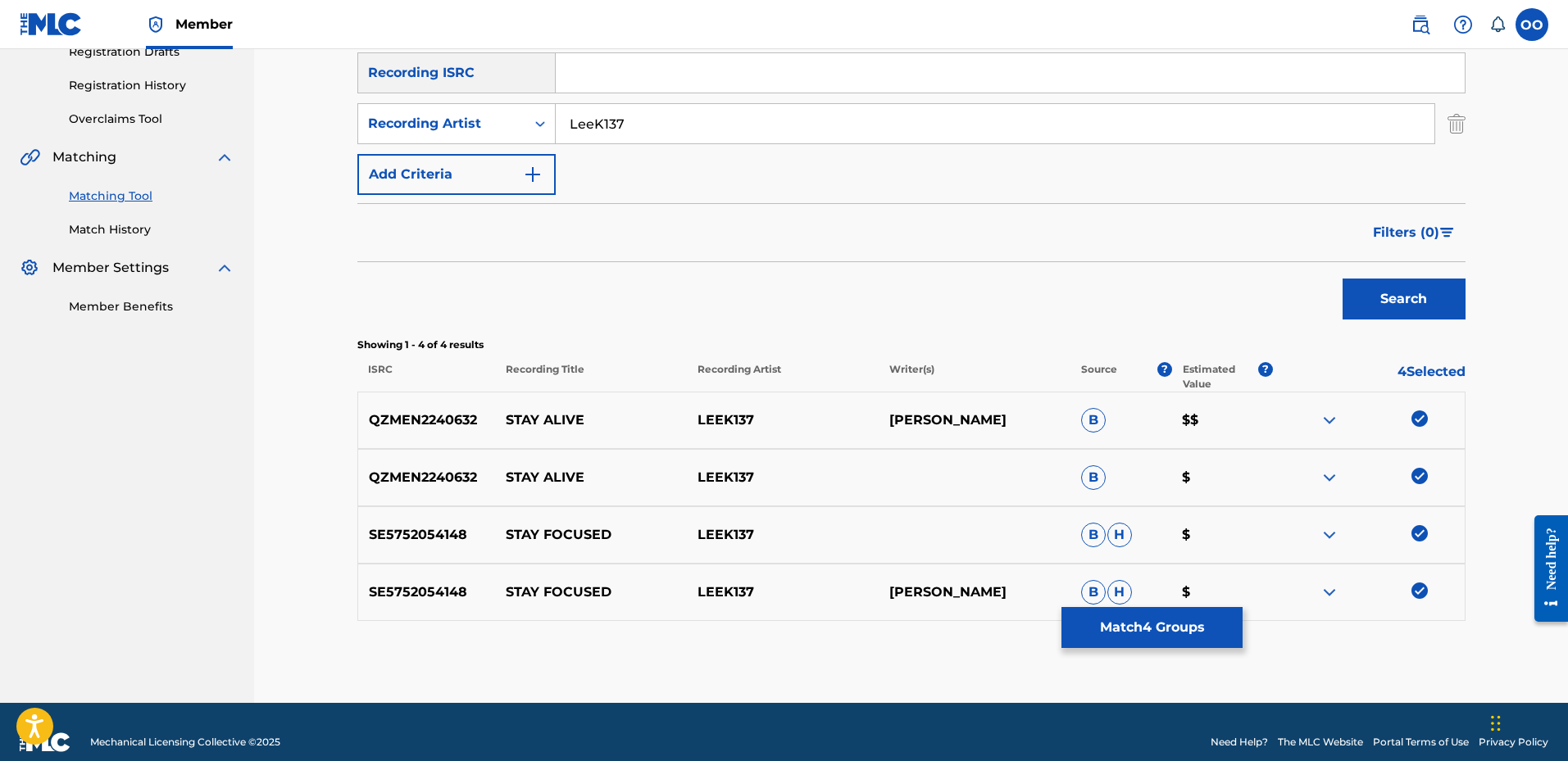
scroll to position [296, 0]
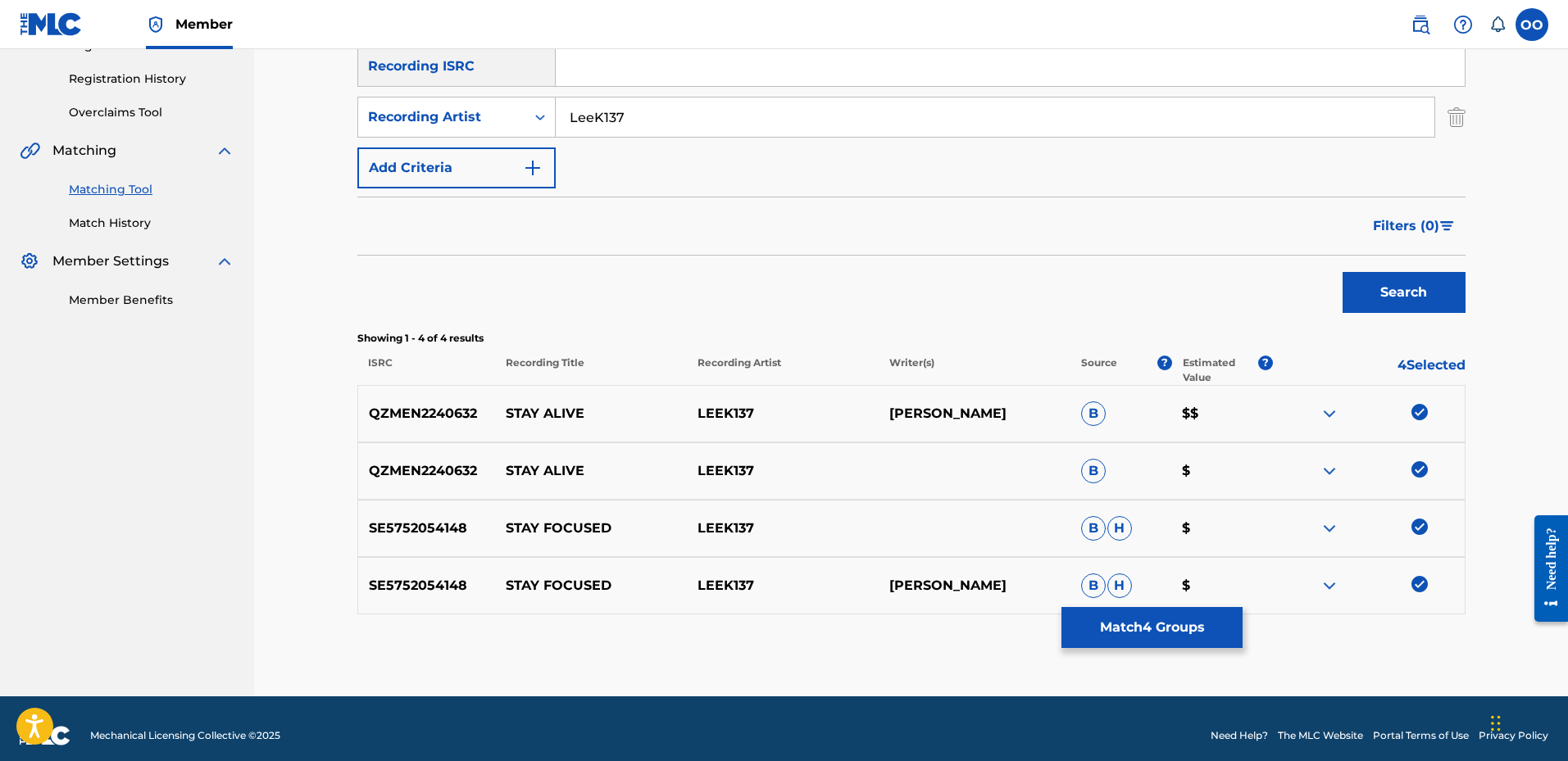
click at [1412, 585] on img at bounding box center [1419, 584] width 17 height 17
click at [1423, 533] on img at bounding box center [1419, 527] width 17 height 17
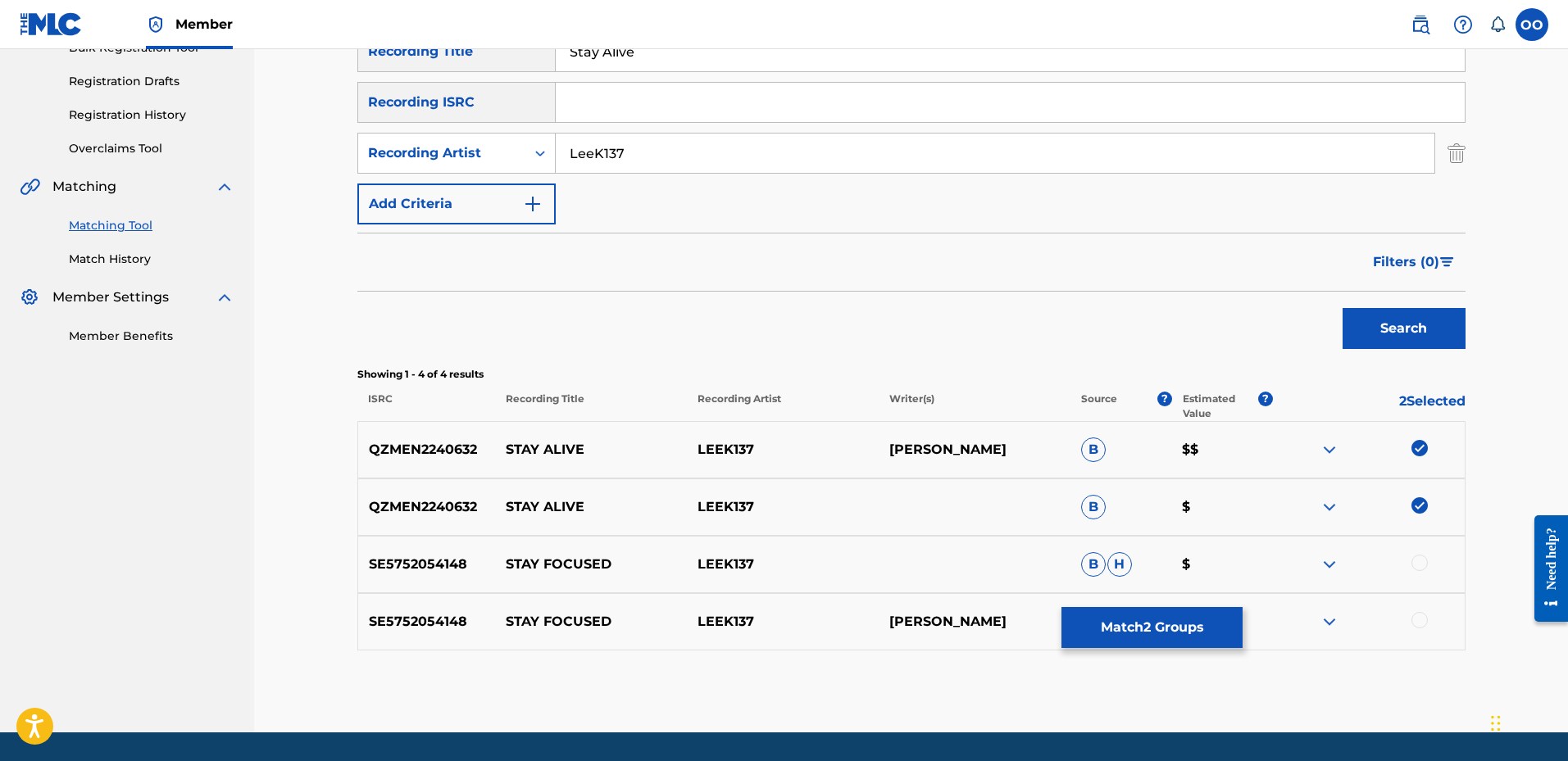
scroll to position [263, 0]
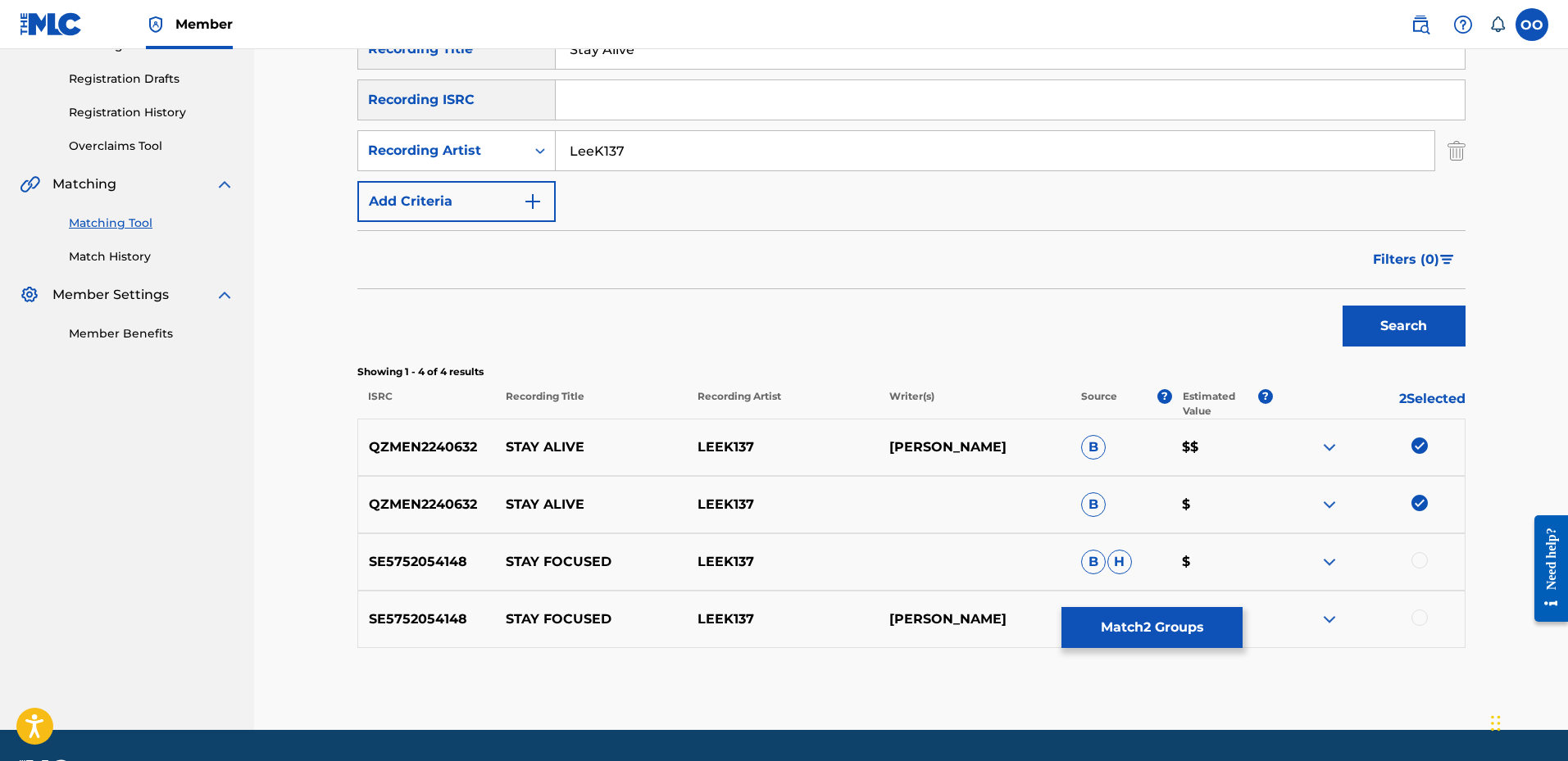
click at [1158, 625] on button "Match 2 Groups" at bounding box center [1151, 627] width 181 height 41
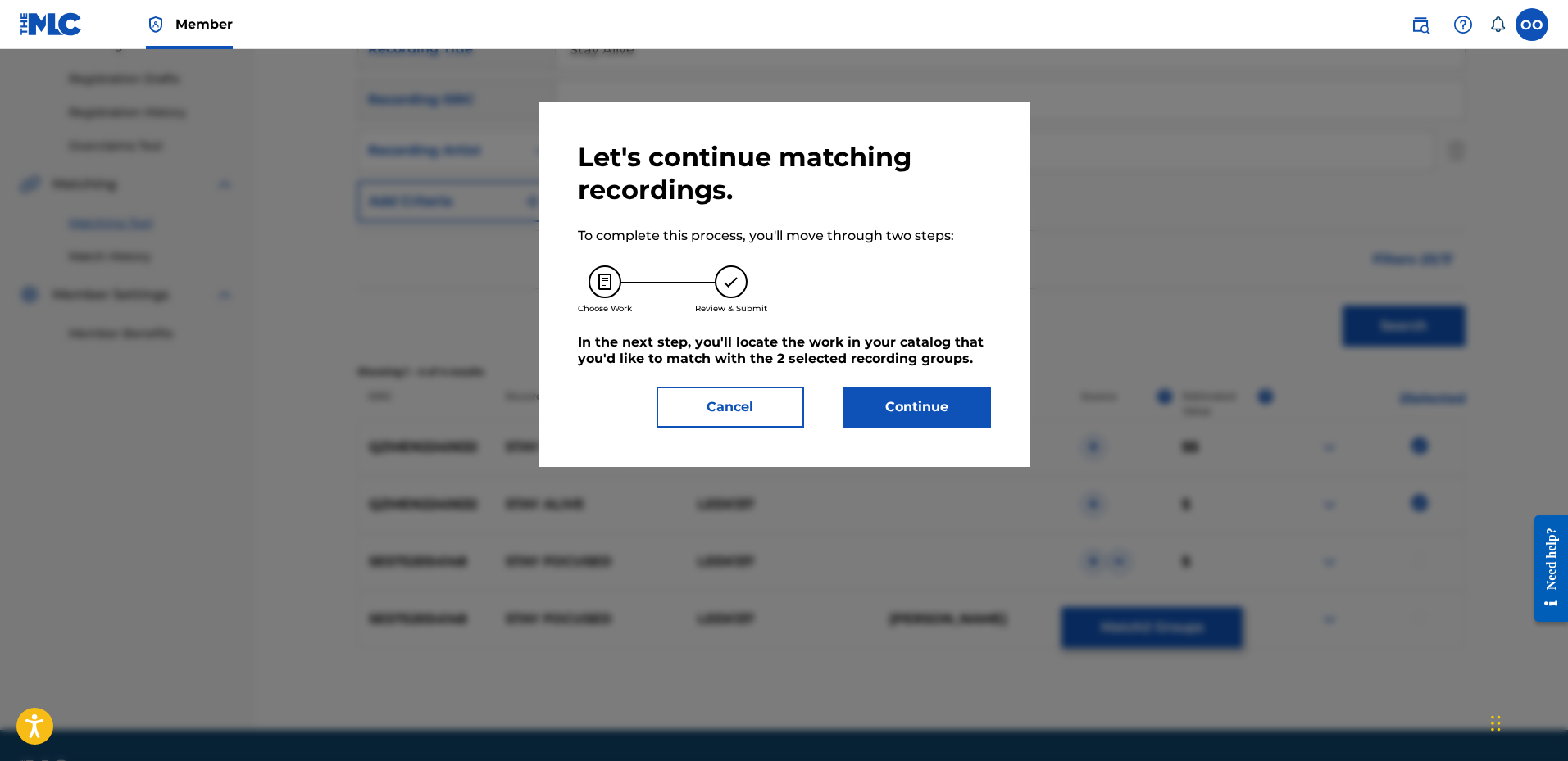
click at [938, 401] on button "Continue" at bounding box center [917, 407] width 148 height 41
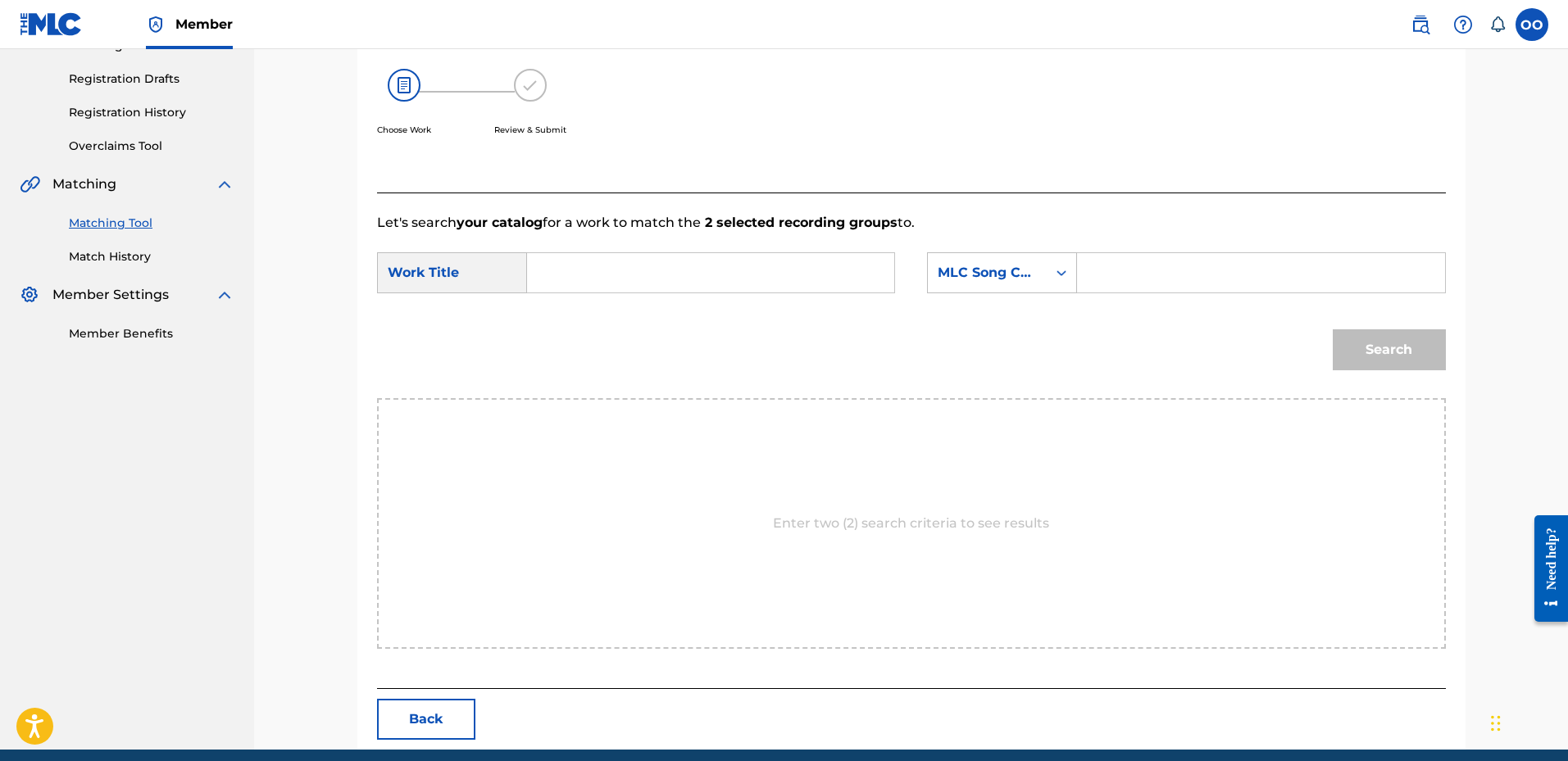
click at [760, 278] on input "Search Form" at bounding box center [711, 273] width 339 height 39
paste input "Stay Alive"
type input "Stay Alive"
click at [1001, 272] on div "MLC Song Code" at bounding box center [987, 273] width 99 height 20
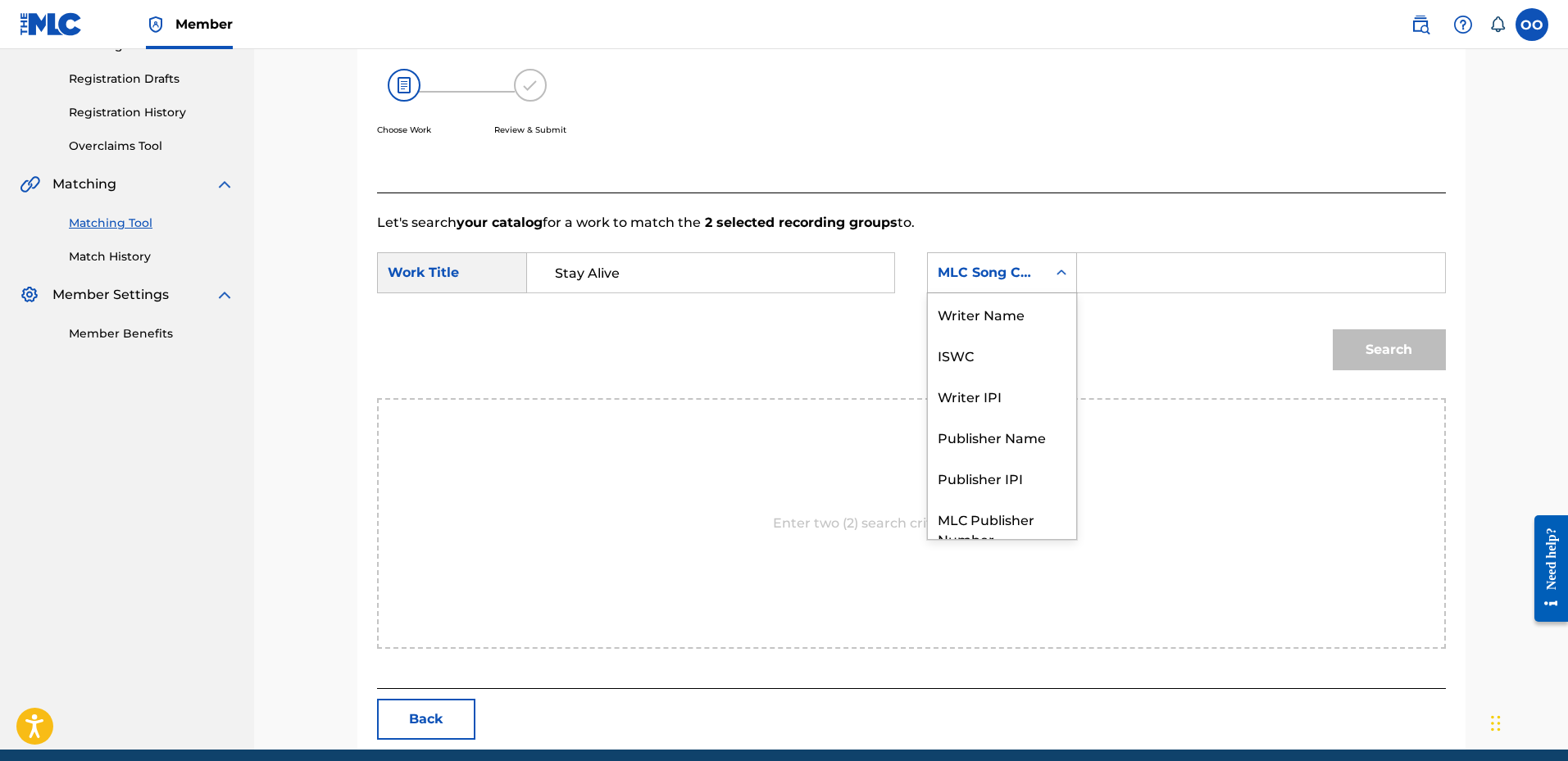
scroll to position [60, 0]
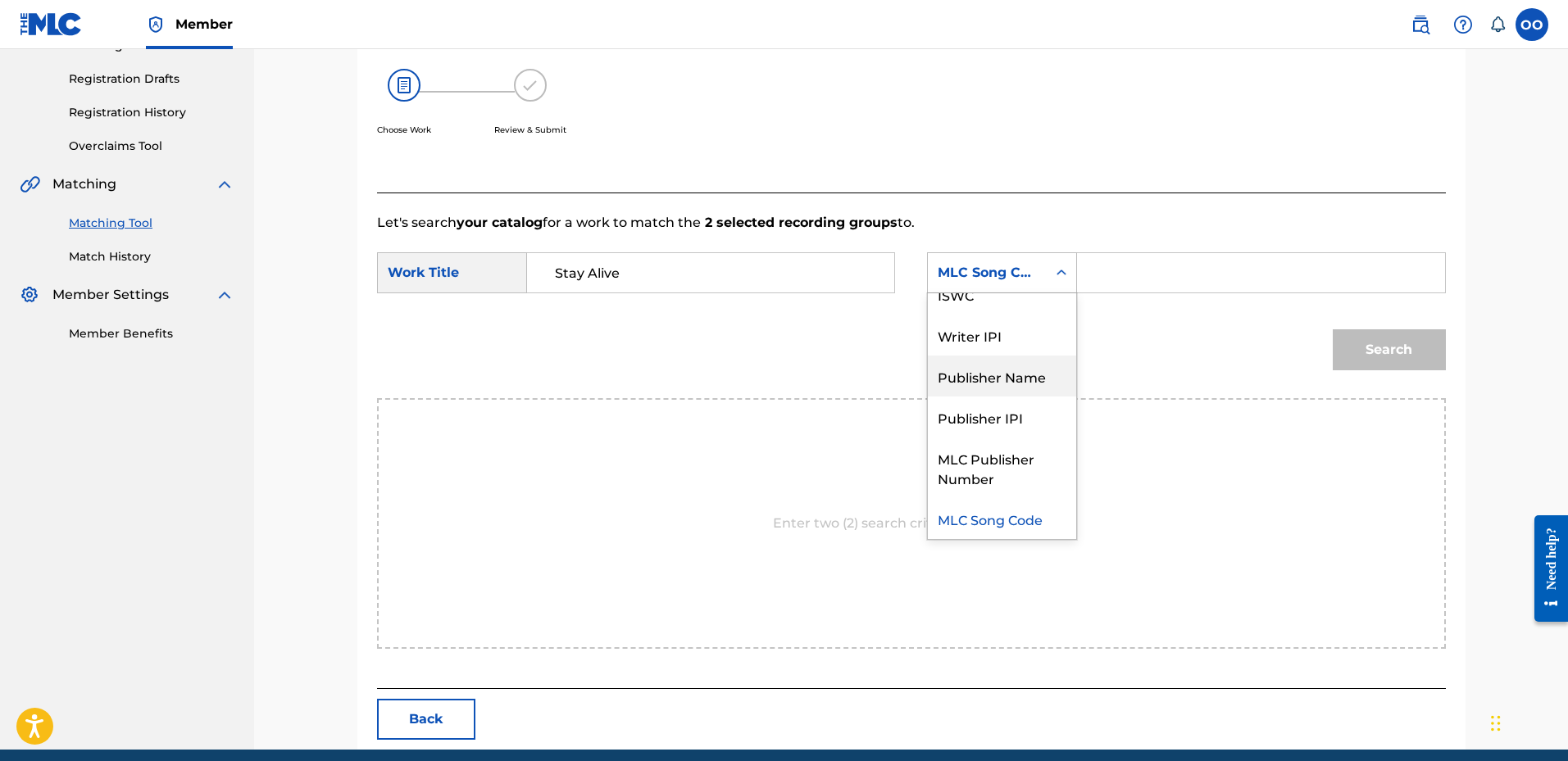
click at [1002, 370] on div "Publisher Name" at bounding box center [1003, 376] width 149 height 41
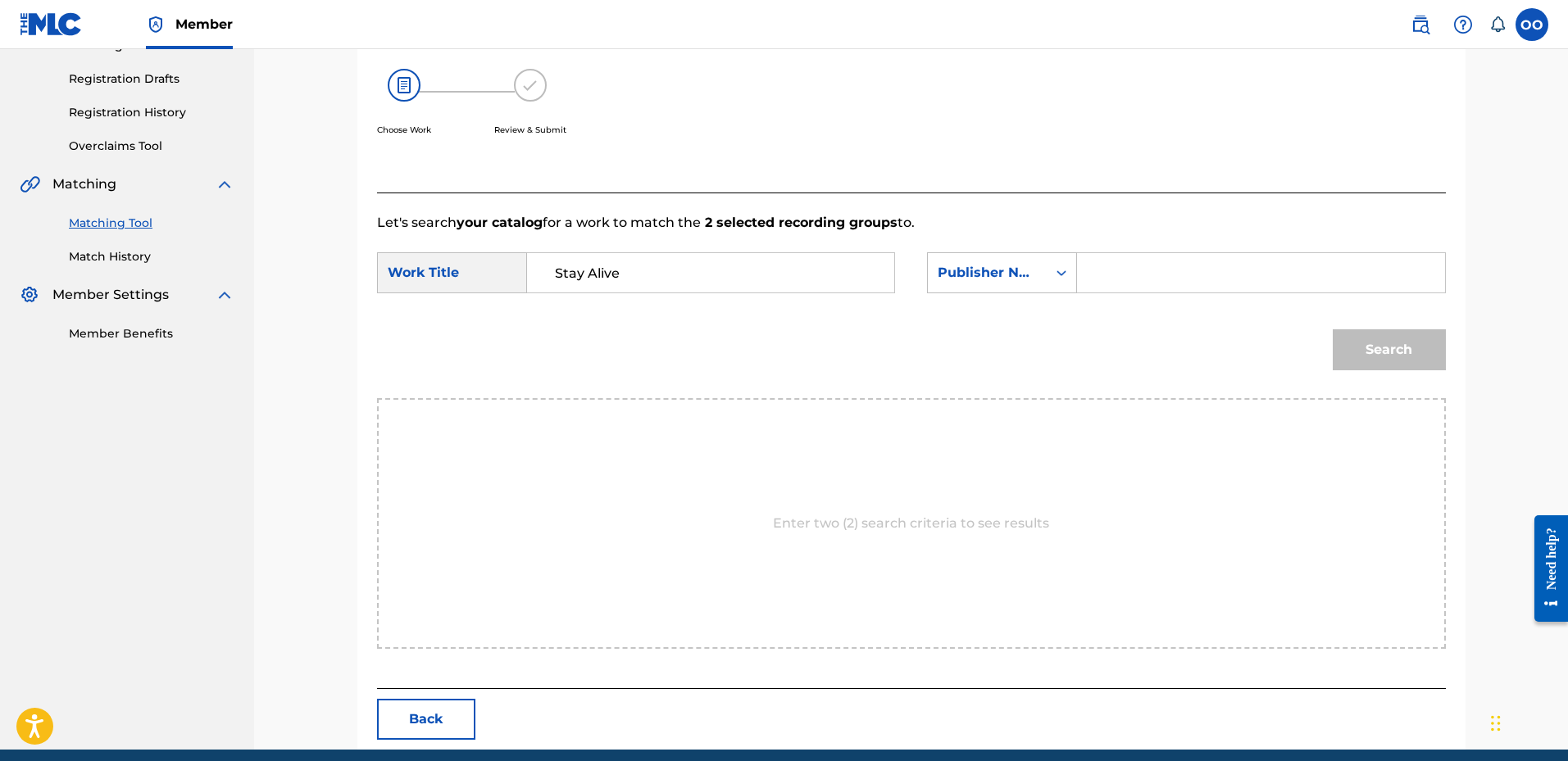
click at [1117, 278] on input "Search Form" at bounding box center [1260, 273] width 339 height 39
type input "Frontline"
click at [1333, 329] on button "Search" at bounding box center [1389, 349] width 113 height 41
